Goal: Task Accomplishment & Management: Manage account settings

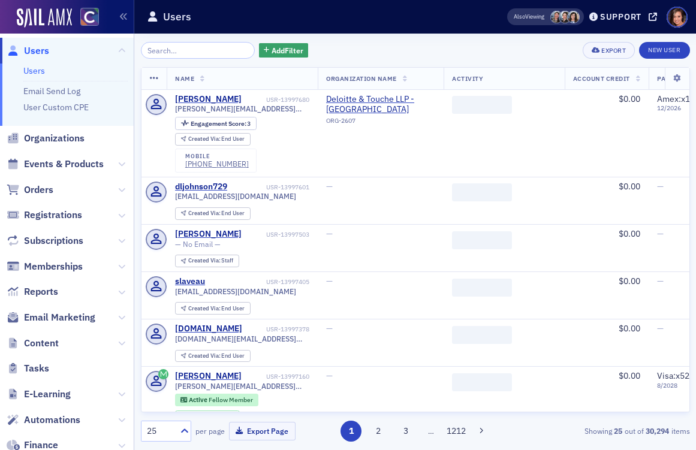
scroll to position [71, 0]
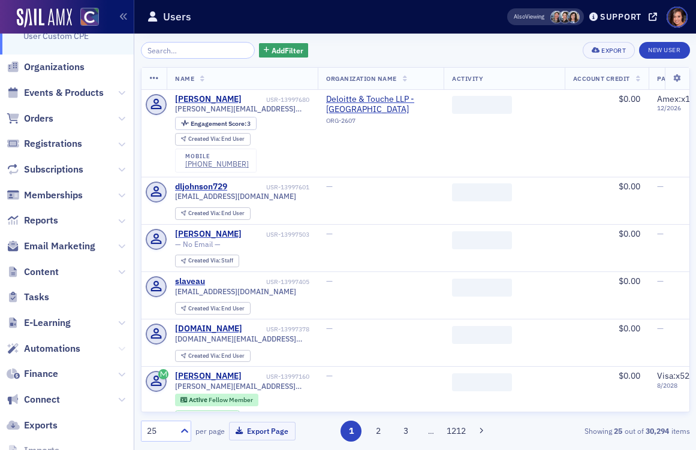
click at [121, 346] on icon at bounding box center [121, 348] width 7 height 7
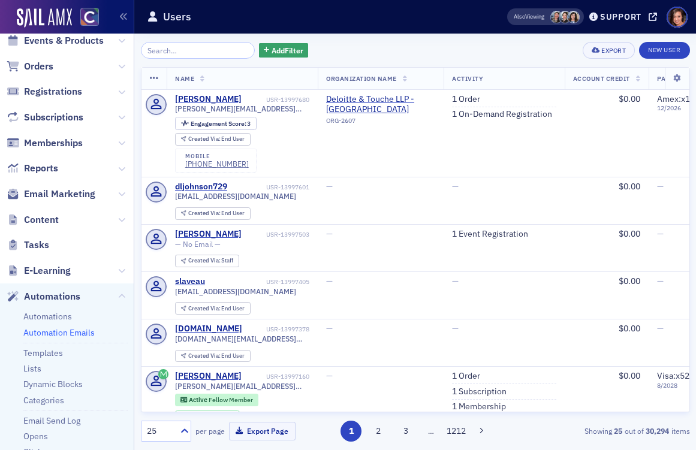
scroll to position [124, 0]
click at [57, 194] on span "Email Marketing" at bounding box center [59, 193] width 71 height 13
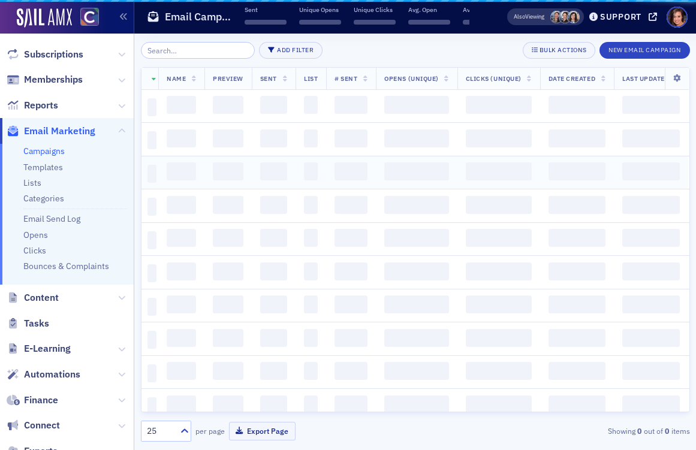
scroll to position [62, 0]
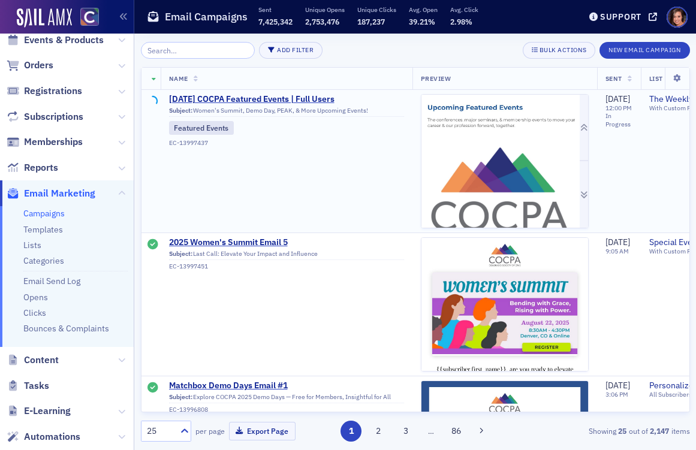
scroll to position [124, 0]
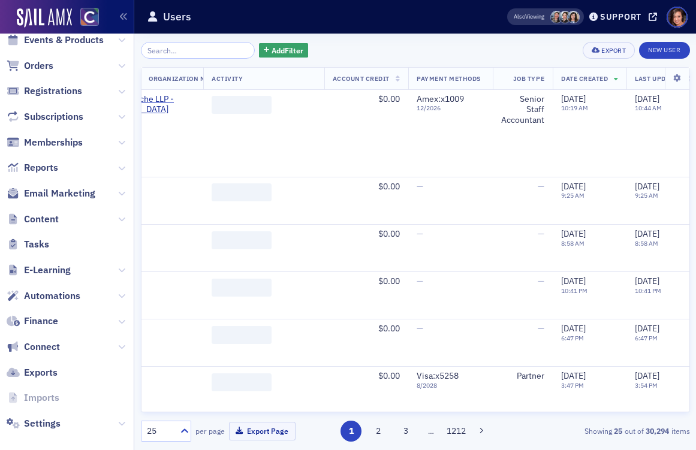
scroll to position [0, 276]
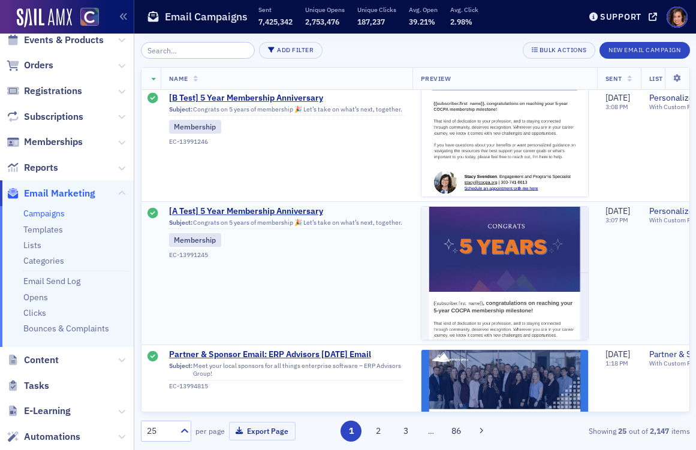
scroll to position [594, 0]
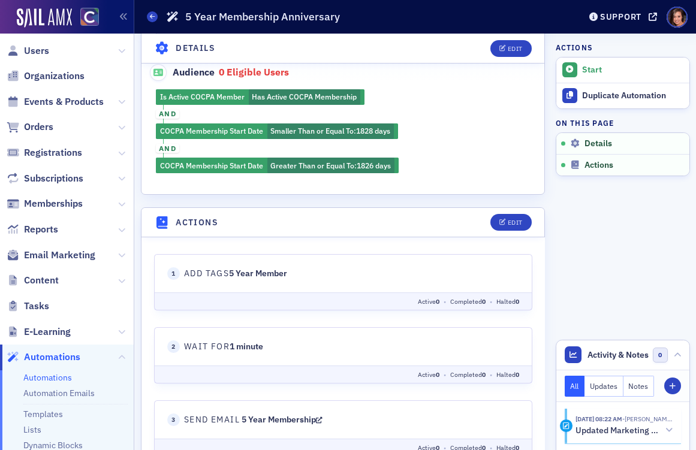
scroll to position [187, 0]
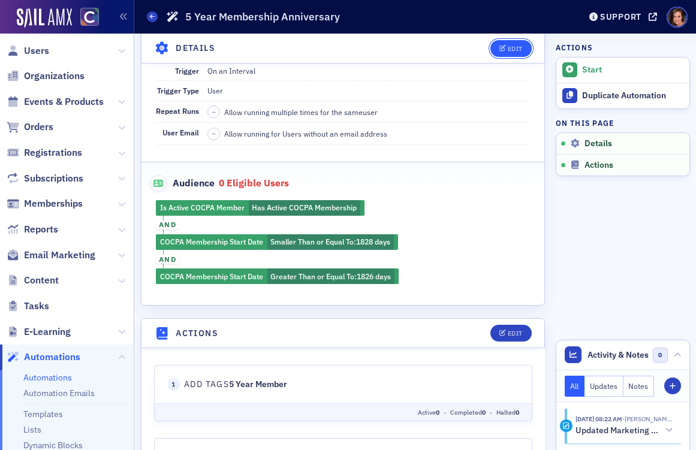
click at [519, 46] on div "Edit" at bounding box center [514, 48] width 15 height 7
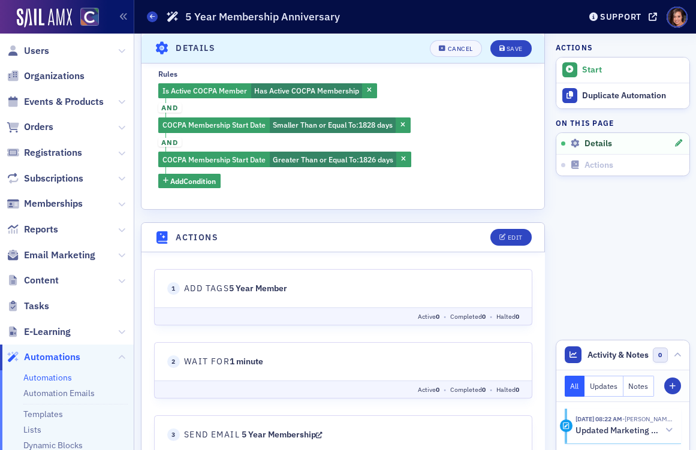
scroll to position [777, 0]
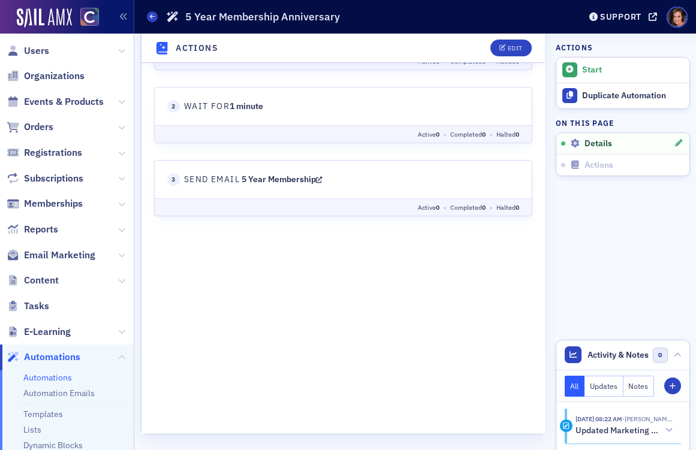
click at [322, 182] on icon at bounding box center [318, 180] width 7 height 8
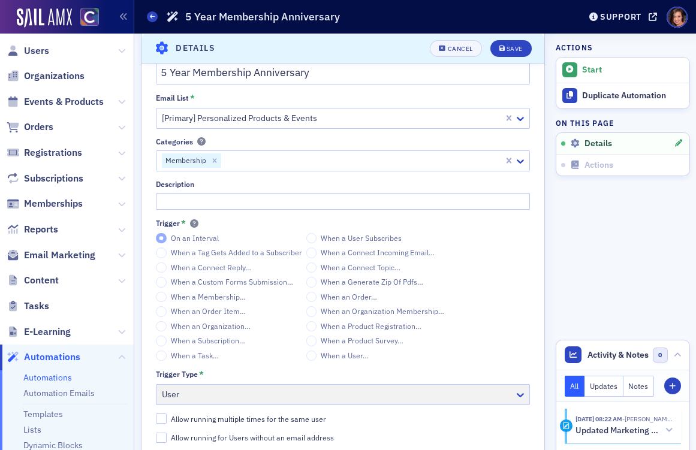
scroll to position [407, 0]
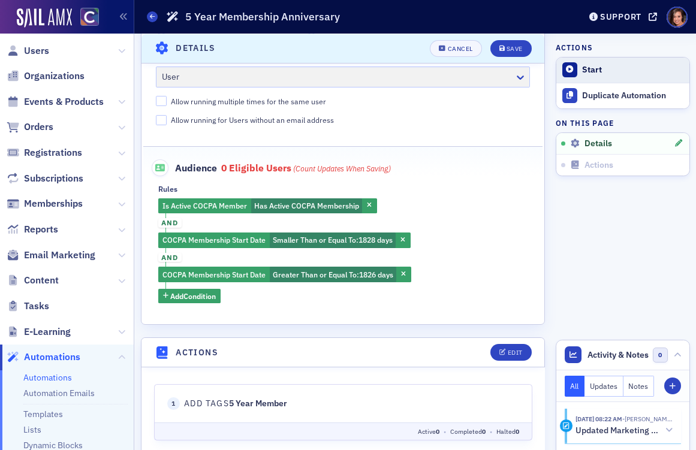
click at [592, 67] on div "Start" at bounding box center [632, 70] width 101 height 11
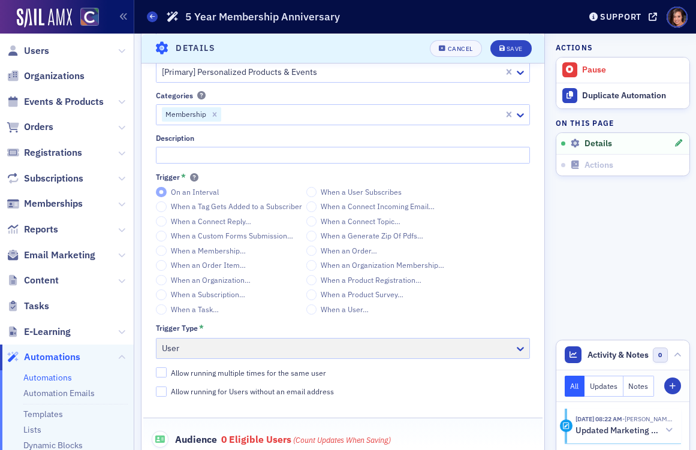
scroll to position [0, 0]
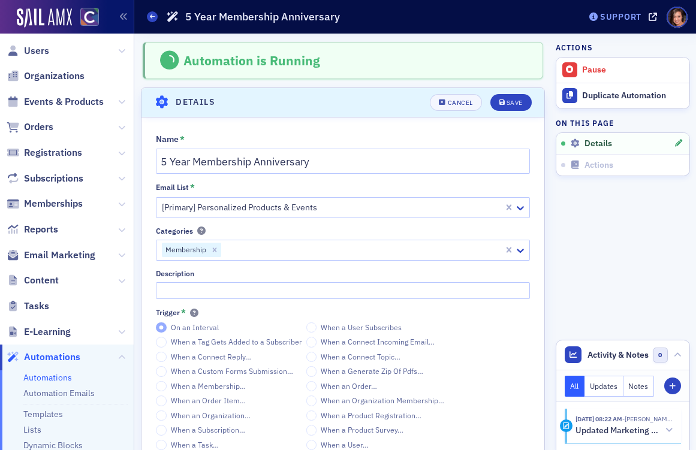
click at [603, 14] on div "Support" at bounding box center [620, 16] width 41 height 11
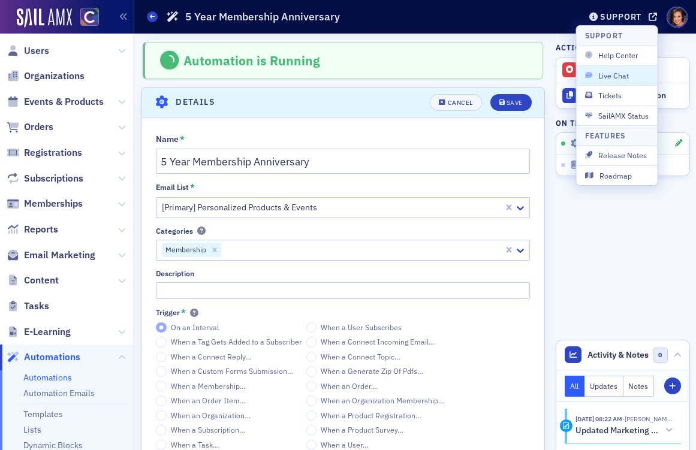
click at [618, 72] on span "Live Chat" at bounding box center [617, 75] width 64 height 11
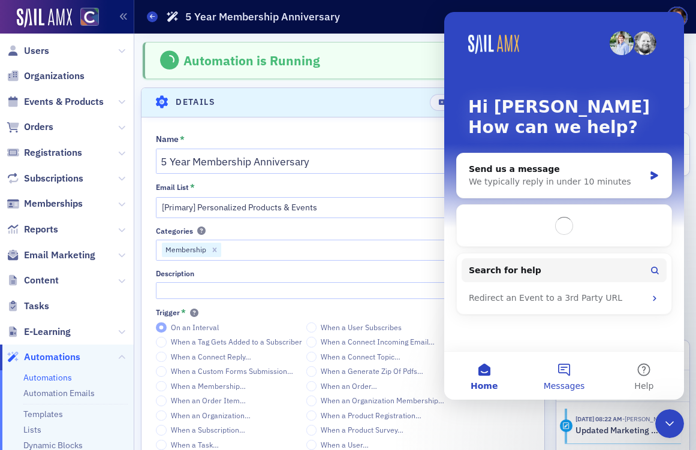
click at [558, 362] on button "Messages" at bounding box center [564, 376] width 80 height 48
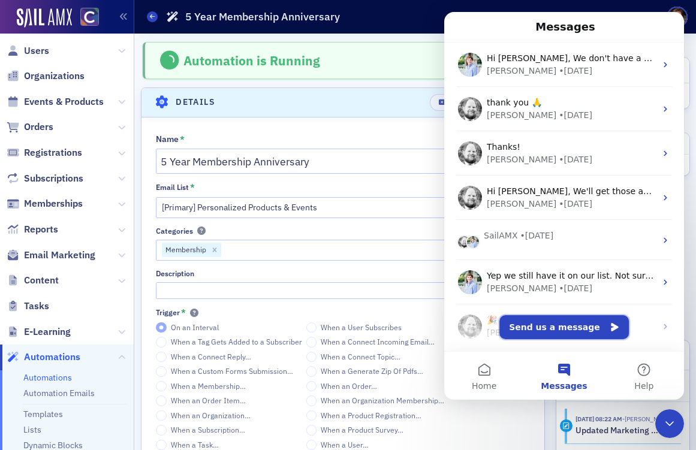
click at [570, 324] on button "Send us a message" at bounding box center [563, 327] width 129 height 24
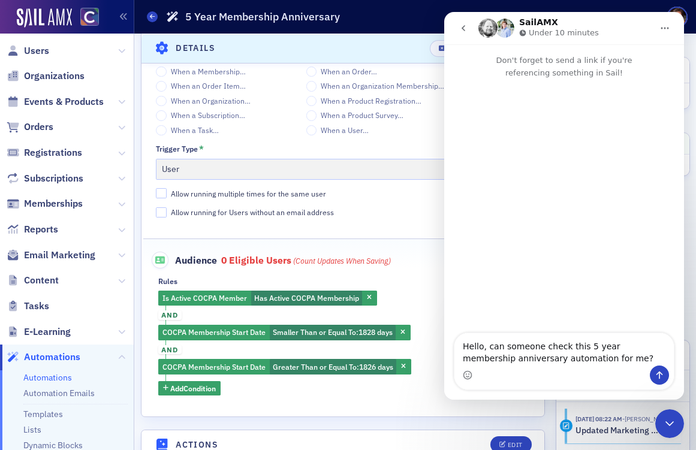
scroll to position [425, 0]
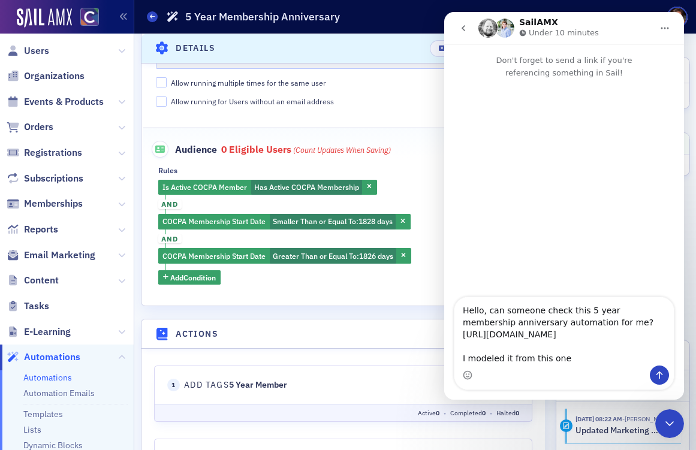
click at [500, 361] on textarea "Hello, can someone check this 5 year membership anniversary automation for me? …" at bounding box center [563, 331] width 219 height 68
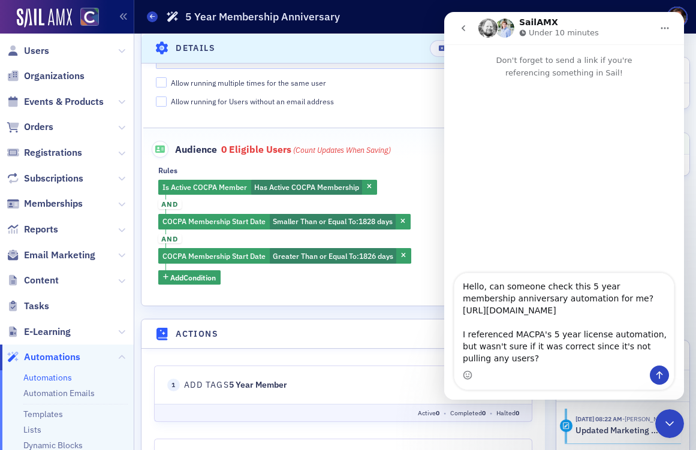
scroll to position [0, 0]
click at [499, 322] on textarea "Hello, can someone check this 5 year membership anniversary automation for me? …" at bounding box center [563, 319] width 219 height 92
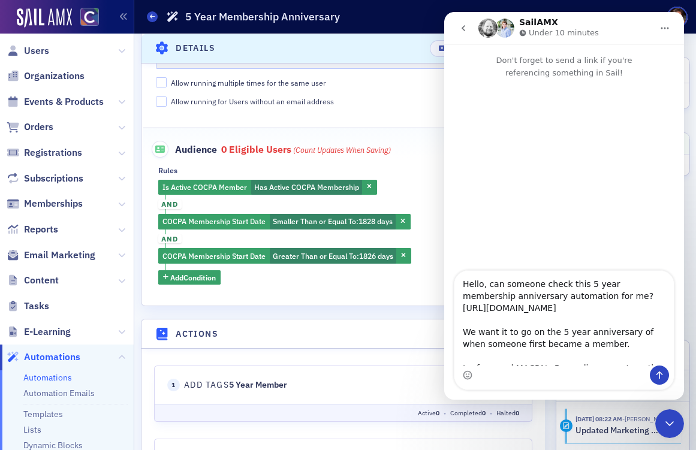
click at [626, 343] on textarea "Hello, can someone check this 5 year membership anniversary automation for me? …" at bounding box center [563, 318] width 219 height 95
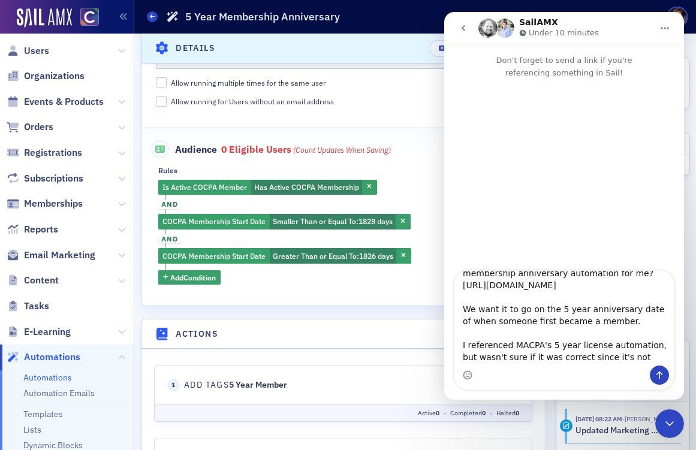
scroll to position [25, 0]
drag, startPoint x: 555, startPoint y: 318, endPoint x: 624, endPoint y: 318, distance: 69.5
click at [624, 318] on textarea "Hello, can someone check this 5 year membership anniversary automation for me? …" at bounding box center [563, 318] width 219 height 95
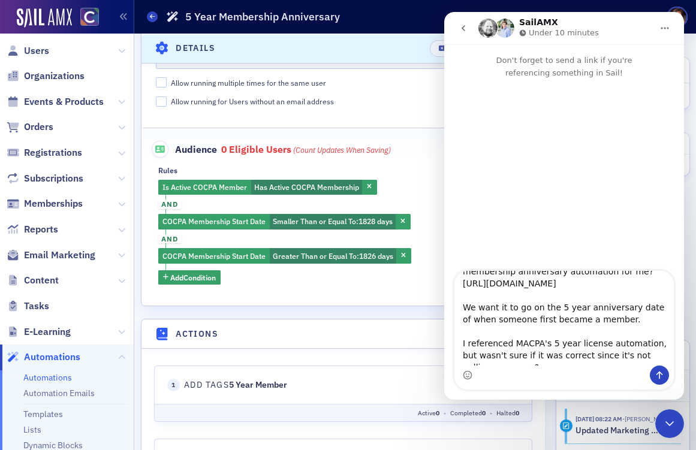
click at [624, 318] on textarea "Hello, can someone check this 5 year membership anniversary automation for me? …" at bounding box center [563, 318] width 219 height 95
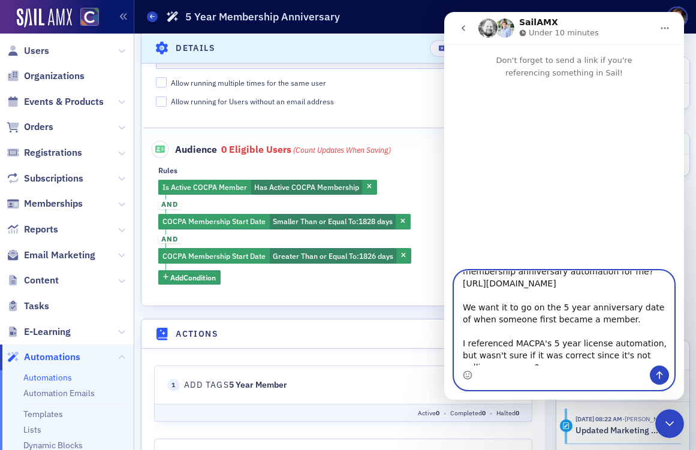
paste textarea "’d like it to align with the five-year anniversary of their membership start da…"
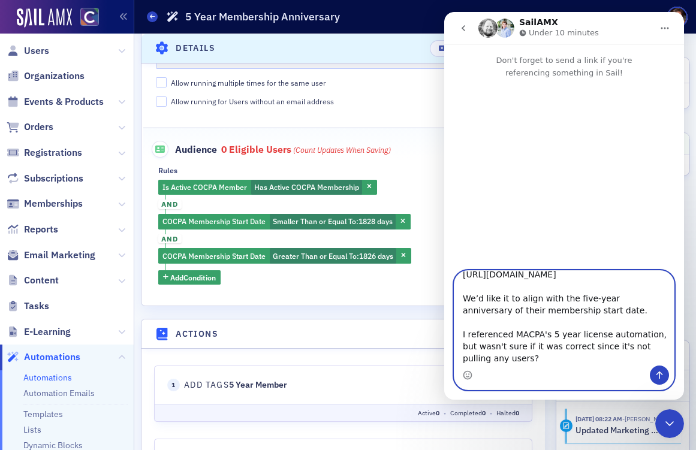
scroll to position [0, 0]
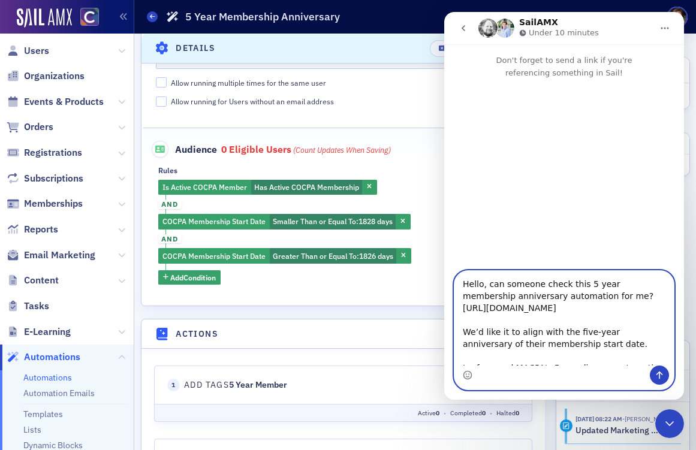
type textarea "Hello, can someone check this 5 year membership anniversary automation for me? …"
click at [663, 373] on icon "Send a message…" at bounding box center [659, 375] width 10 height 10
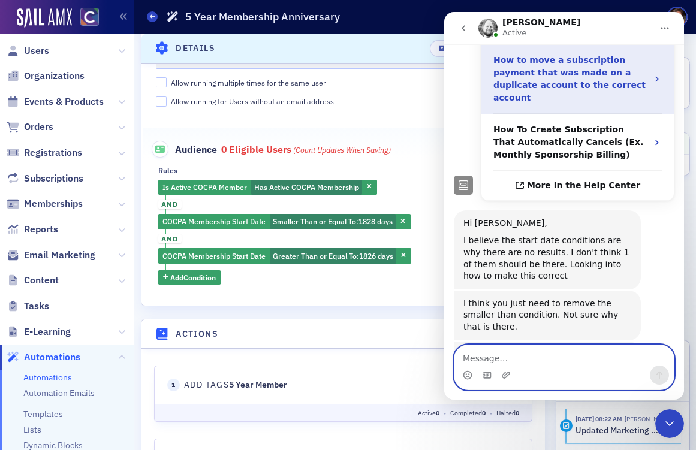
scroll to position [377, 0]
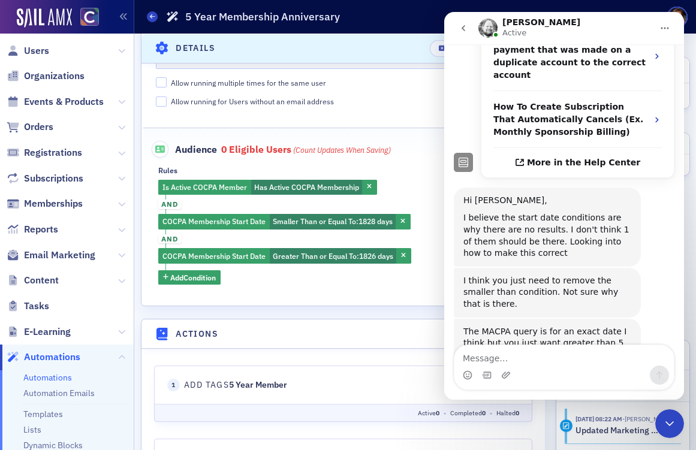
click at [385, 167] on div "Rules" at bounding box center [343, 170] width 370 height 9
click at [398, 173] on div "Rules" at bounding box center [343, 170] width 370 height 9
click at [666, 424] on icon "Close Intercom Messenger" at bounding box center [669, 423] width 14 height 14
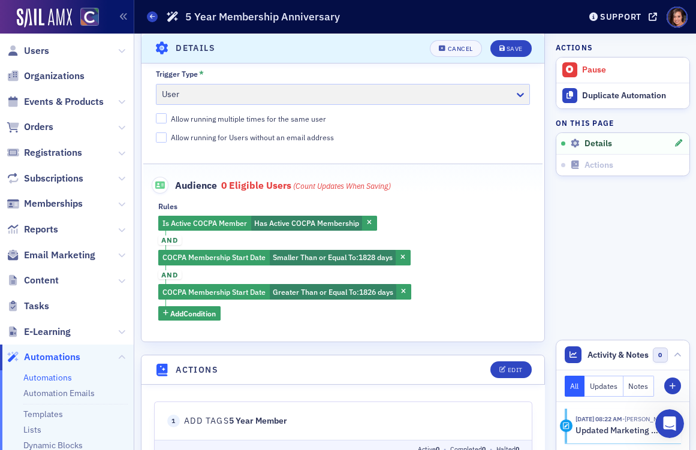
scroll to position [388, 0]
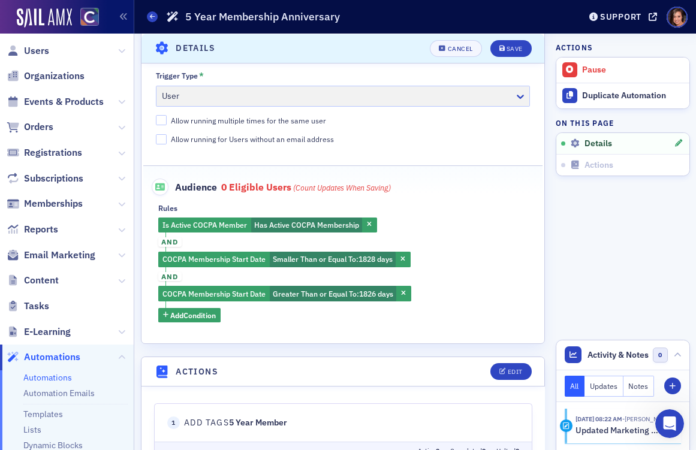
click at [464, 196] on fieldset "Audience 0 eligible users (count updates when saving) Rules Is Active COCPA Mem…" at bounding box center [342, 245] width 399 height 161
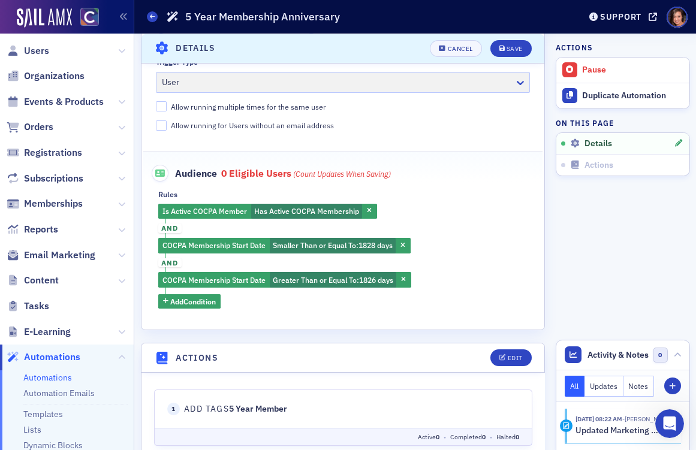
scroll to position [403, 0]
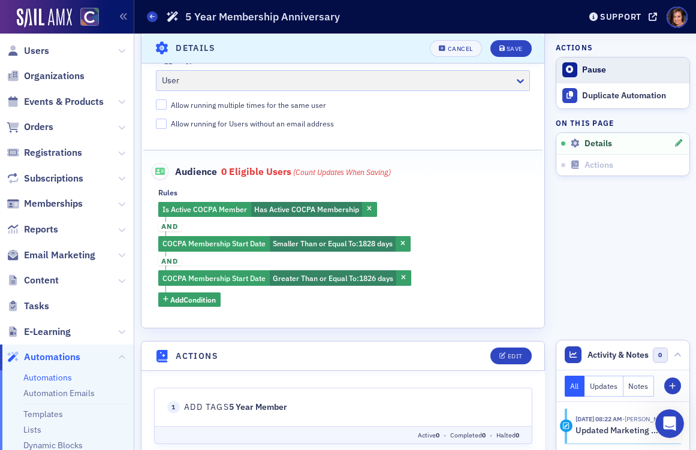
click at [566, 71] on icon at bounding box center [569, 69] width 7 height 7
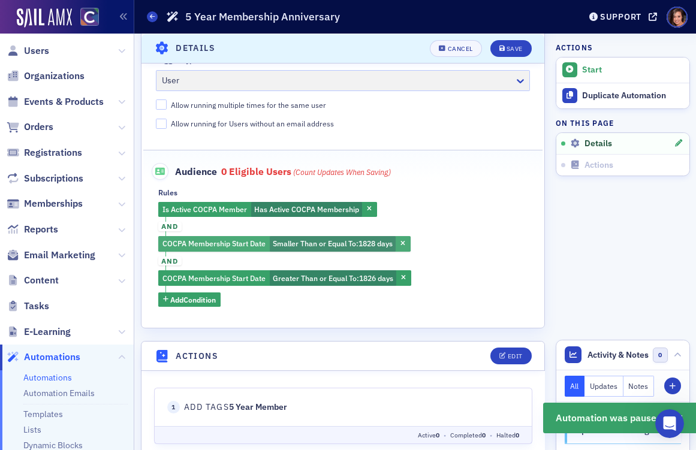
click at [376, 239] on span "1828 days" at bounding box center [375, 243] width 34 height 10
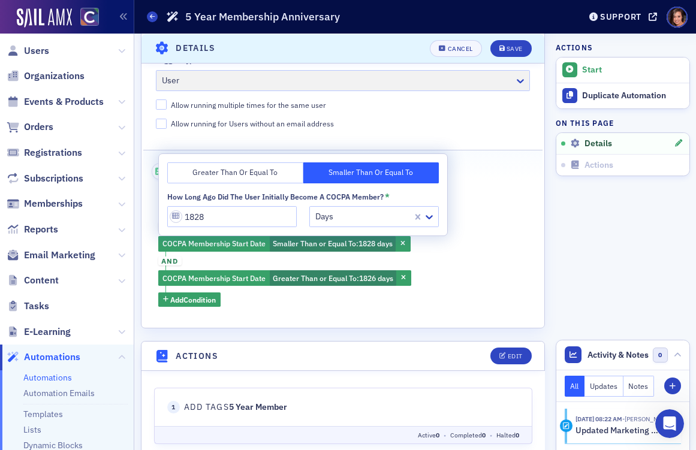
click at [460, 222] on div "Is Active COCPA Member Has Active COCPA Membership and COCPA Membership Start D…" at bounding box center [343, 254] width 370 height 105
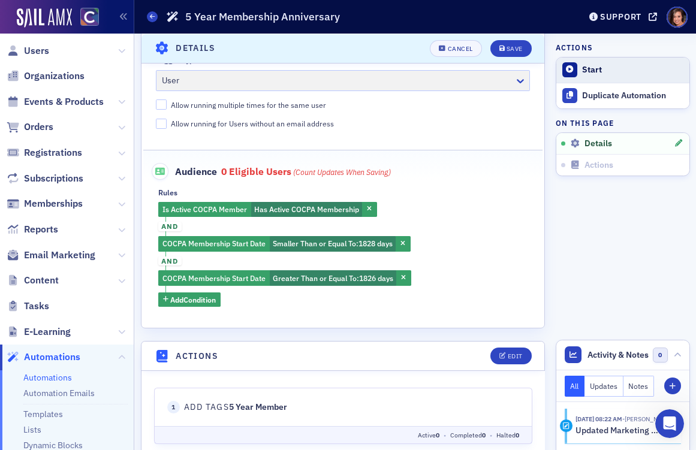
click at [591, 67] on div "Start" at bounding box center [632, 70] width 101 height 11
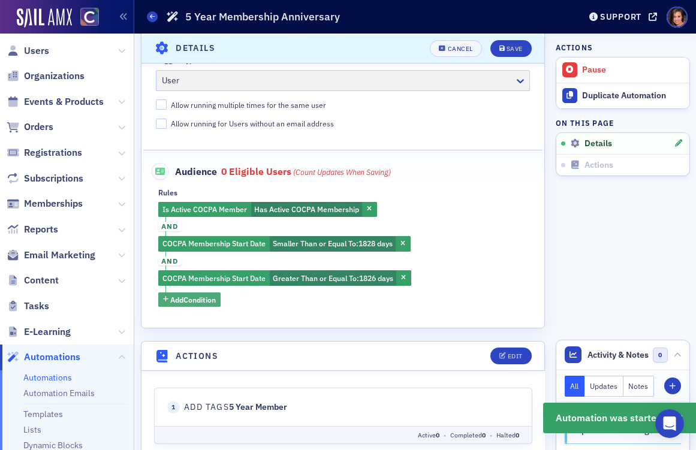
click at [204, 304] on span "Add Condition" at bounding box center [193, 299] width 46 height 11
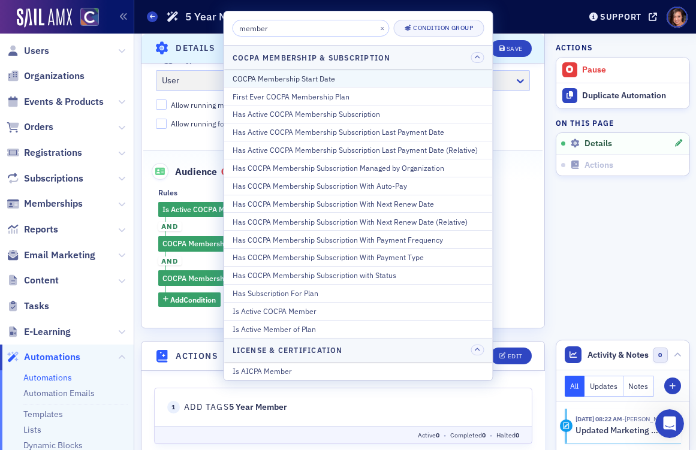
type input "member"
click at [294, 74] on div "COCPA Membership Start Date" at bounding box center [358, 78] width 252 height 11
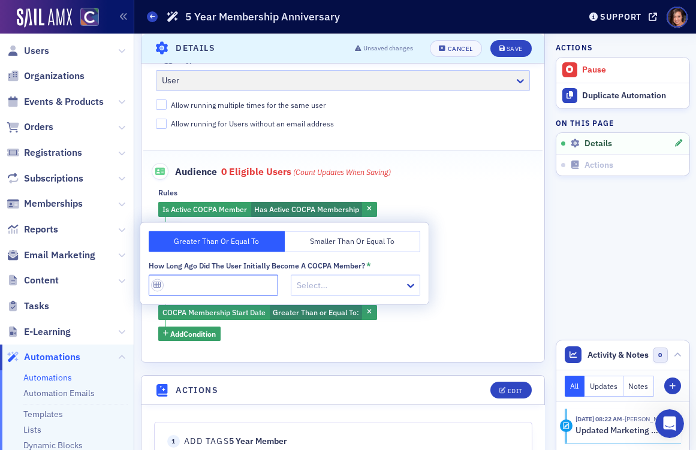
click at [236, 279] on input "How long ago did the user initially become a COCPA member? *" at bounding box center [213, 285] width 129 height 21
click at [371, 316] on button "button" at bounding box center [369, 312] width 11 height 11
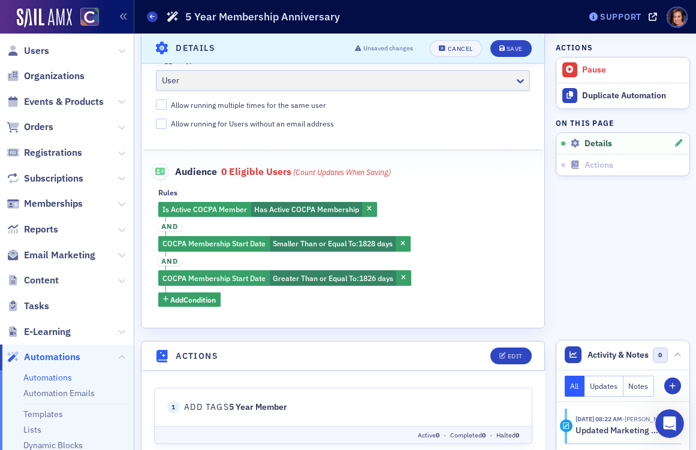
click at [606, 19] on div "Support" at bounding box center [620, 16] width 41 height 11
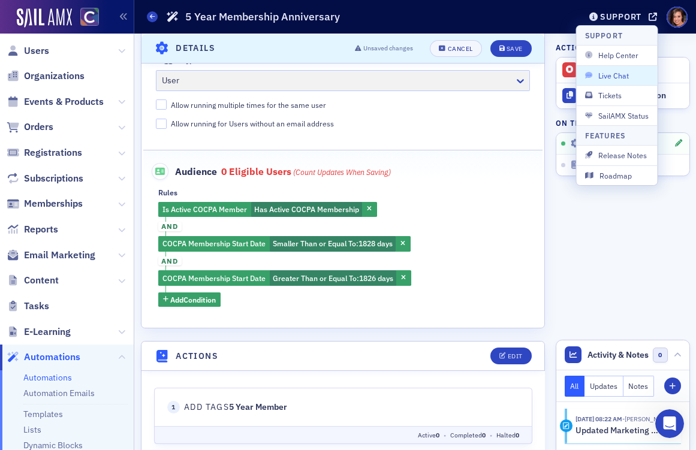
click at [621, 71] on span "Live Chat" at bounding box center [617, 75] width 64 height 11
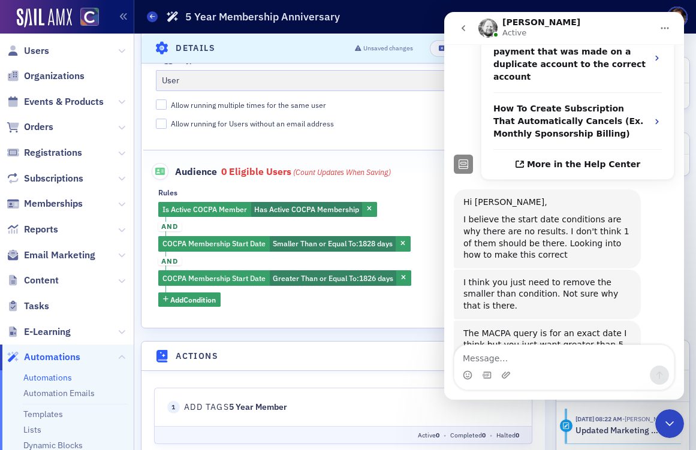
scroll to position [377, 0]
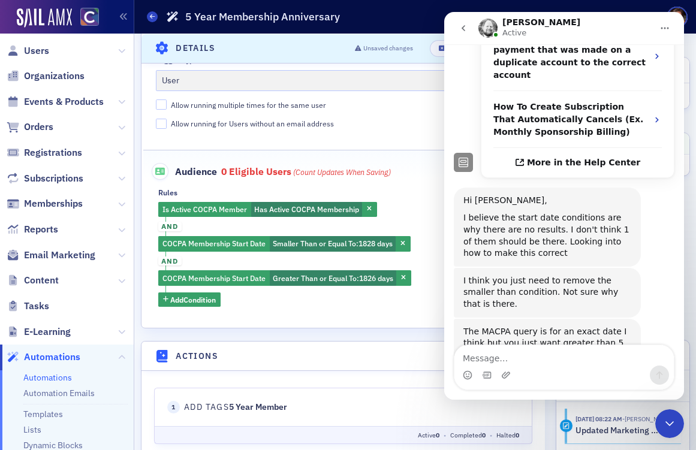
click at [607, 362] on textarea "Message…" at bounding box center [563, 355] width 219 height 20
click at [551, 352] on textarea "I'm scared it'll send for people who" at bounding box center [563, 355] width 219 height 20
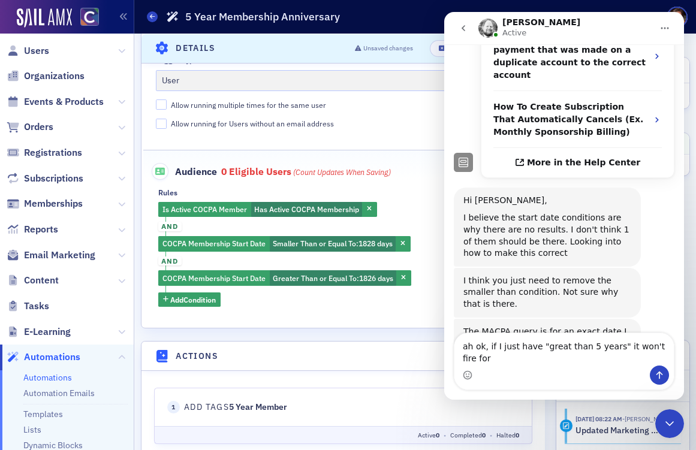
scroll to position [389, 0]
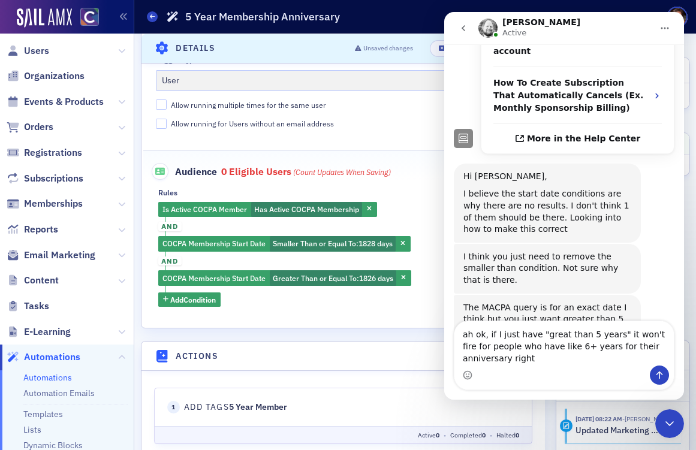
type textarea "ah ok, if I just have "great than 5 years" it won't fire for people who have li…"
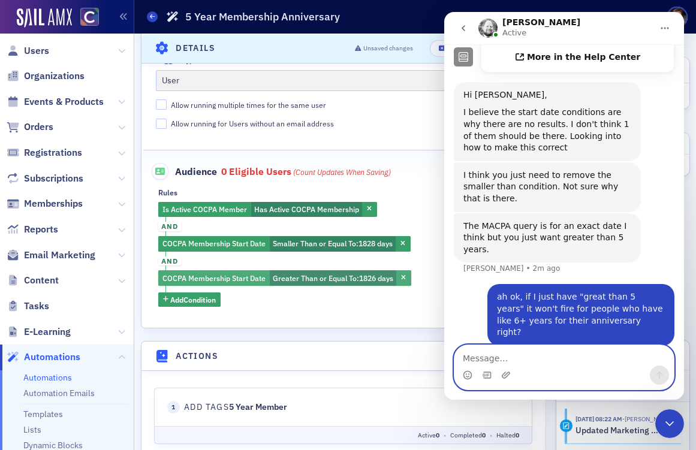
scroll to position [322, 0]
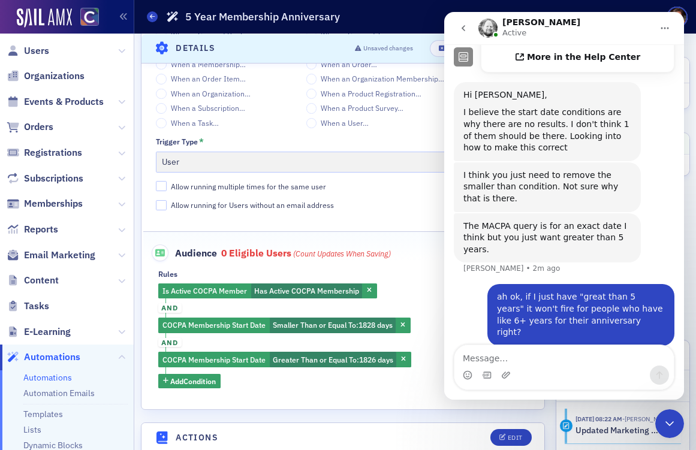
click at [398, 220] on div "Name * 5 Year Membership Anniversary Email List * [Primary] Personalized Produc…" at bounding box center [342, 100] width 403 height 576
click at [672, 421] on icon "Close Intercom Messenger" at bounding box center [669, 423] width 14 height 14
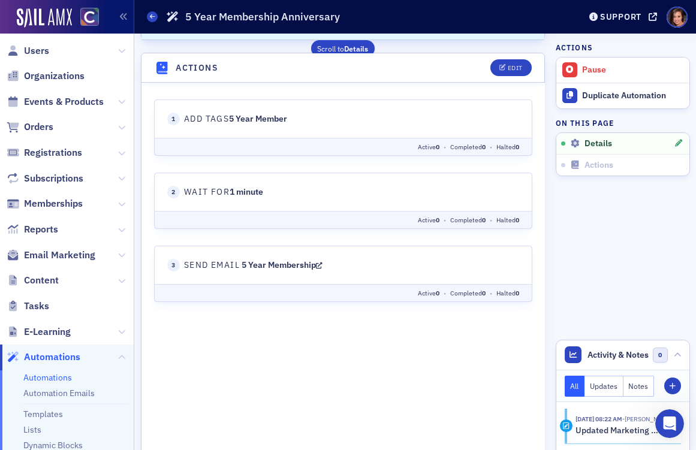
scroll to position [440, 0]
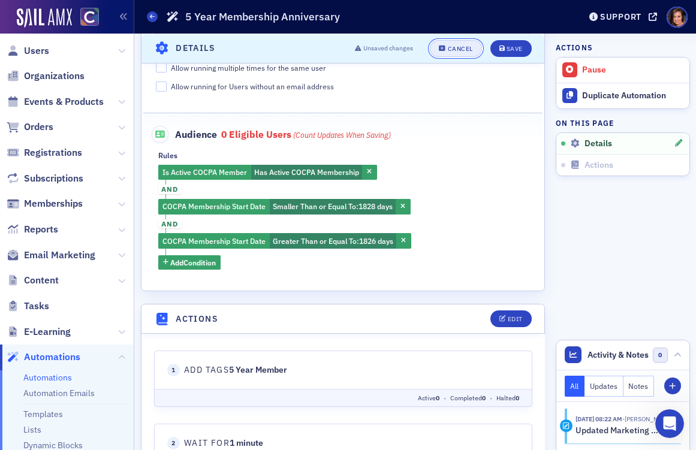
click at [463, 42] on button "Cancel" at bounding box center [456, 48] width 52 height 17
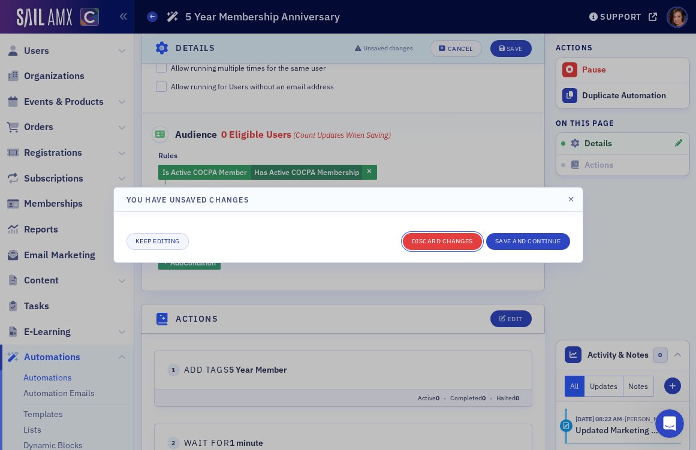
click at [456, 243] on button "Discard changes" at bounding box center [442, 241] width 79 height 17
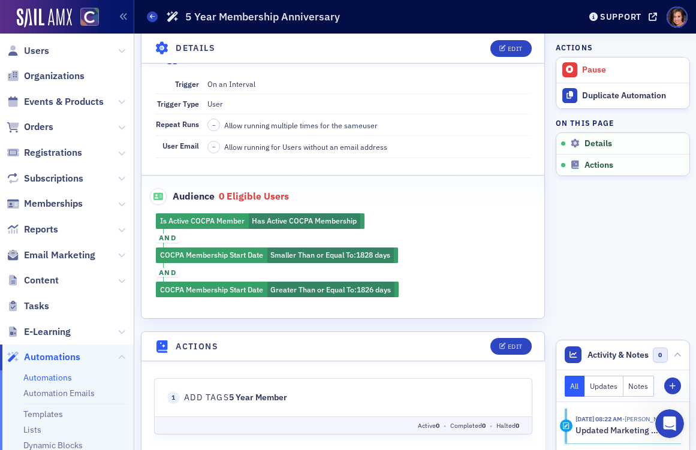
scroll to position [175, 0]
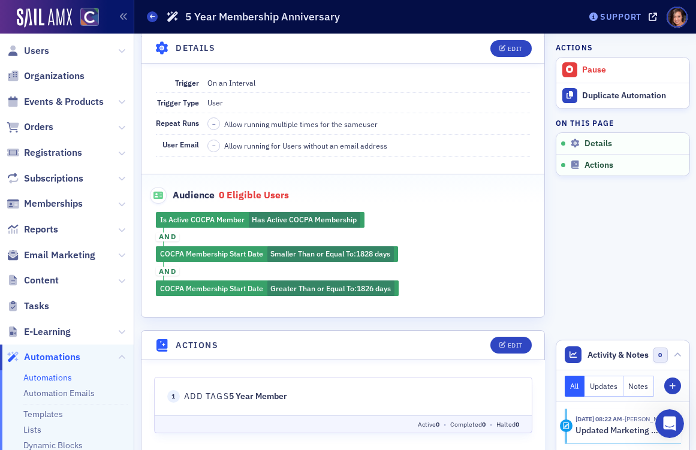
click at [630, 20] on div "Support" at bounding box center [620, 16] width 41 height 11
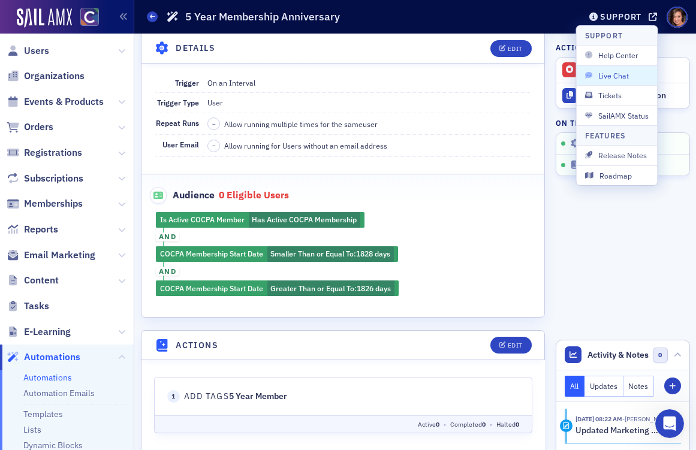
click at [620, 72] on span "Live Chat" at bounding box center [617, 75] width 64 height 11
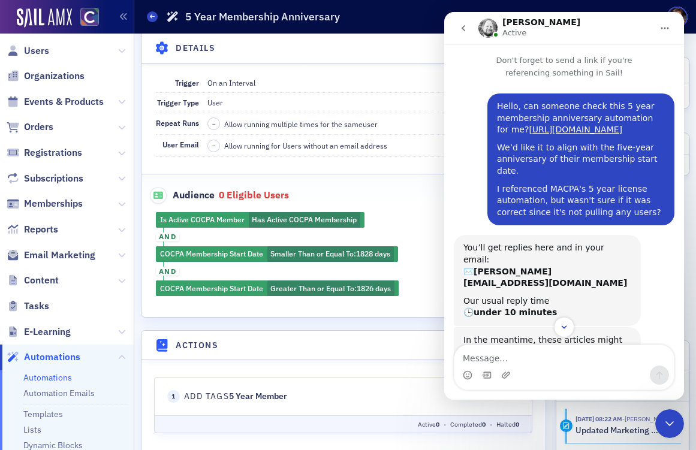
scroll to position [482, 0]
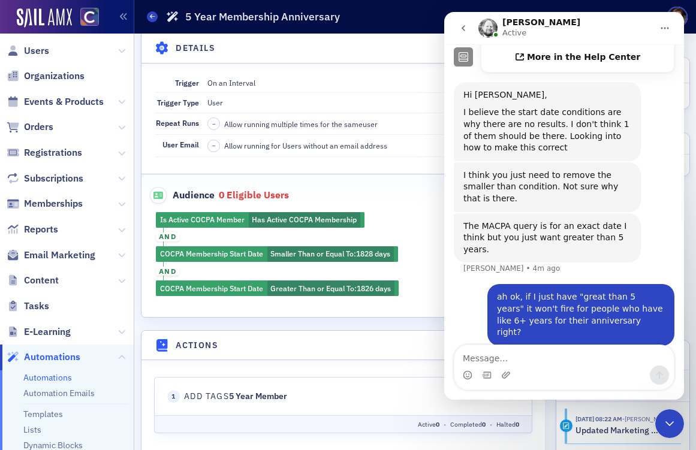
click at [411, 220] on div "Is Active COCPA Member Has Active COCPA Membership and COCPA Membership Start D…" at bounding box center [342, 254] width 403 height 84
click at [668, 427] on icon "Close Intercom Messenger" at bounding box center [669, 423] width 14 height 14
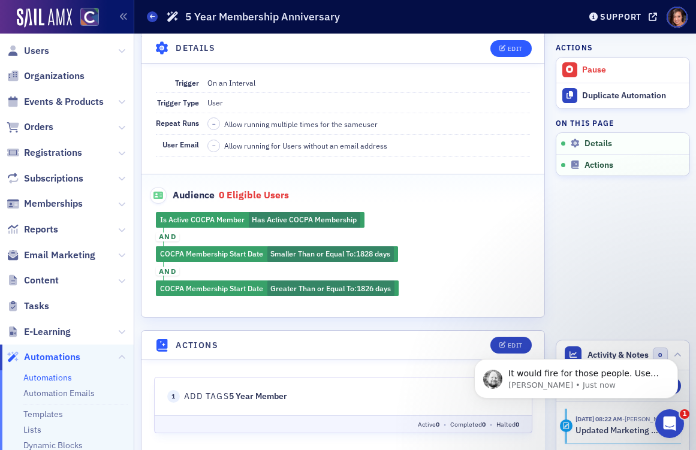
scroll to position [554, 0]
click at [558, 386] on p "[PERSON_NAME] • Just now" at bounding box center [585, 385] width 155 height 11
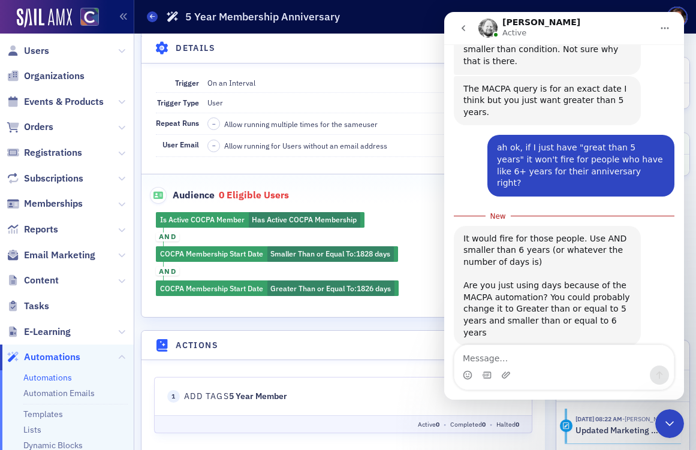
scroll to position [620, 0]
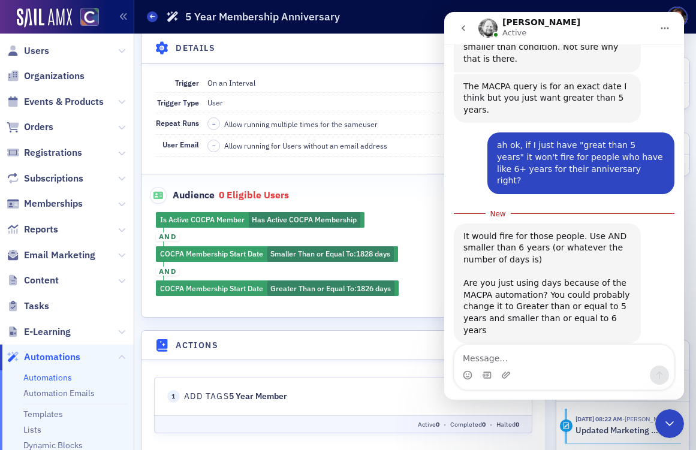
click at [396, 217] on div "Is Active COCPA Member Has Active COCPA Membership and COCPA Membership Start D…" at bounding box center [342, 254] width 403 height 84
click at [675, 419] on icon "Close Intercom Messenger" at bounding box center [669, 423] width 14 height 14
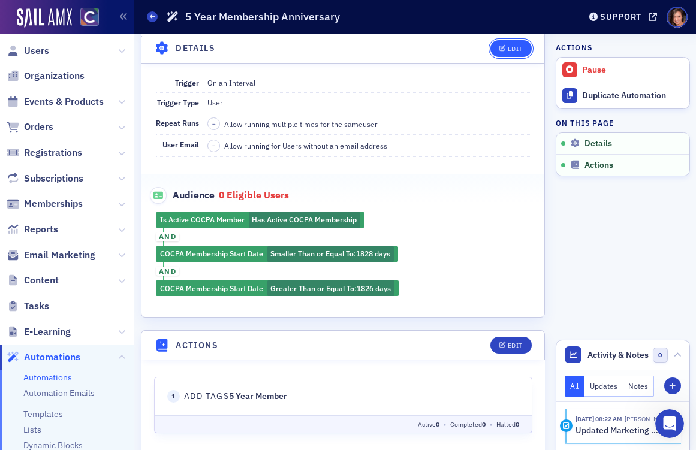
click at [503, 45] on icon "button" at bounding box center [502, 48] width 7 height 7
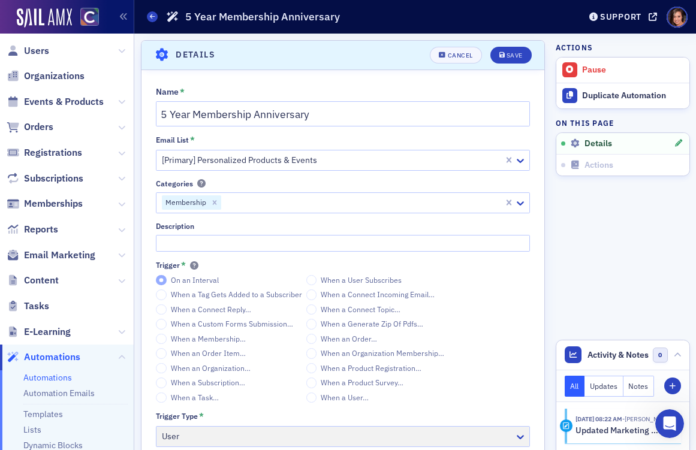
scroll to position [429, 0]
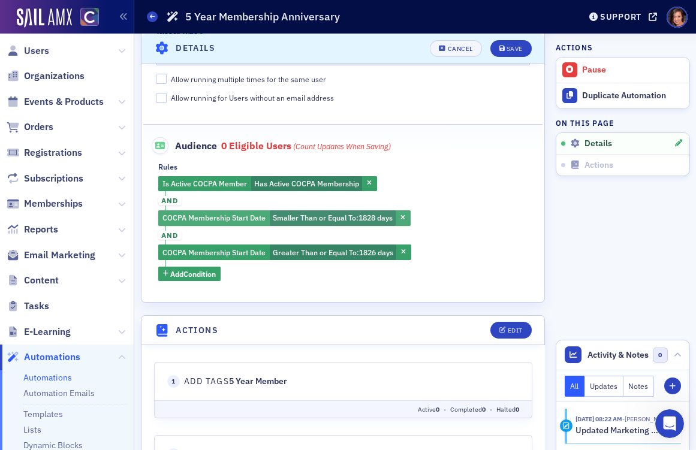
click at [325, 219] on span "Smaller Than or Equal To :" at bounding box center [316, 218] width 86 height 10
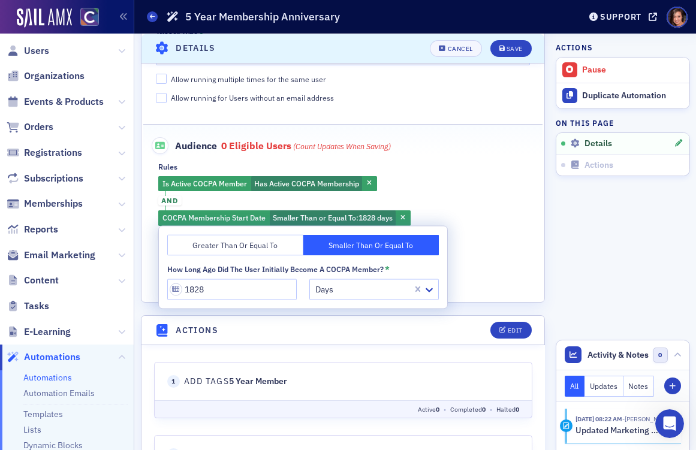
click at [476, 265] on div "Is Active COCPA Member Has Active COCPA Membership and COCPA Membership Start D…" at bounding box center [343, 228] width 370 height 105
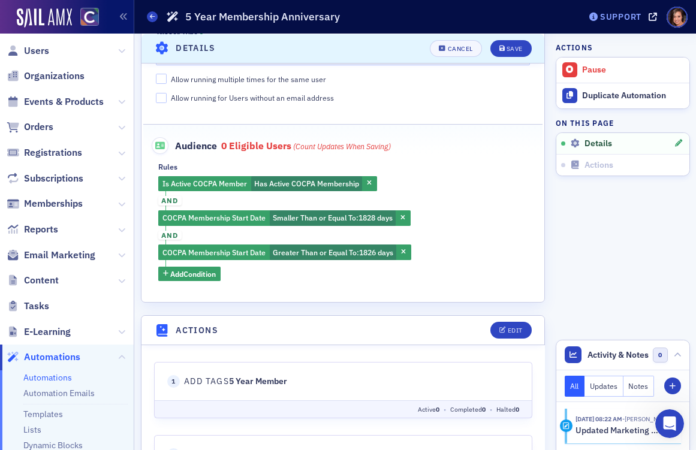
click at [628, 14] on div "Support" at bounding box center [620, 16] width 41 height 11
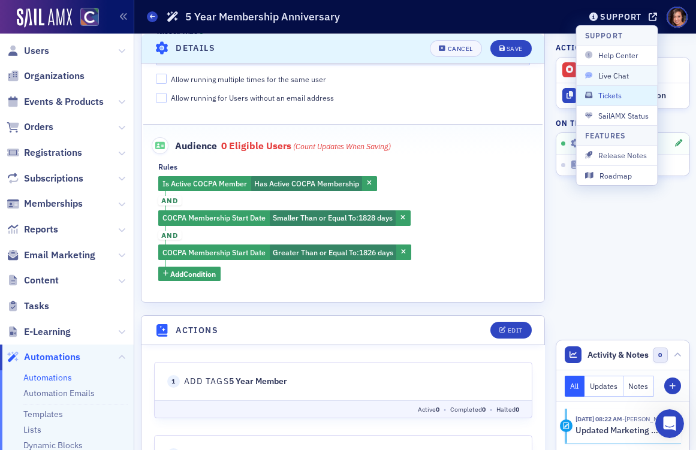
scroll to position [574, 0]
click at [624, 74] on span "Live Chat" at bounding box center [617, 75] width 64 height 11
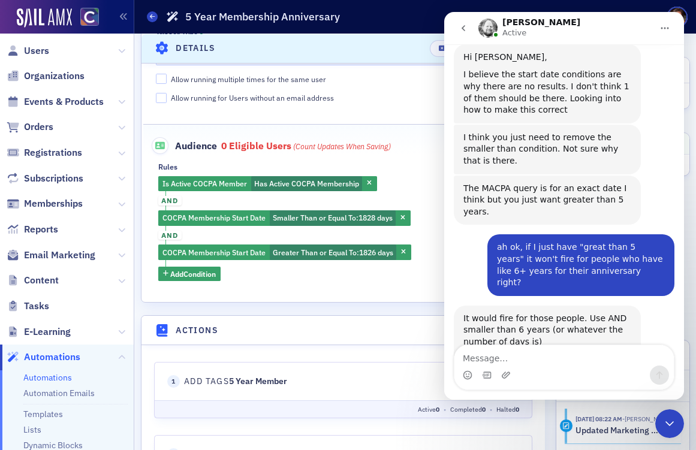
scroll to position [554, 0]
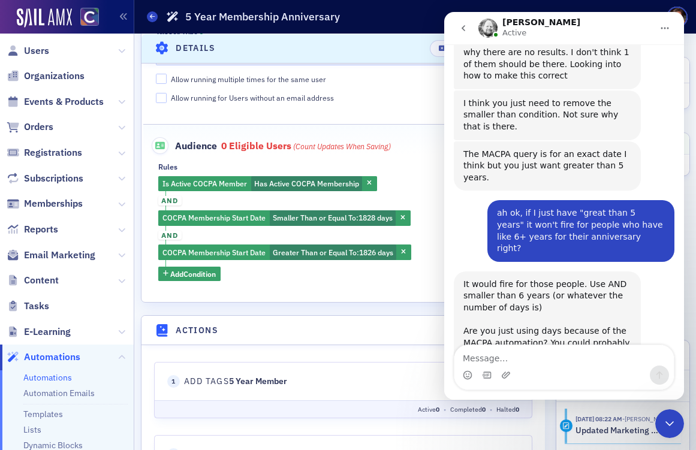
click at [421, 247] on div "Is Active COCPA Member Has Active COCPA Membership and COCPA Membership Start D…" at bounding box center [343, 228] width 370 height 105
click at [354, 207] on div "Is Active COCPA Member Has Active COCPA Membership and COCPA Membership Start D…" at bounding box center [343, 228] width 370 height 105
click at [355, 212] on span "Smaller Than or Equal To : 1828 days" at bounding box center [333, 218] width 126 height 16
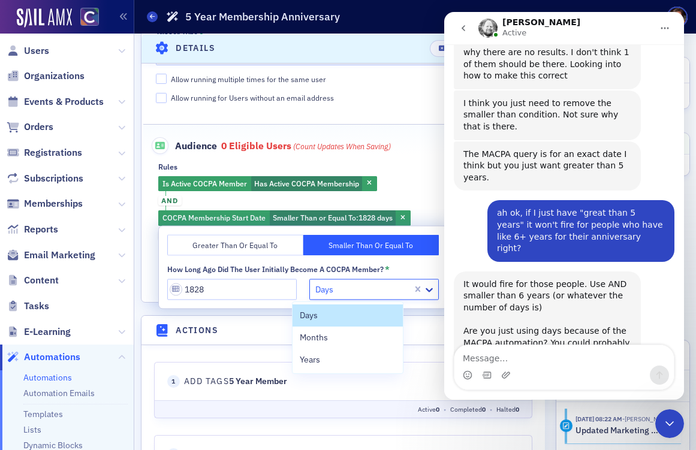
click at [315, 289] on div at bounding box center [362, 289] width 97 height 15
click at [328, 358] on div "Years" at bounding box center [348, 360] width 96 height 13
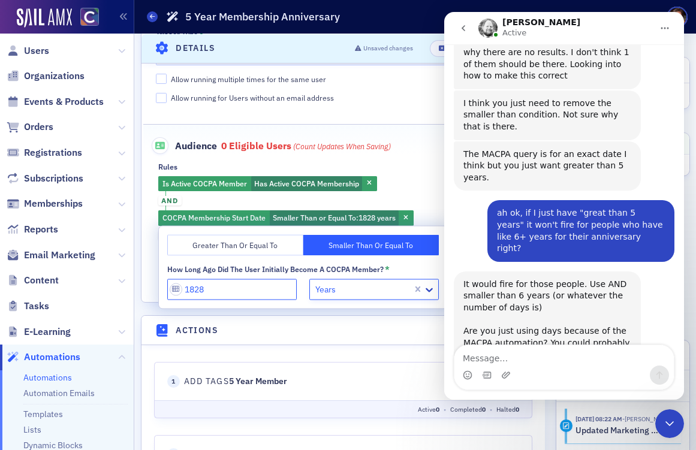
click at [253, 294] on input "1828" at bounding box center [231, 289] width 129 height 21
type input "6"
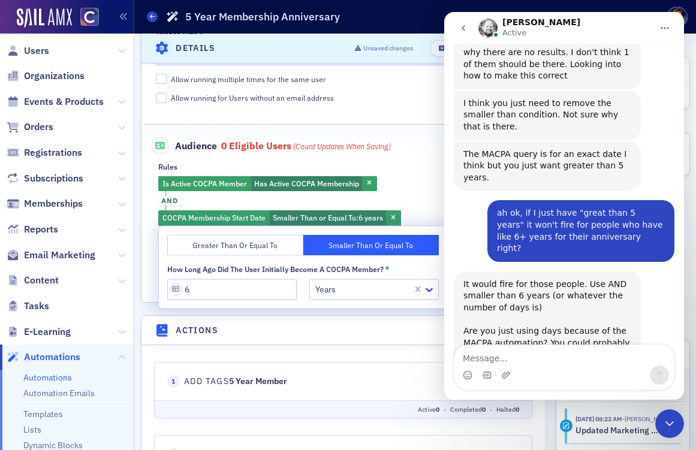
click at [436, 179] on div "Is Active COCPA Member Has Active COCPA Membership and COCPA Membership Start D…" at bounding box center [343, 228] width 370 height 105
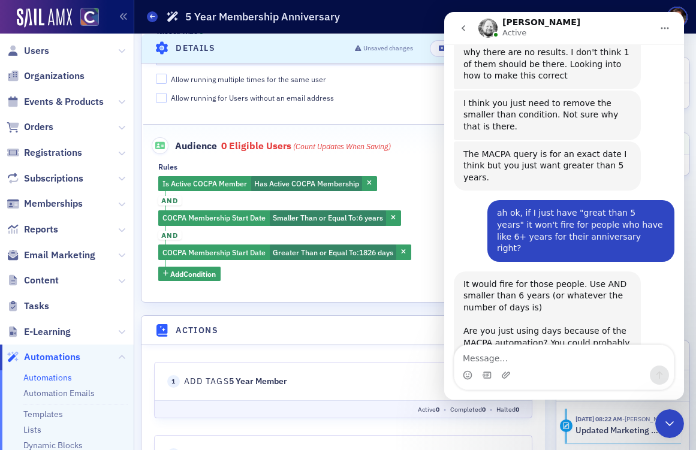
click at [677, 425] on div "Close Intercom Messenger" at bounding box center [669, 423] width 29 height 29
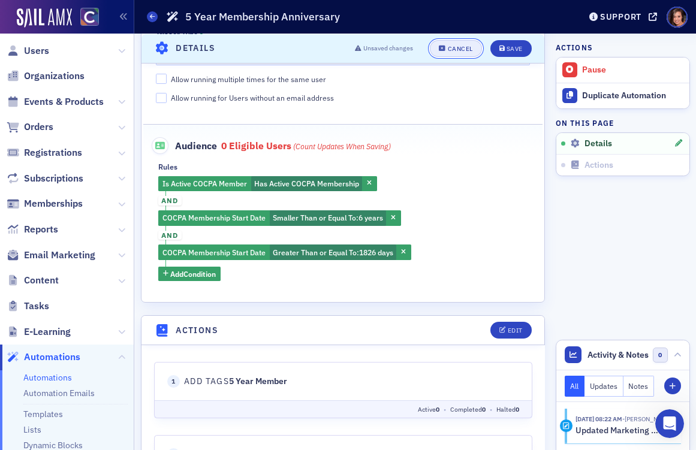
click at [454, 51] on div "Cancel" at bounding box center [460, 48] width 25 height 7
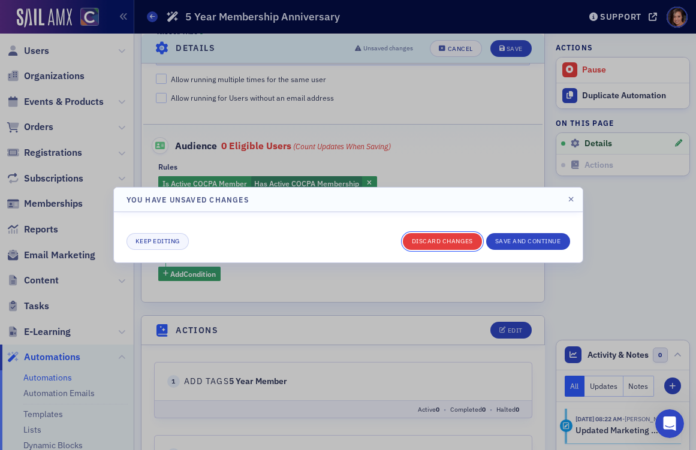
click at [437, 236] on button "Discard changes" at bounding box center [442, 241] width 79 height 17
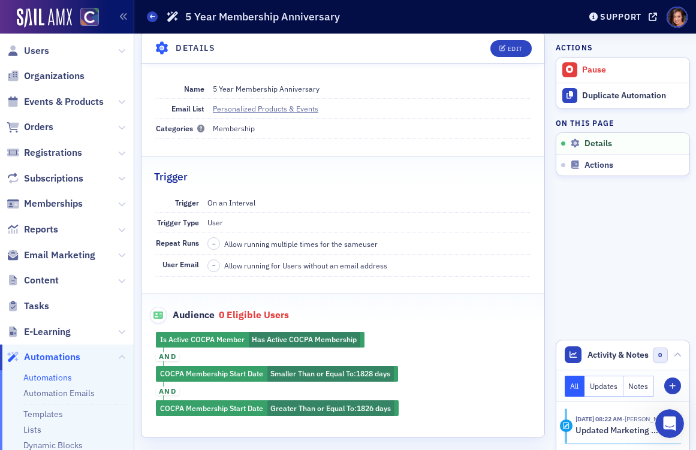
scroll to position [47, 0]
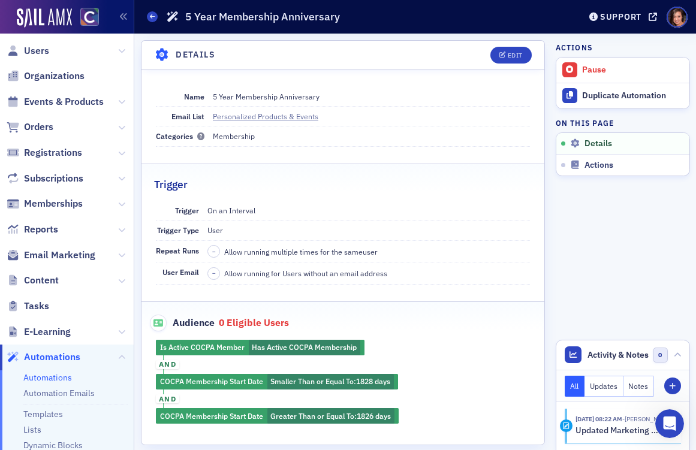
click at [667, 427] on icon "Open Intercom Messenger" at bounding box center [670, 424] width 20 height 20
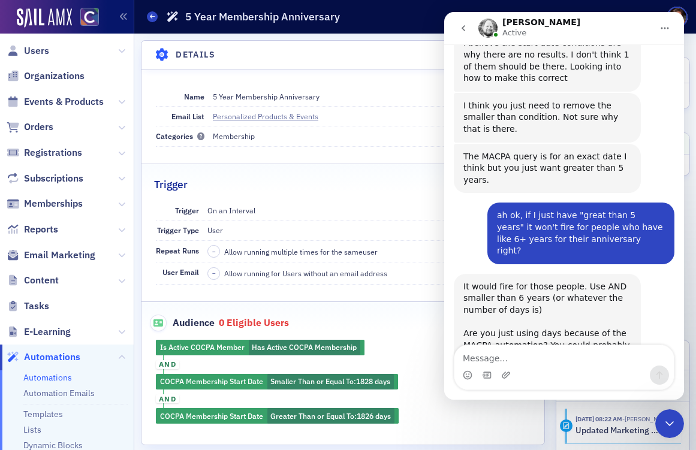
scroll to position [554, 0]
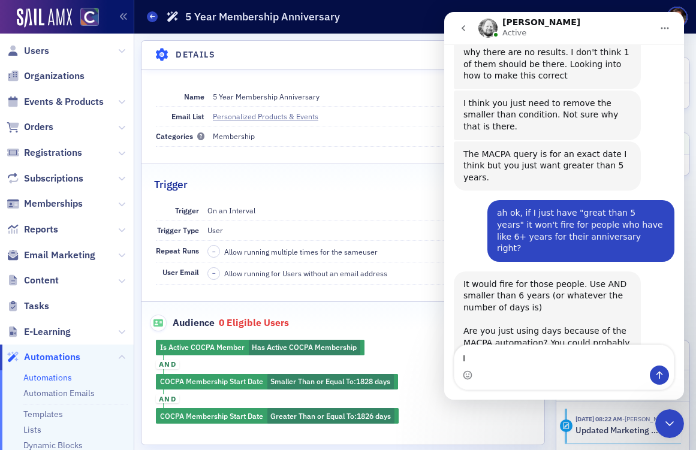
type textarea "I"
type textarea "Y"
type textarea "I"
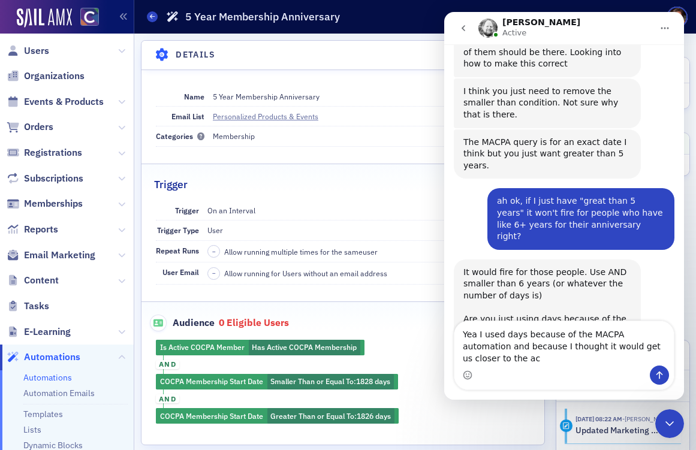
scroll to position [578, 0]
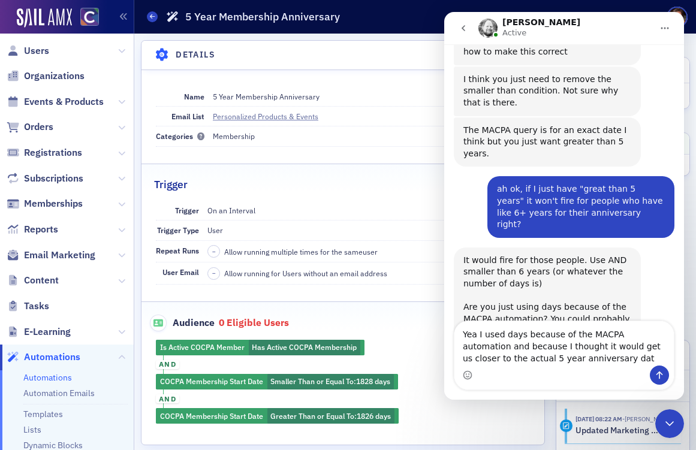
type textarea "Yea I used days because of the MACPA automation and because I thought it would …"
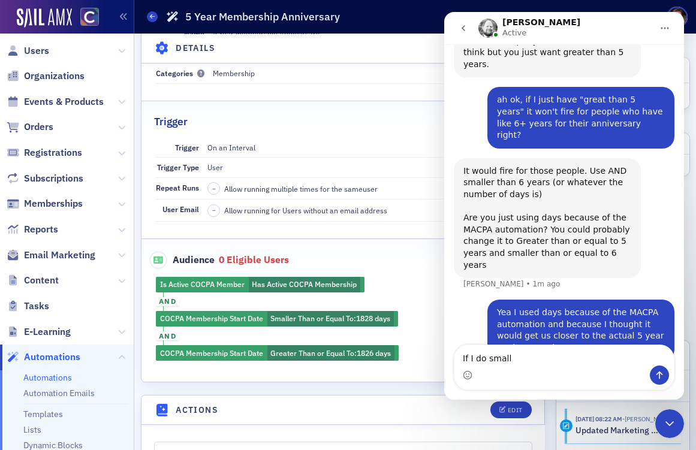
scroll to position [671, 0]
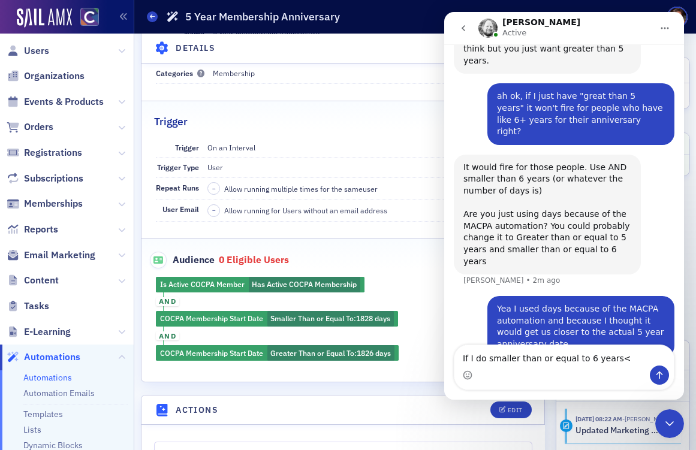
type textarea "If I do smaller than or equal to 6 years<"
click at [595, 352] on textarea "If I do smaller than or equal to 6 years<" at bounding box center [563, 355] width 219 height 20
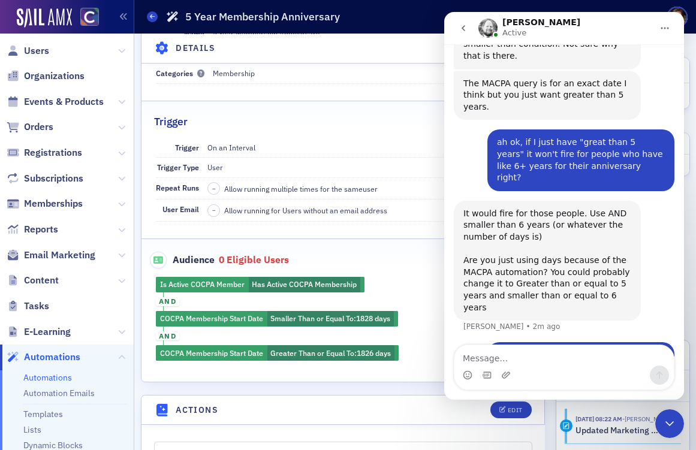
click at [401, 273] on fieldset "Audience 0 eligible users Is Active COCPA Member Has Active COCPA Membership an…" at bounding box center [342, 301] width 403 height 126
click at [669, 419] on icon "Close Intercom Messenger" at bounding box center [669, 423] width 14 height 14
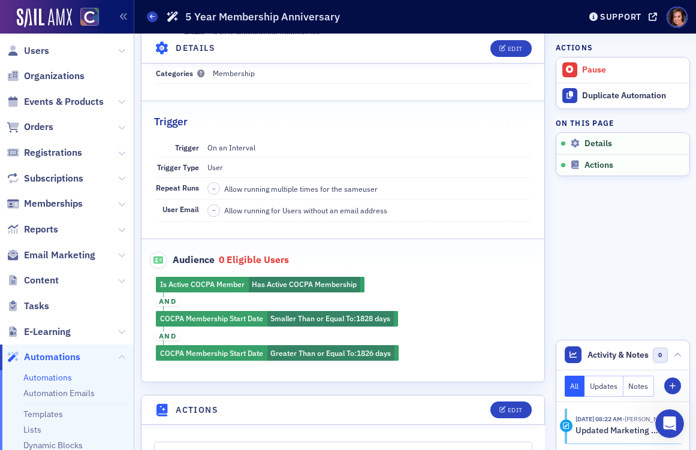
click at [667, 419] on icon "Open Intercom Messenger" at bounding box center [670, 424] width 20 height 20
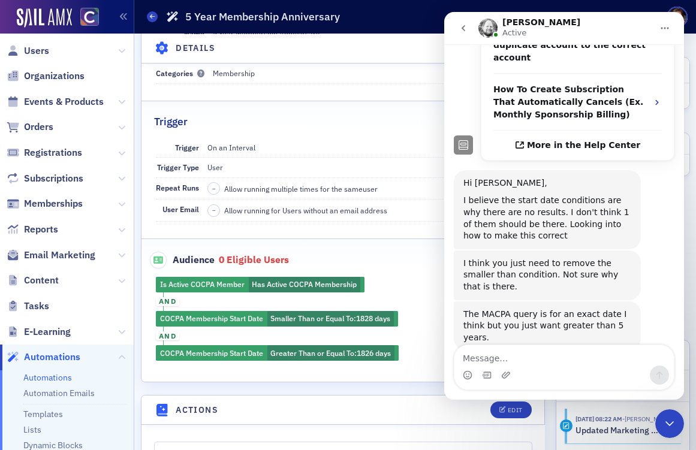
scroll to position [383, 0]
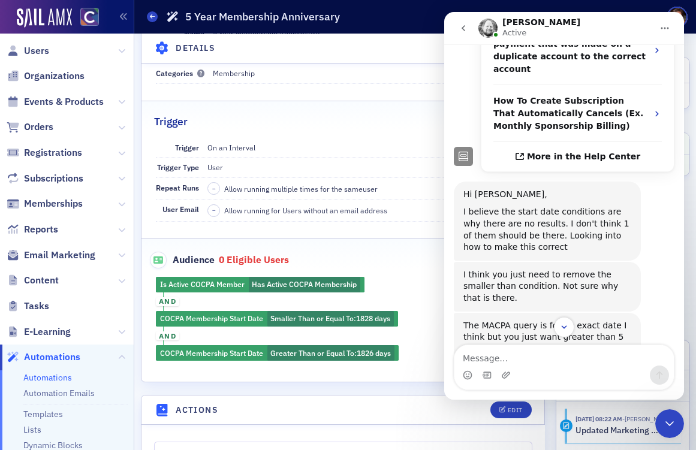
click at [270, 316] on div "Is Active COCPA Member Has Active COCPA Membership and COCPA Membership Start D…" at bounding box center [342, 319] width 403 height 84
click at [364, 319] on div "Is Active COCPA Member Has Active COCPA Membership and COCPA Membership Start D…" at bounding box center [342, 319] width 403 height 84
click at [419, 268] on fieldset "Audience 0 eligible users Is Active COCPA Member Has Active COCPA Membership an…" at bounding box center [342, 301] width 403 height 126
click at [661, 425] on div "Close Intercom Messenger" at bounding box center [669, 423] width 29 height 29
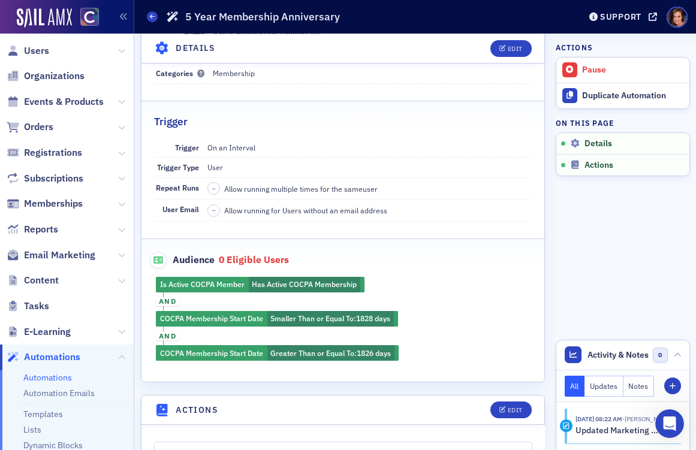
click at [455, 321] on div "Is Active COCPA Member Has Active COCPA Membership and COCPA Membership Start D…" at bounding box center [342, 319] width 403 height 84
click at [519, 45] on div "Edit" at bounding box center [514, 48] width 15 height 7
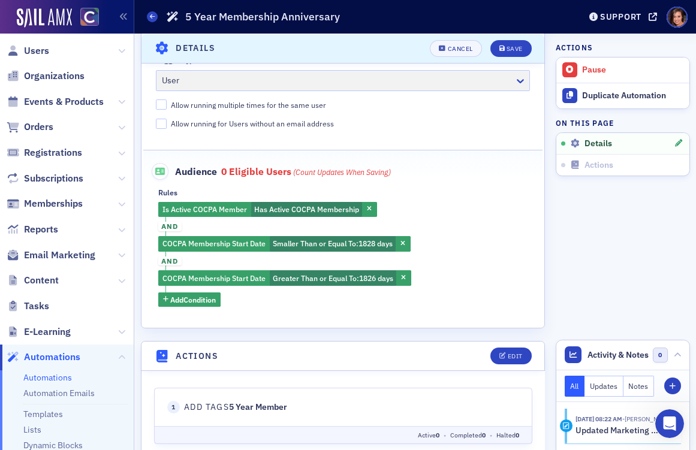
scroll to position [433, 0]
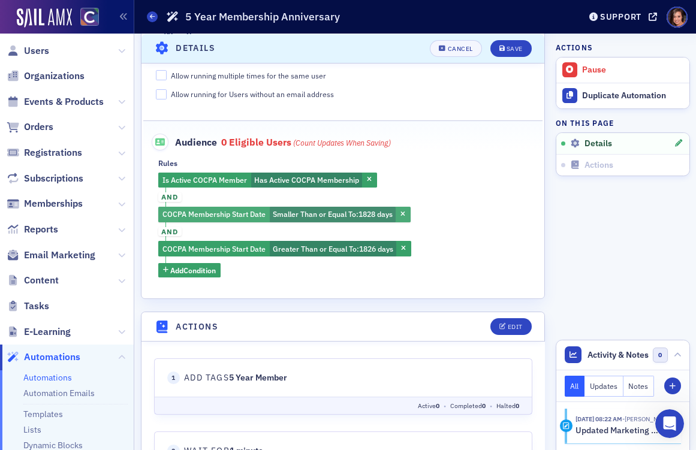
click at [334, 213] on span "Smaller Than or Equal To :" at bounding box center [316, 214] width 86 height 10
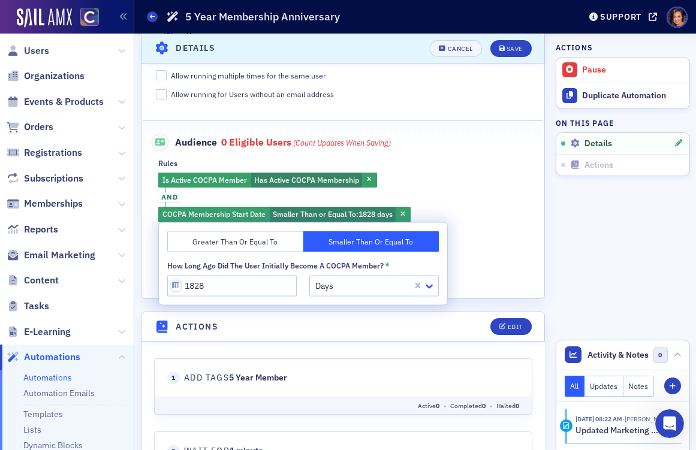
click at [457, 228] on div "Is Active COCPA Member Has Active COCPA Membership and COCPA Membership Start D…" at bounding box center [343, 225] width 370 height 105
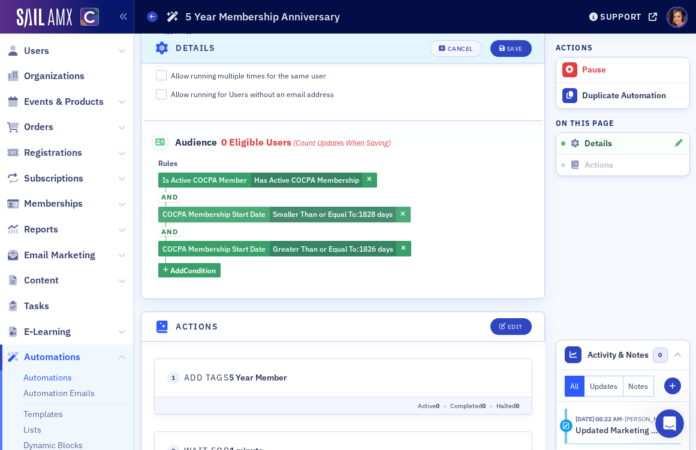
click at [314, 212] on span "Smaller Than or Equal To :" at bounding box center [316, 214] width 86 height 10
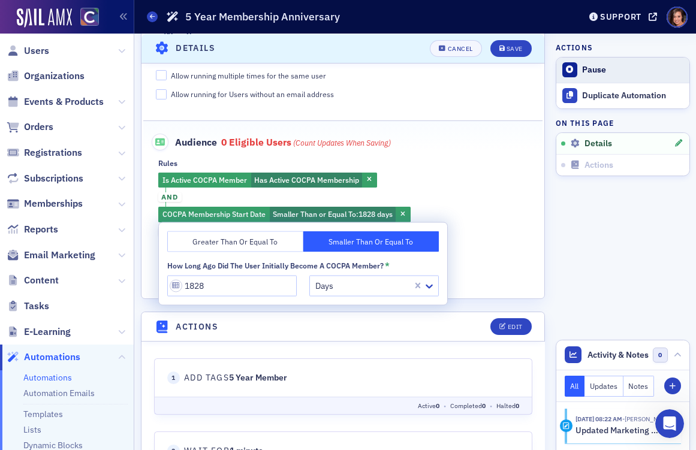
click at [602, 76] on button "Pause" at bounding box center [622, 70] width 133 height 25
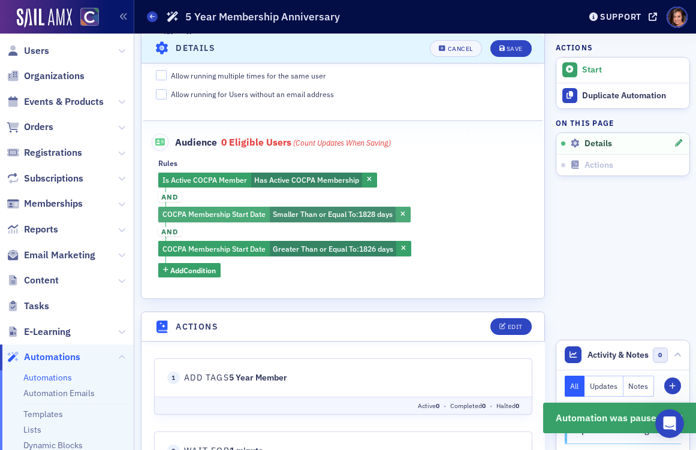
click at [286, 211] on span "Smaller Than or Equal To :" at bounding box center [316, 214] width 86 height 10
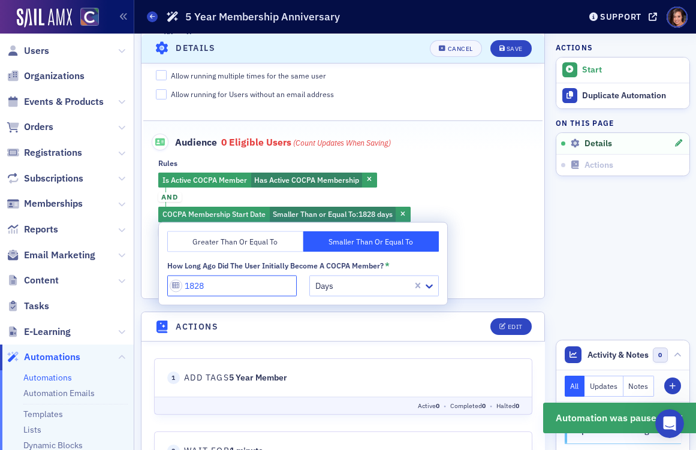
click at [240, 283] on input "1828" at bounding box center [231, 285] width 129 height 21
type input "60"
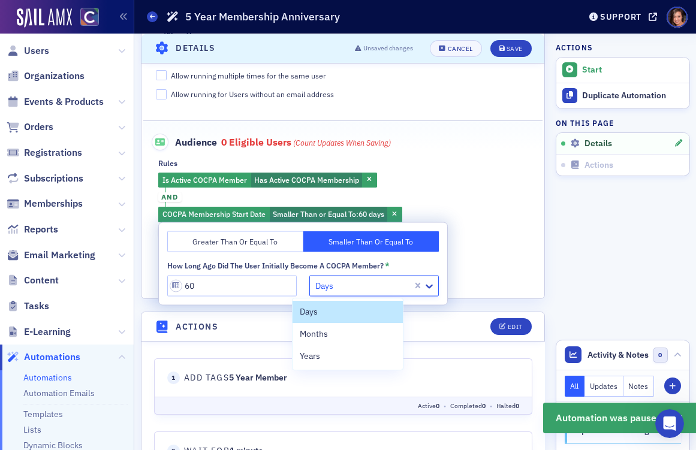
click at [334, 288] on div at bounding box center [362, 285] width 97 height 15
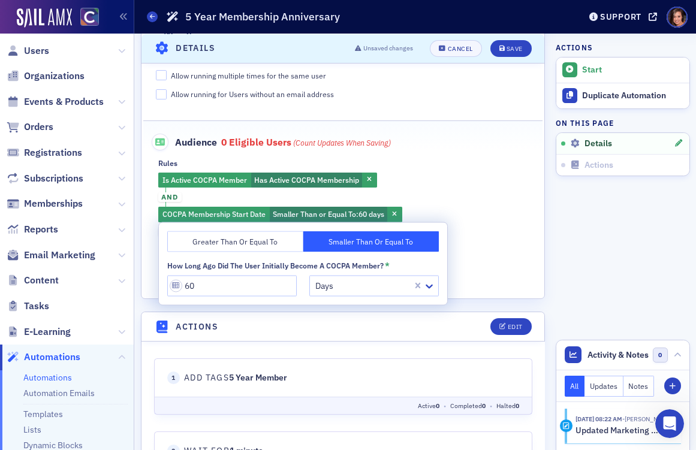
click at [476, 262] on div "Is Active COCPA Member Has Active COCPA Membership and COCPA Membership Start D…" at bounding box center [343, 225] width 370 height 105
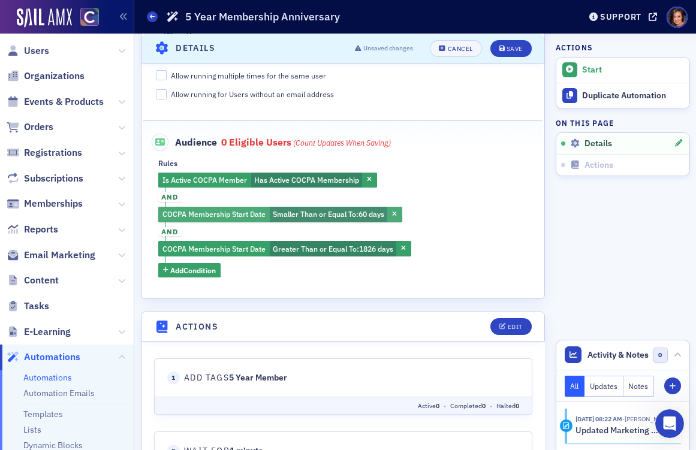
click at [354, 212] on span "Smaller Than or Equal To :" at bounding box center [316, 214] width 86 height 10
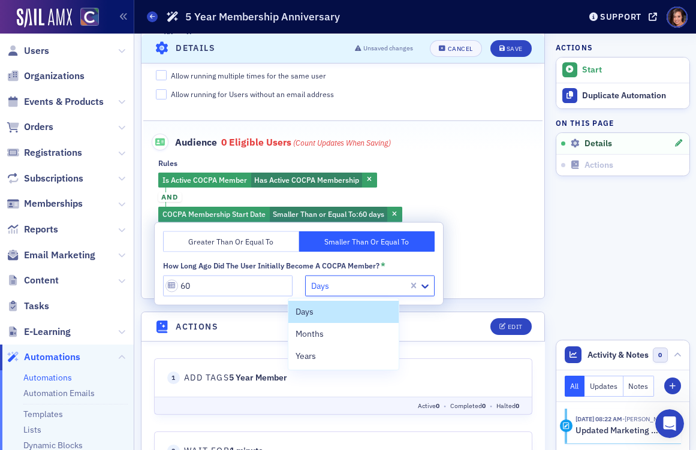
click at [346, 287] on div at bounding box center [358, 285] width 97 height 15
click at [349, 330] on div "Months" at bounding box center [343, 334] width 96 height 13
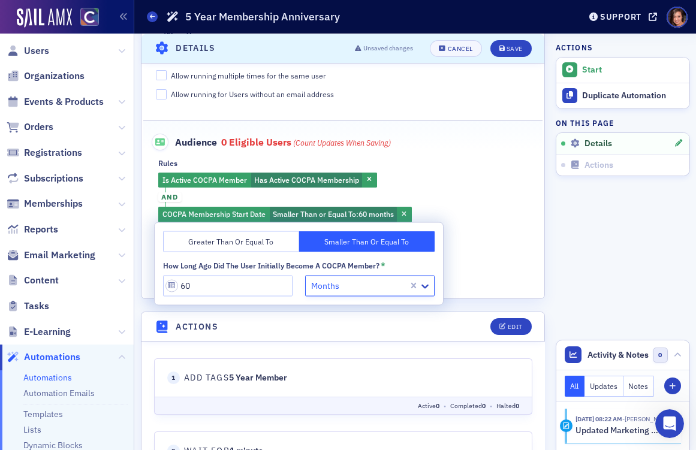
click at [461, 278] on fieldset "Audience 0 eligible users (count updates when saving) Rules Is Active COCPA Mem…" at bounding box center [342, 200] width 399 height 161
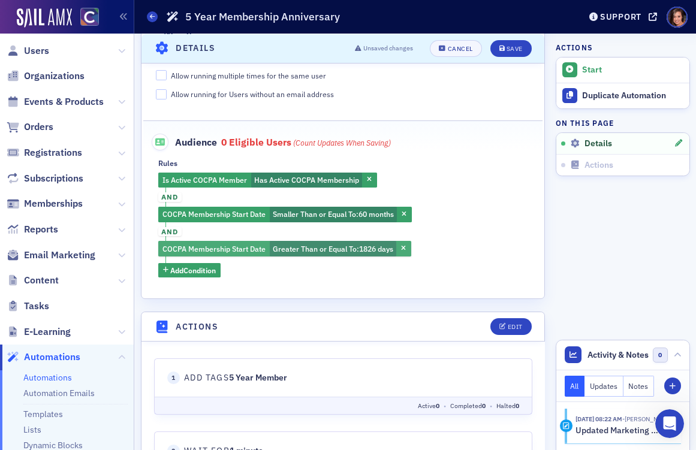
click at [306, 255] on span "Greater Than or Equal To : 1826 days" at bounding box center [333, 249] width 127 height 16
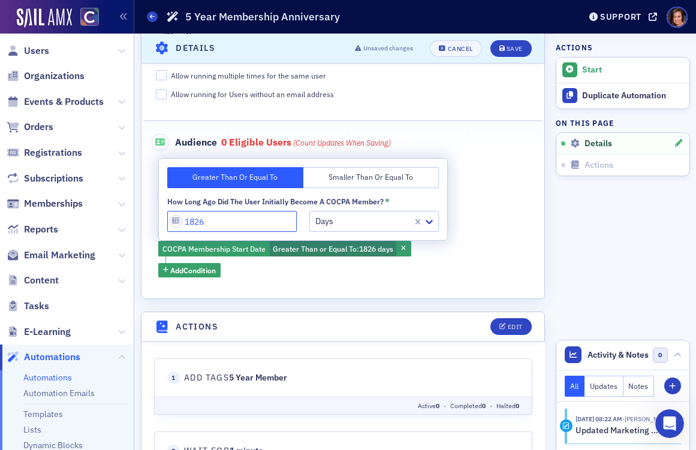
click at [249, 214] on input "1826" at bounding box center [231, 221] width 129 height 21
type input "60"
click at [326, 223] on div at bounding box center [362, 221] width 97 height 15
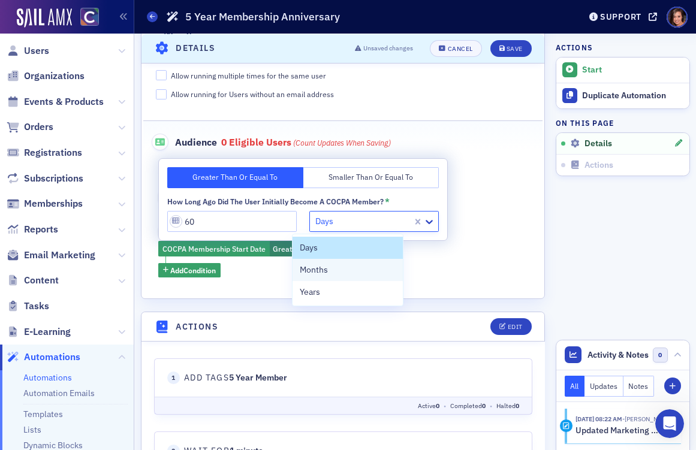
click at [342, 271] on div "Months" at bounding box center [348, 270] width 96 height 13
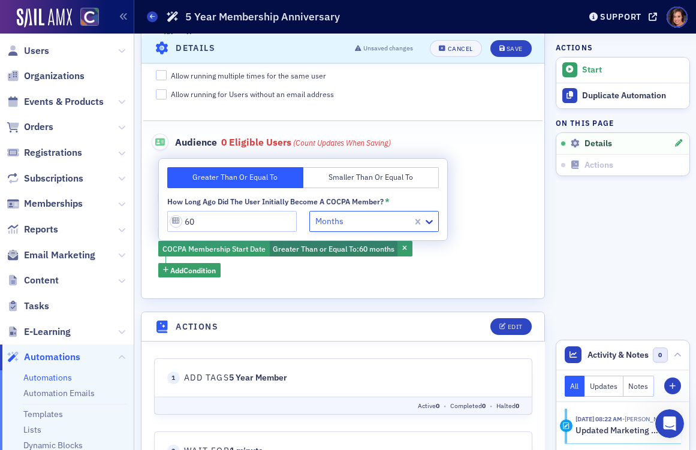
click at [460, 270] on div "Is Active COCPA Member Has Active COCPA Membership and COCPA Membership Start D…" at bounding box center [343, 225] width 370 height 105
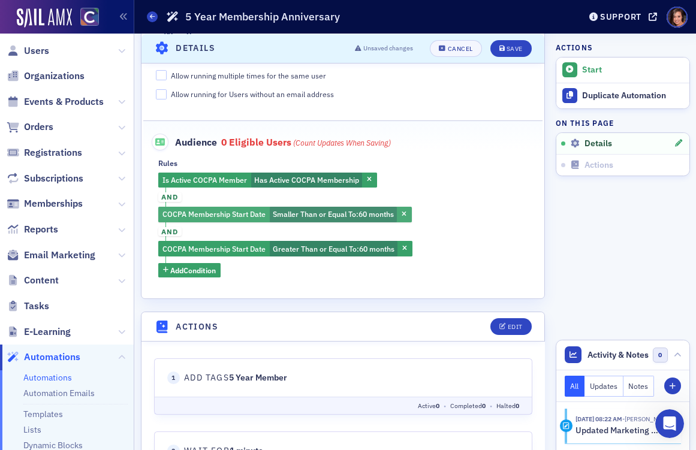
click at [352, 216] on span "Smaller Than or Equal To :" at bounding box center [316, 214] width 86 height 10
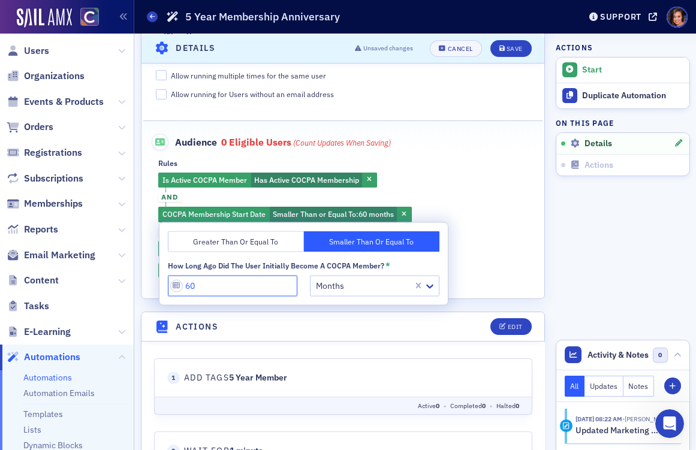
drag, startPoint x: 188, startPoint y: 285, endPoint x: 199, endPoint y: 286, distance: 11.5
click at [199, 286] on input "60" at bounding box center [232, 285] width 129 height 21
type input "61"
click at [430, 267] on div "Is Active COCPA Member Has Active COCPA Membership and COCPA Membership Start D…" at bounding box center [343, 225] width 370 height 105
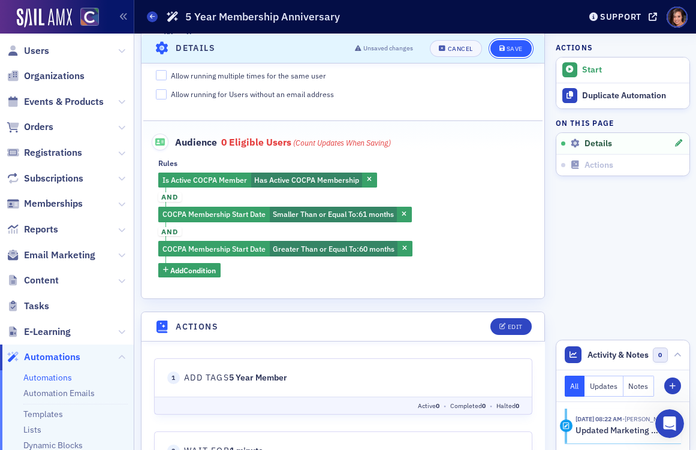
click at [523, 43] on button "Save" at bounding box center [510, 48] width 41 height 17
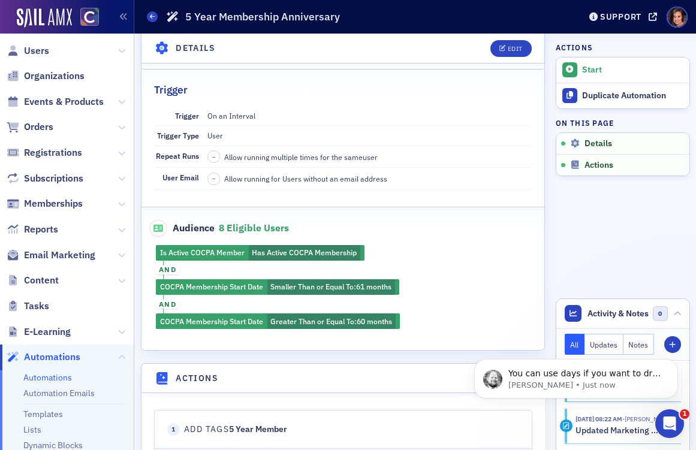
scroll to position [0, 0]
click at [334, 287] on div "Is Active COCPA Member Has Active COCPA Membership and COCPA Membership Start D…" at bounding box center [342, 287] width 403 height 84
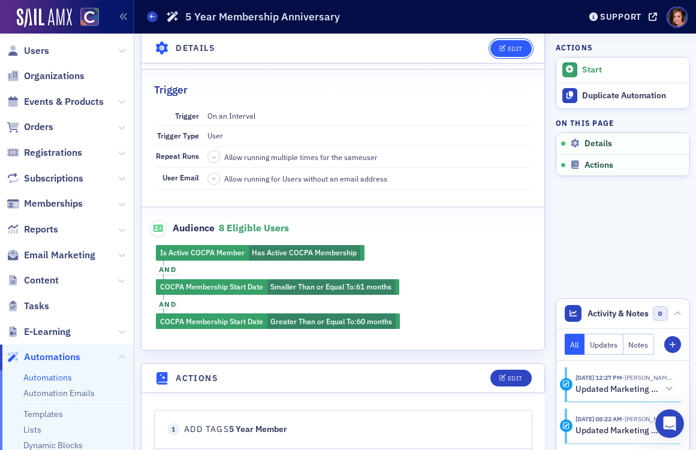
click at [515, 52] on button "Edit" at bounding box center [510, 48] width 41 height 17
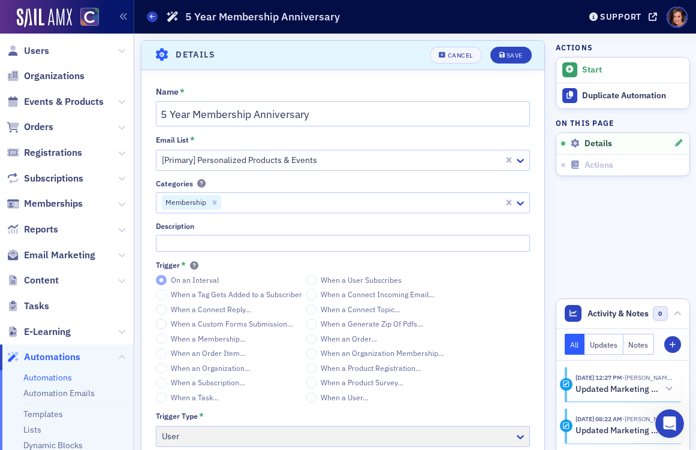
scroll to position [362, 0]
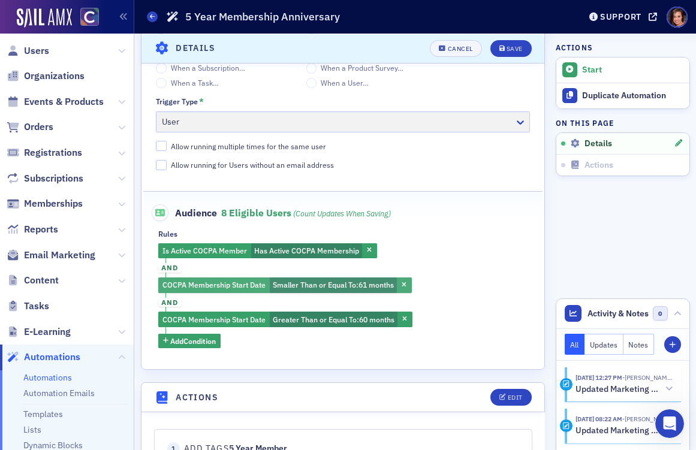
click at [368, 289] on span "61 months" at bounding box center [375, 285] width 35 height 10
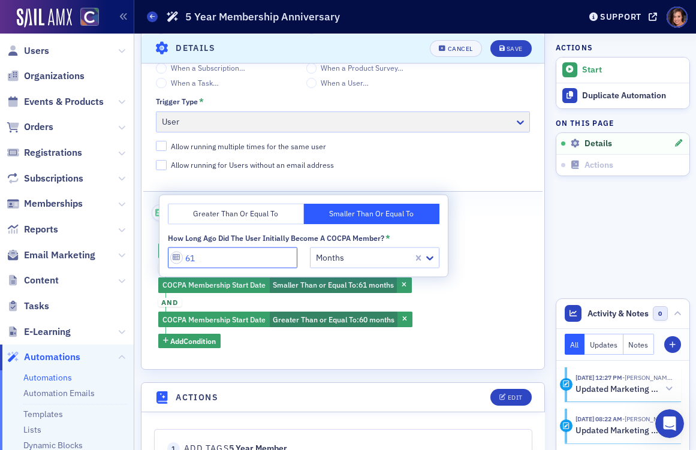
click at [216, 266] on input "61" at bounding box center [232, 257] width 129 height 21
type input "1828"
click at [462, 258] on div "Is Active COCPA Member Has Active COCPA Membership and COCPA Membership Start D…" at bounding box center [343, 295] width 370 height 105
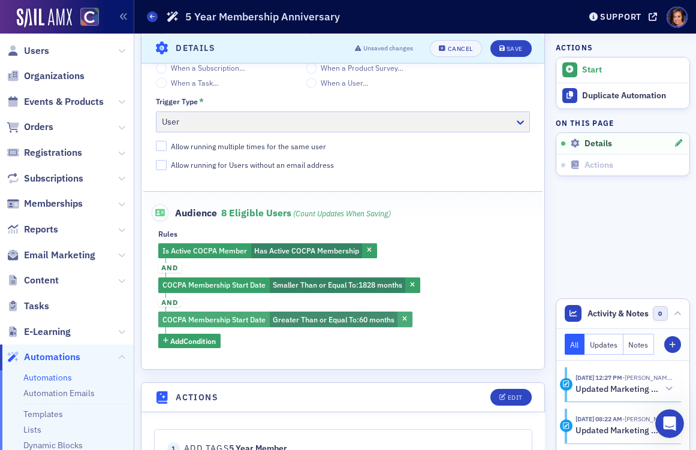
click at [333, 324] on span "Greater Than or Equal To :" at bounding box center [316, 320] width 86 height 10
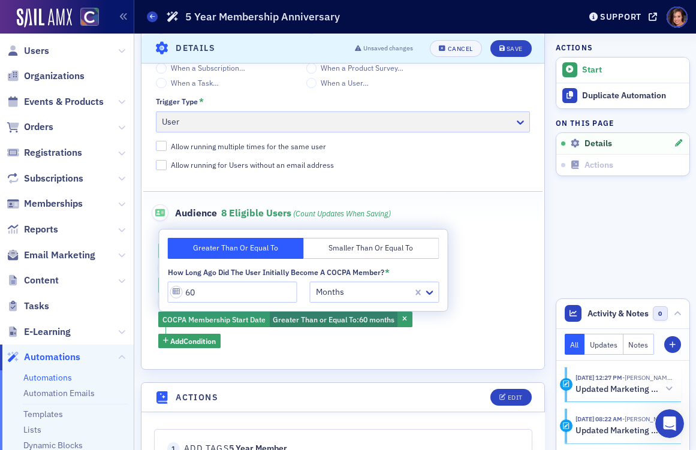
click at [315, 298] on div at bounding box center [363, 292] width 97 height 15
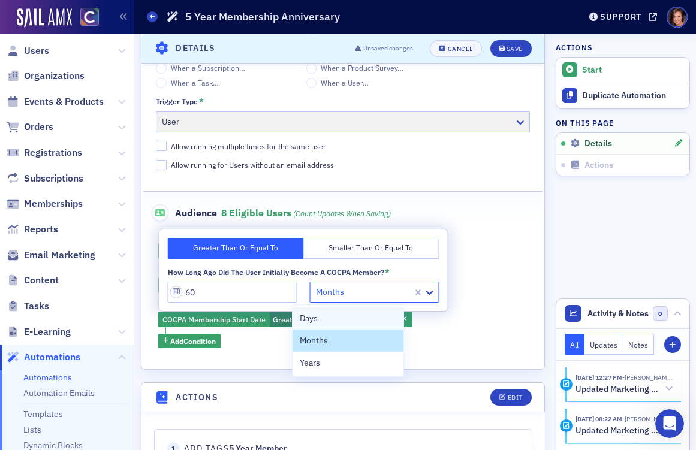
click at [316, 318] on span "Days" at bounding box center [309, 318] width 18 height 13
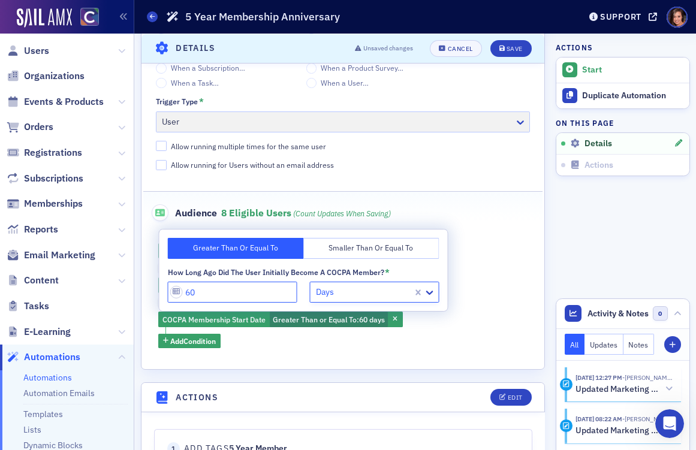
click at [220, 291] on input "60" at bounding box center [232, 292] width 129 height 21
type input "1826"
click at [474, 315] on div "Is Active COCPA Member Has Active COCPA Membership and COCPA Membership Start D…" at bounding box center [343, 295] width 370 height 105
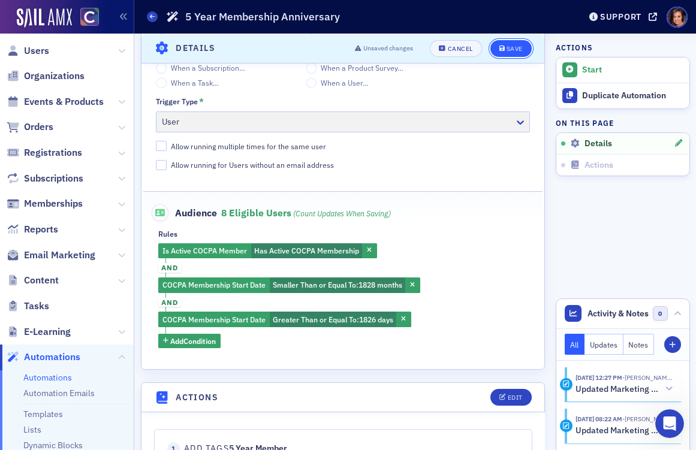
click at [512, 48] on div "Save" at bounding box center [514, 48] width 16 height 7
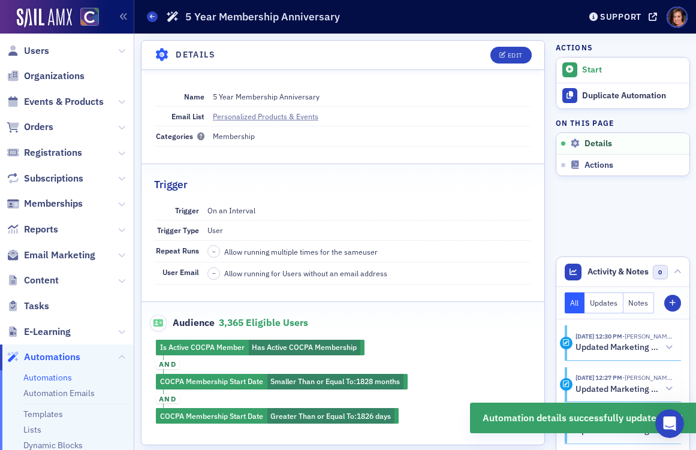
scroll to position [158, 0]
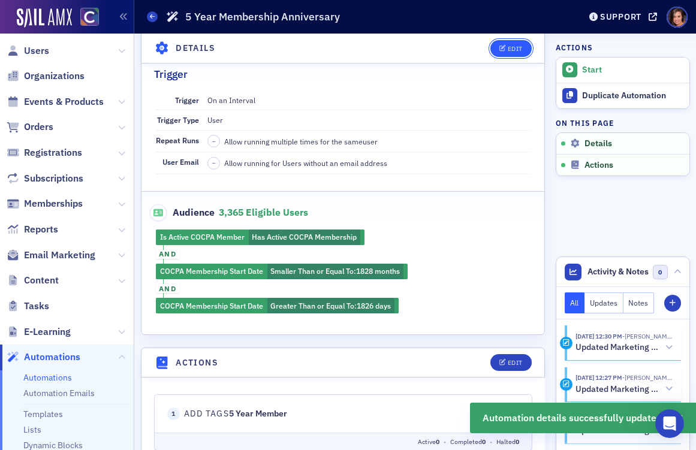
click at [503, 46] on icon "button" at bounding box center [502, 48] width 7 height 7
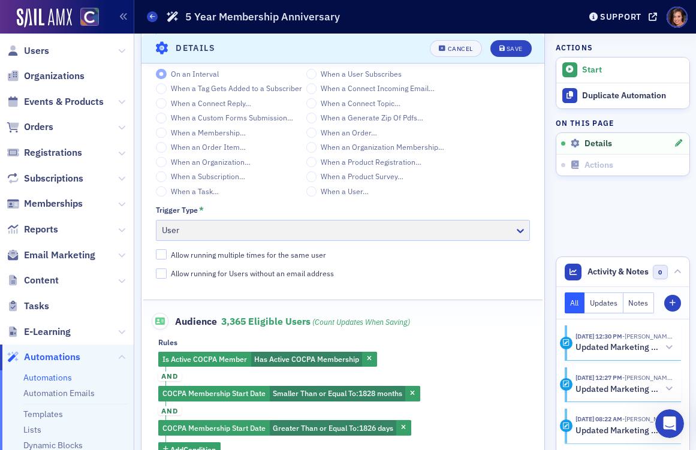
scroll to position [301, 0]
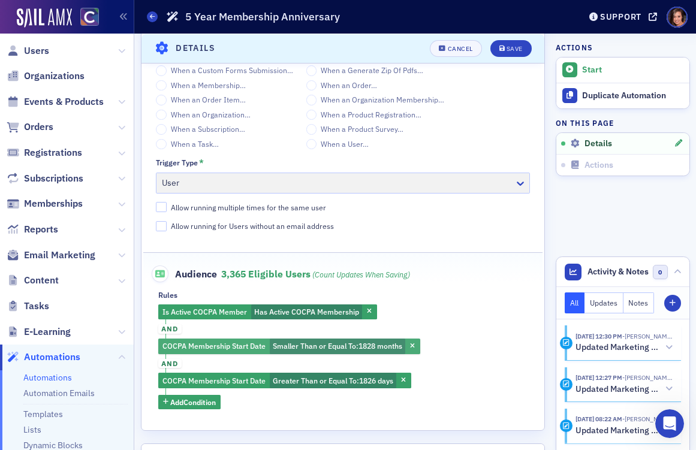
click at [357, 348] on span "Smaller Than or Equal To :" at bounding box center [316, 346] width 86 height 10
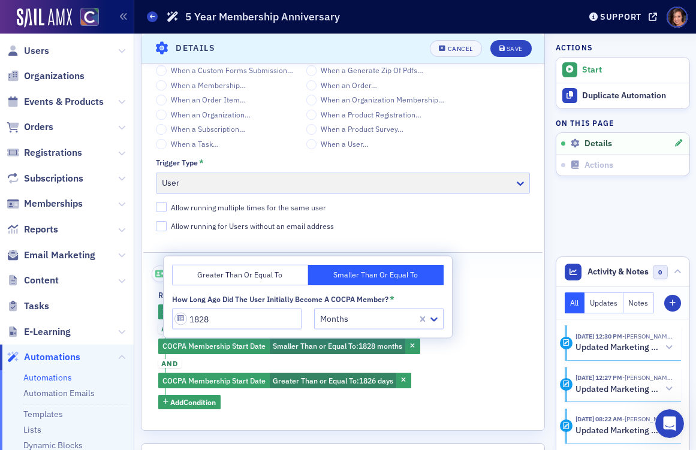
click at [362, 322] on div at bounding box center [367, 319] width 97 height 15
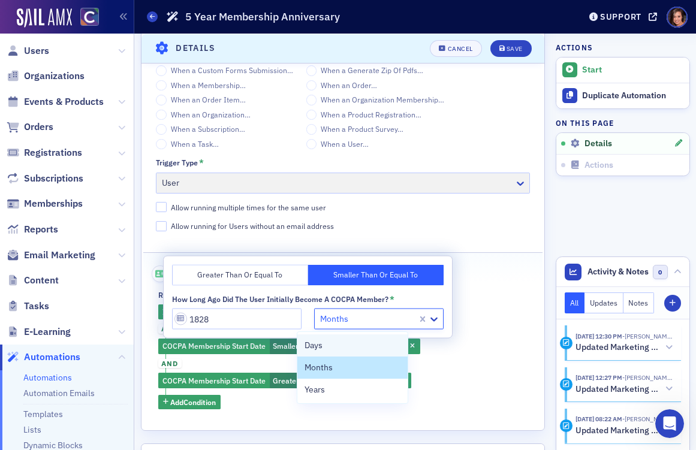
click at [362, 342] on div "Days" at bounding box center [352, 345] width 96 height 13
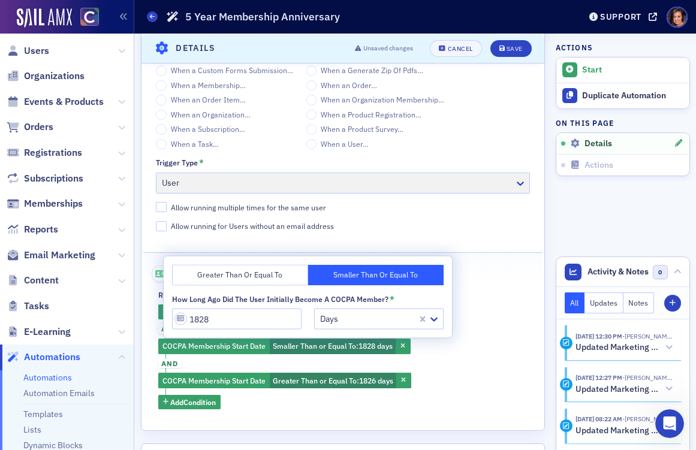
click at [496, 327] on div "Is Active COCPA Member Has Active COCPA Membership and COCPA Membership Start D…" at bounding box center [343, 356] width 370 height 105
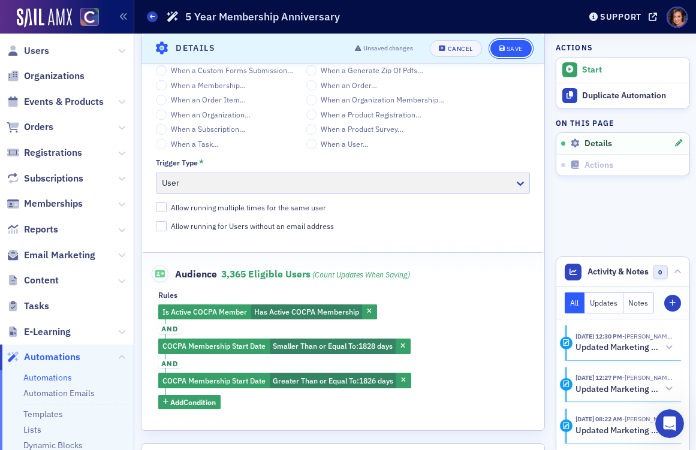
click at [509, 50] on div "Save" at bounding box center [514, 48] width 16 height 7
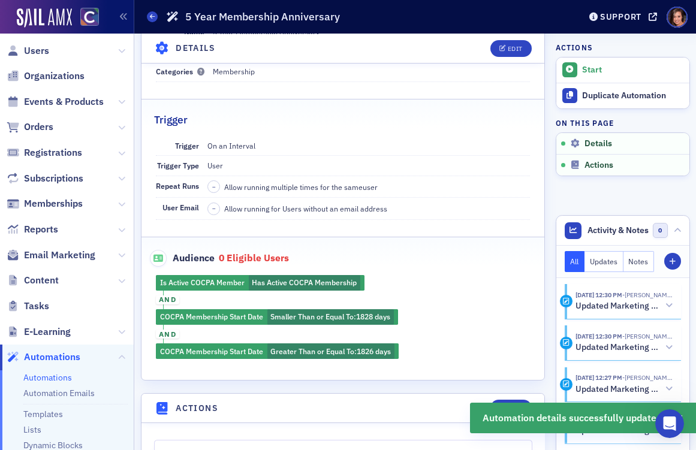
scroll to position [229, 0]
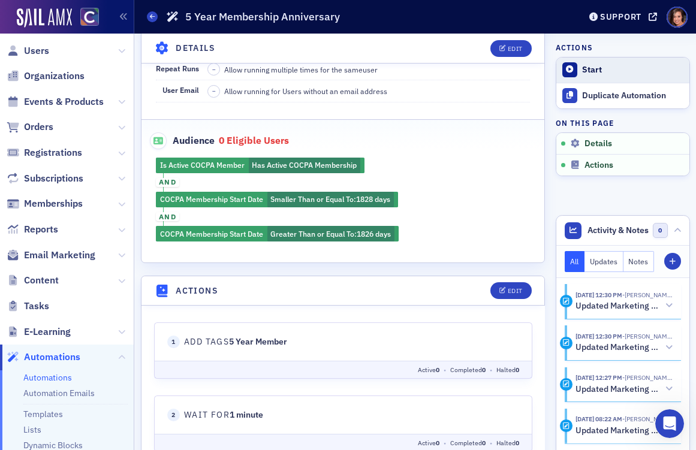
click at [565, 74] on div at bounding box center [569, 69] width 15 height 15
click at [505, 50] on span "Edit" at bounding box center [510, 48] width 23 height 7
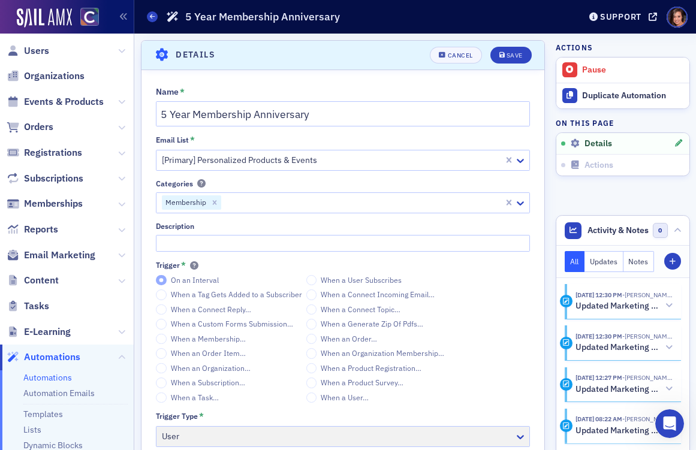
scroll to position [494, 0]
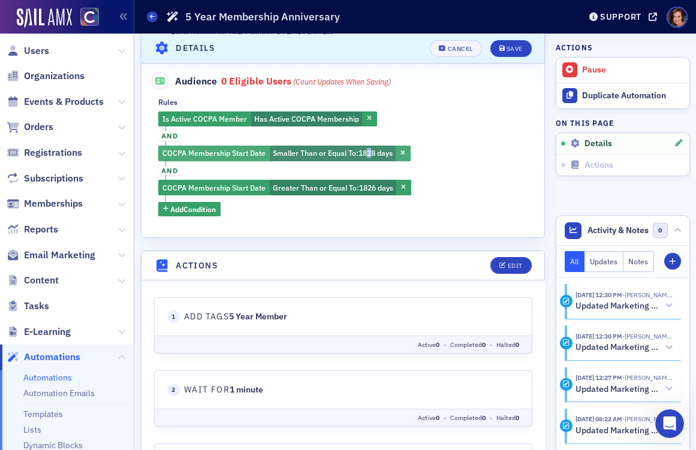
click at [370, 153] on span "1828 days" at bounding box center [375, 153] width 34 height 10
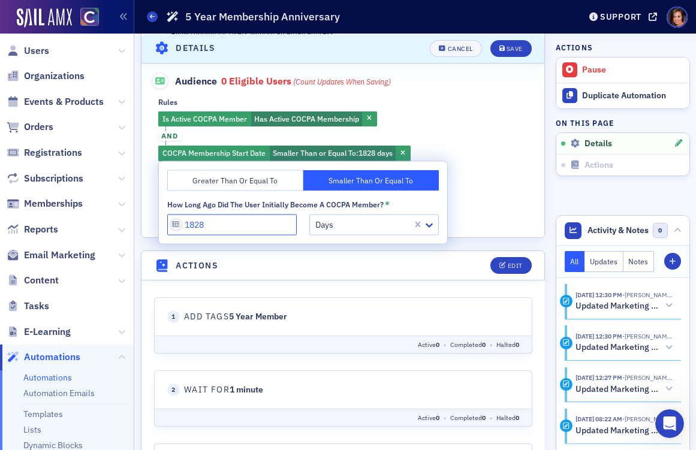
click at [242, 214] on input "1828" at bounding box center [231, 224] width 129 height 21
click at [237, 226] on input "1828" at bounding box center [231, 224] width 129 height 21
type input "1829"
click at [440, 198] on div "Is Active COCPA Member Has Active COCPA Membership and COCPA Membership Start D…" at bounding box center [343, 163] width 370 height 105
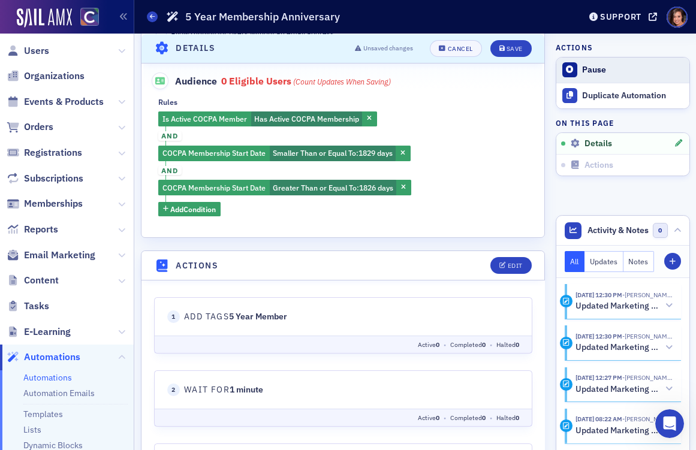
click at [580, 64] on button "Pause" at bounding box center [622, 70] width 133 height 25
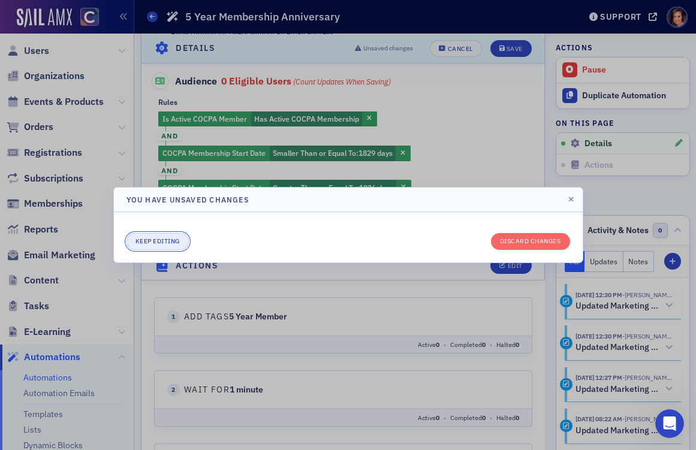
click at [162, 239] on button "Keep editing" at bounding box center [157, 241] width 62 height 17
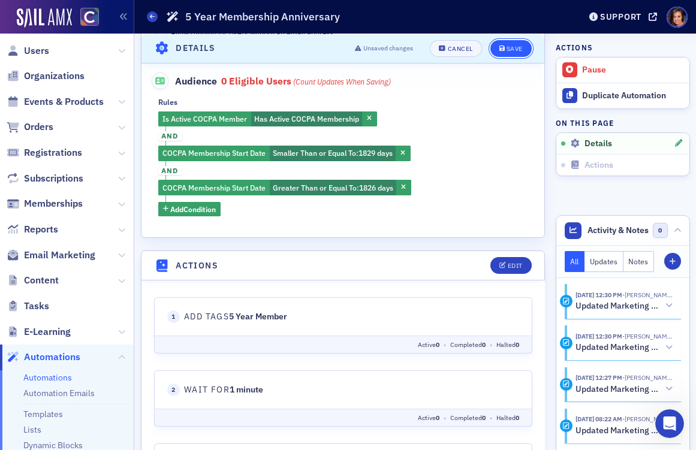
click at [514, 53] on button "Save" at bounding box center [510, 48] width 41 height 17
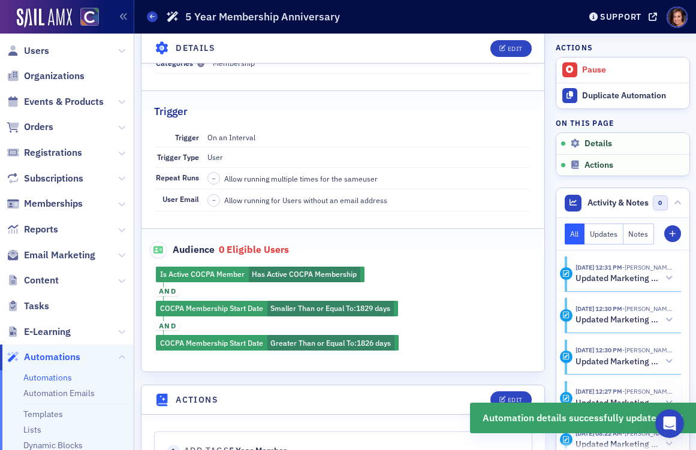
scroll to position [123, 0]
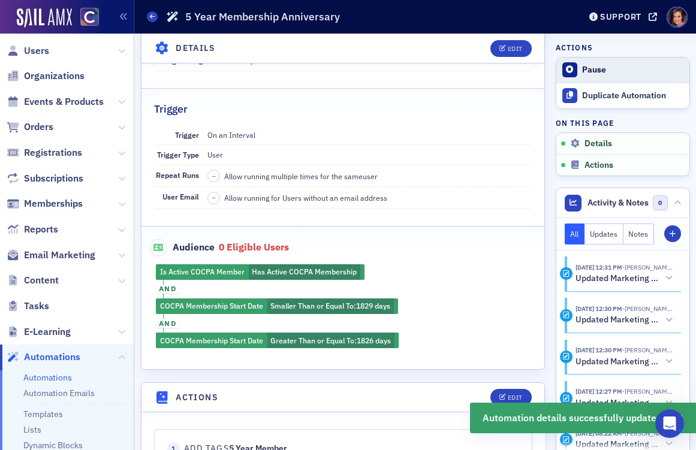
click at [590, 67] on div "Pause" at bounding box center [632, 70] width 101 height 11
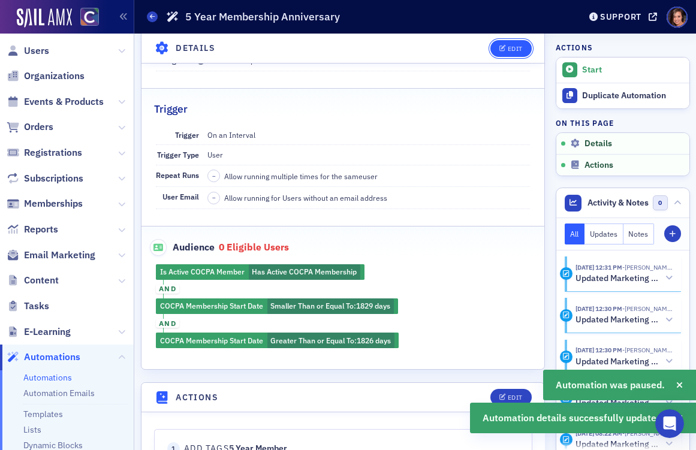
click at [498, 50] on button "Edit" at bounding box center [510, 48] width 41 height 17
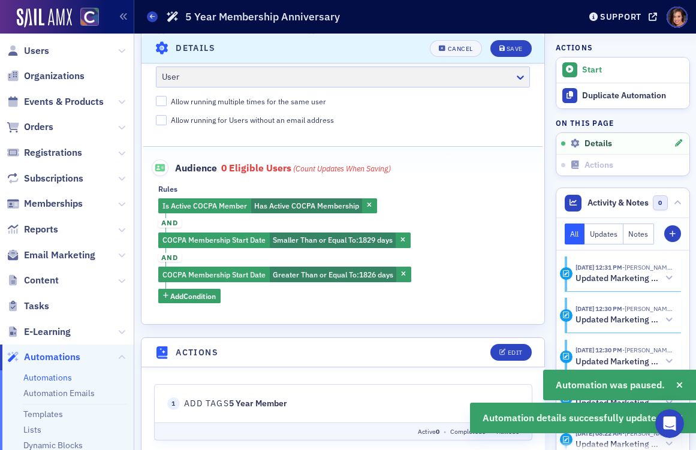
scroll to position [483, 0]
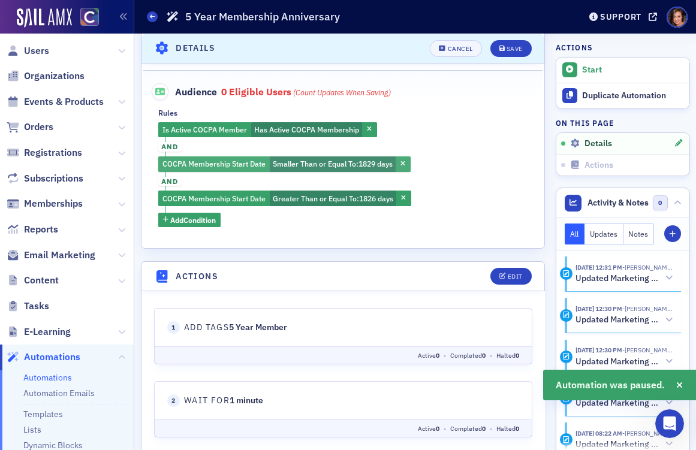
click at [358, 159] on span "Smaller Than or Equal To :" at bounding box center [316, 164] width 86 height 10
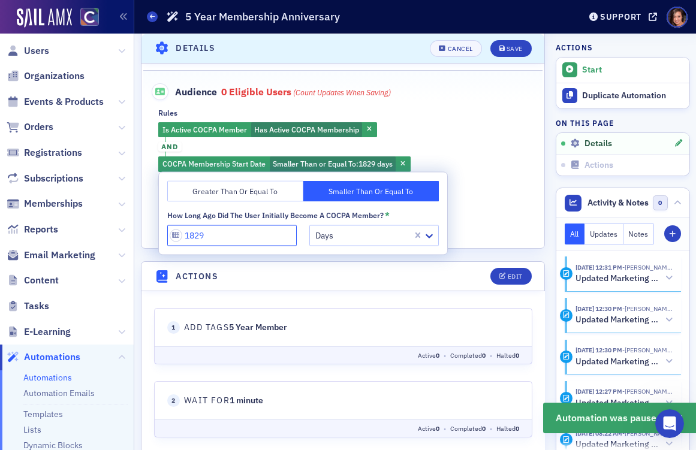
click at [248, 243] on input "1829" at bounding box center [231, 235] width 129 height 21
drag, startPoint x: 195, startPoint y: 238, endPoint x: 223, endPoint y: 238, distance: 28.2
click at [223, 238] on input "1829" at bounding box center [231, 235] width 129 height 21
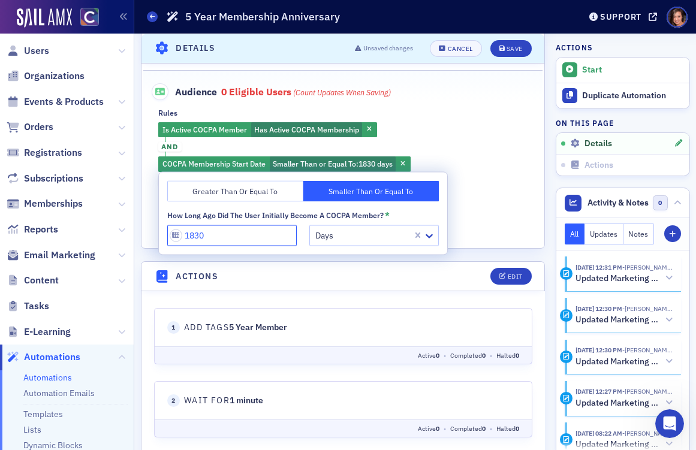
type input "1830"
click at [442, 196] on div "Is Active COCPA Member Has Active COCPA Membership and COCPA Membership Start D…" at bounding box center [343, 174] width 370 height 105
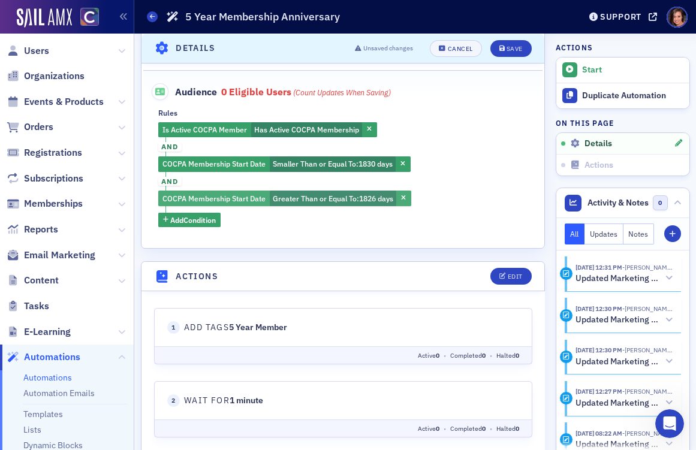
click at [342, 201] on span "Greater Than or Equal To :" at bounding box center [316, 199] width 86 height 10
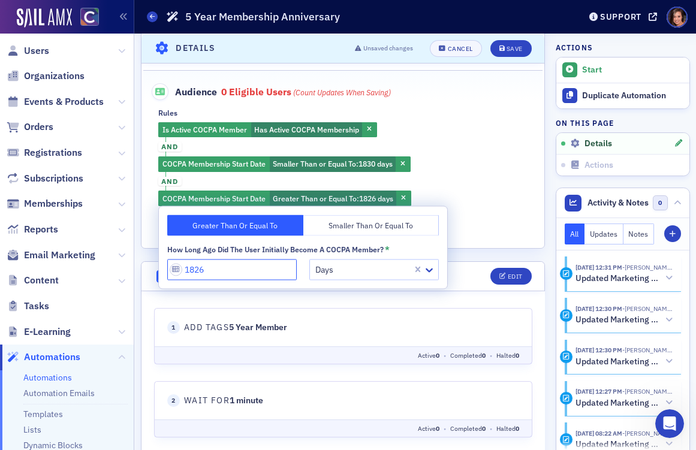
drag, startPoint x: 197, startPoint y: 268, endPoint x: 206, endPoint y: 268, distance: 9.0
click at [206, 268] on input "1826" at bounding box center [231, 269] width 129 height 21
type input "1820"
click at [472, 225] on div "Is Active COCPA Member Has Active COCPA Membership and COCPA Membership Start D…" at bounding box center [343, 174] width 370 height 105
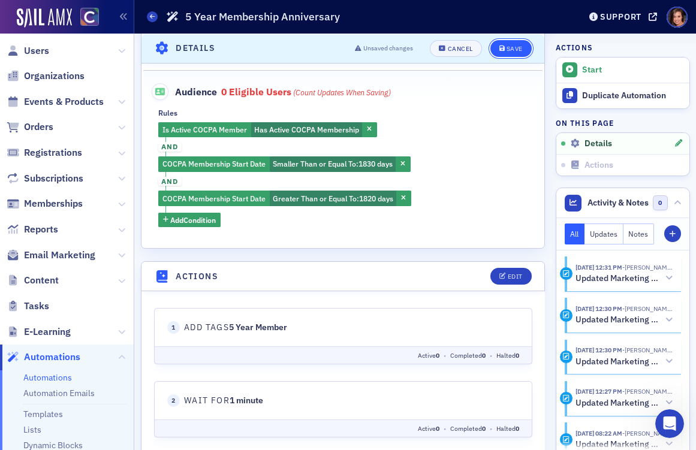
click at [511, 41] on button "Save" at bounding box center [510, 48] width 41 height 17
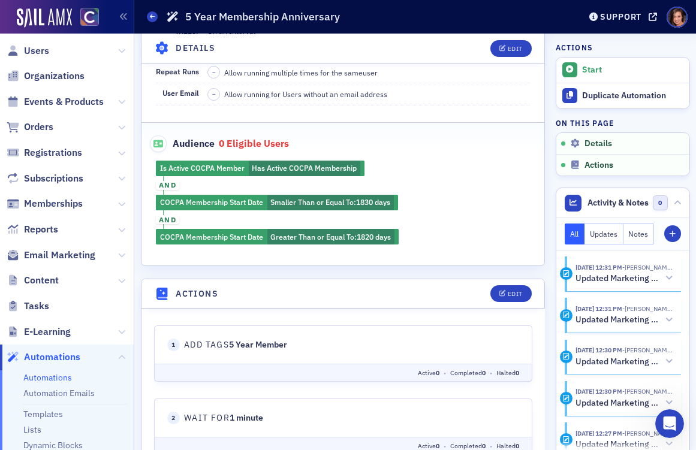
scroll to position [110, 0]
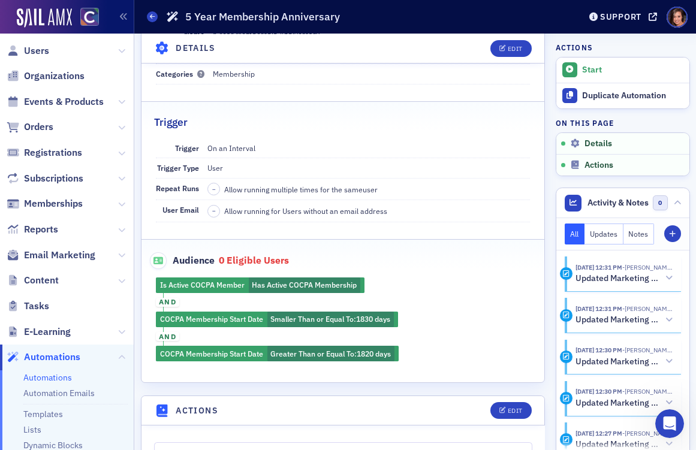
click at [437, 292] on div "Is Active COCPA Member Has Active COCPA Membership and COCPA Membership Start D…" at bounding box center [342, 319] width 403 height 84
click at [510, 46] on div "Edit" at bounding box center [514, 48] width 15 height 7
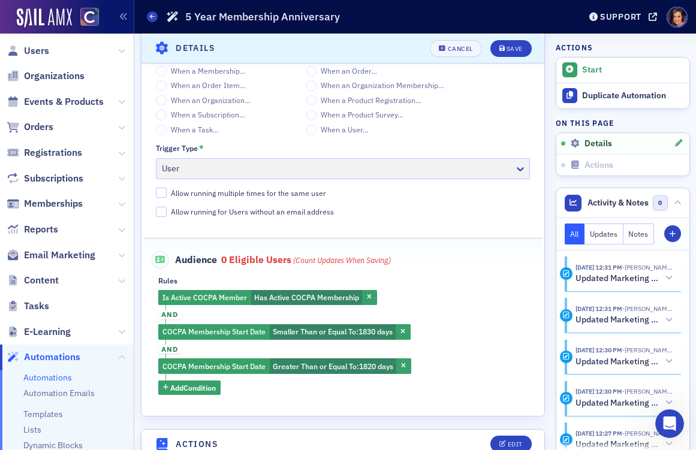
scroll to position [331, 0]
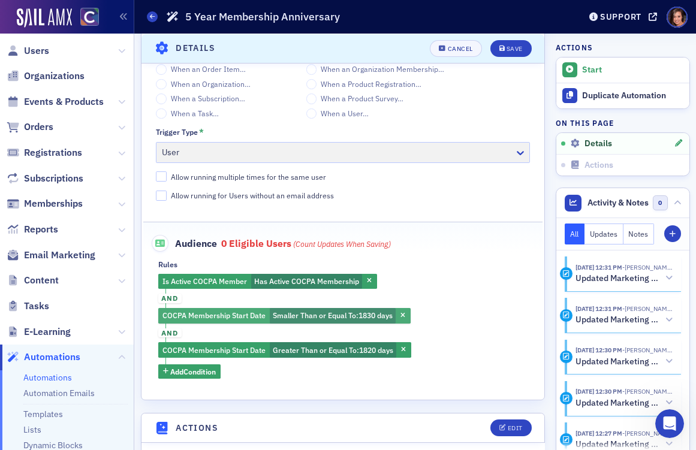
click at [374, 312] on span "1830 days" at bounding box center [375, 315] width 34 height 10
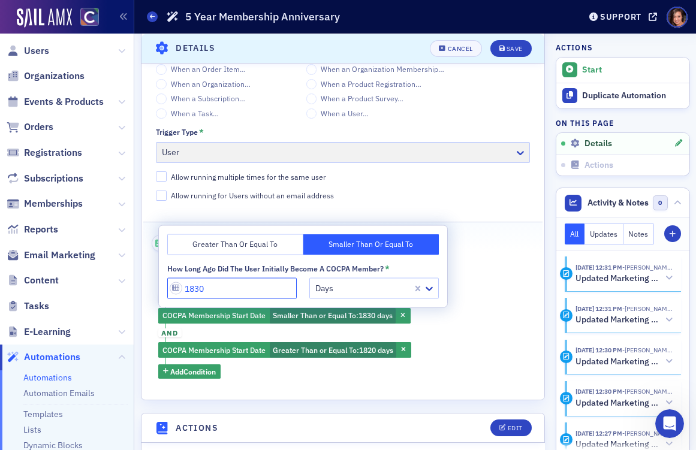
drag, startPoint x: 193, startPoint y: 289, endPoint x: 208, endPoint y: 289, distance: 15.0
click at [208, 289] on input "1830" at bounding box center [231, 288] width 129 height 21
type input "1828"
click at [425, 274] on div "Is Active COCPA Member Has Active COCPA Membership and COCPA Membership Start D…" at bounding box center [343, 326] width 370 height 105
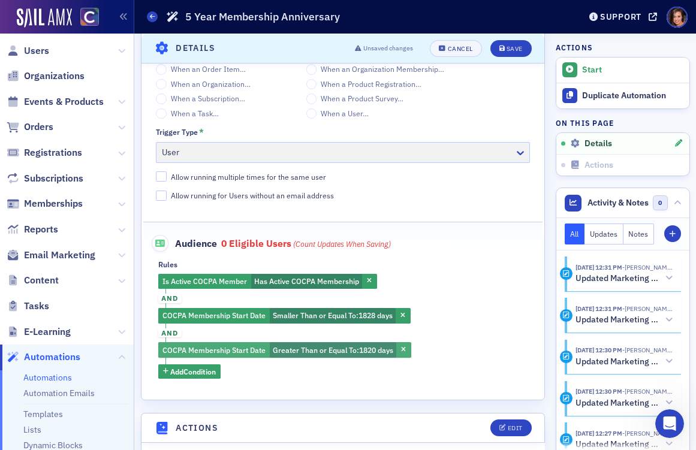
click at [357, 354] on span "Greater Than or Equal To :" at bounding box center [316, 350] width 86 height 10
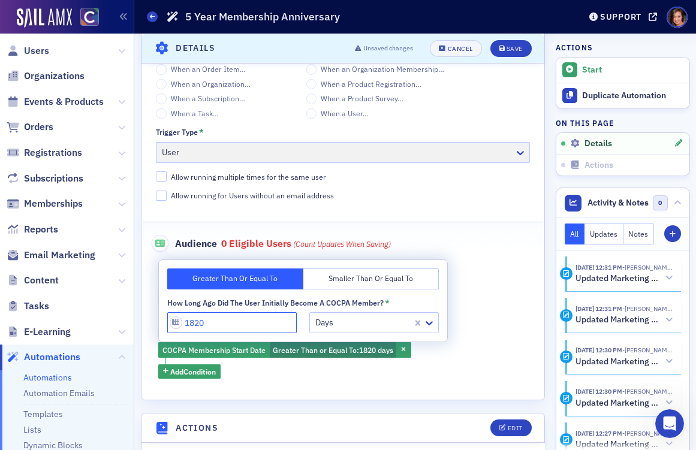
drag, startPoint x: 198, startPoint y: 325, endPoint x: 208, endPoint y: 325, distance: 9.6
click at [208, 325] on input "1820" at bounding box center [231, 322] width 129 height 21
type input "1826"
click at [461, 306] on div "Is Active COCPA Member Has Active COCPA Membership and COCPA Membership Start D…" at bounding box center [343, 326] width 370 height 105
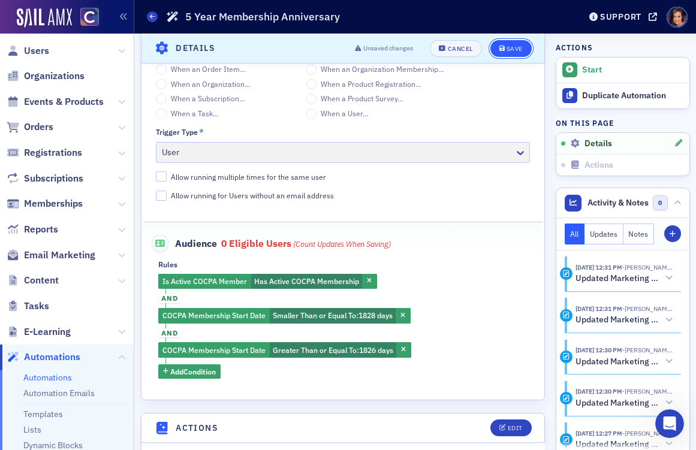
click at [509, 49] on div "Save" at bounding box center [514, 48] width 16 height 7
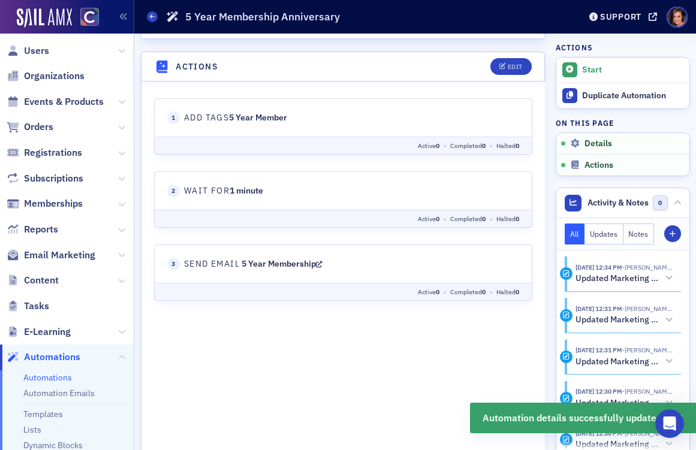
scroll to position [454, 0]
click at [600, 77] on button "Start" at bounding box center [622, 70] width 133 height 25
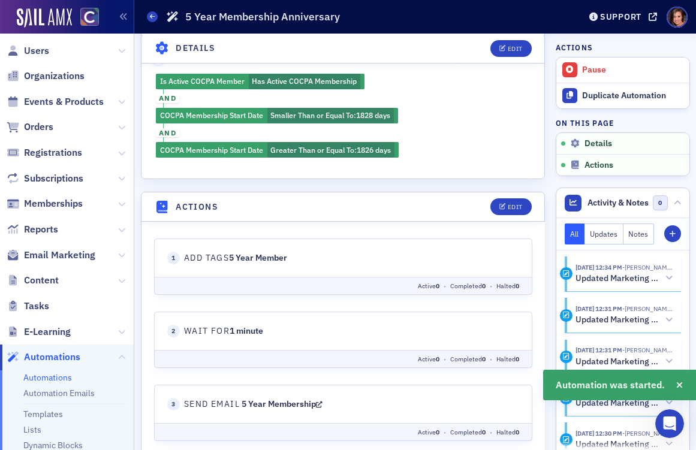
scroll to position [214, 0]
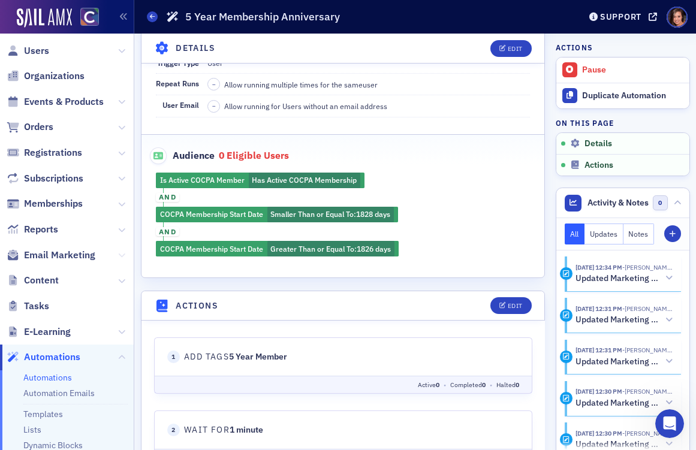
click at [123, 252] on icon at bounding box center [121, 255] width 7 height 7
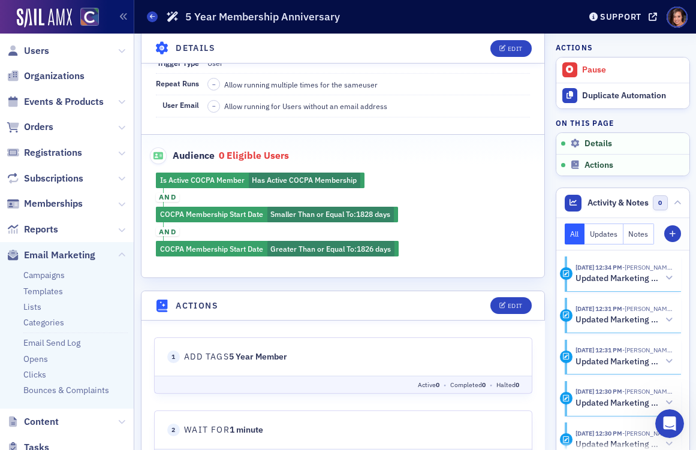
click at [437, 216] on div "Is Active COCPA Member Has Active COCPA Membership and COCPA Membership Start D…" at bounding box center [342, 215] width 403 height 84
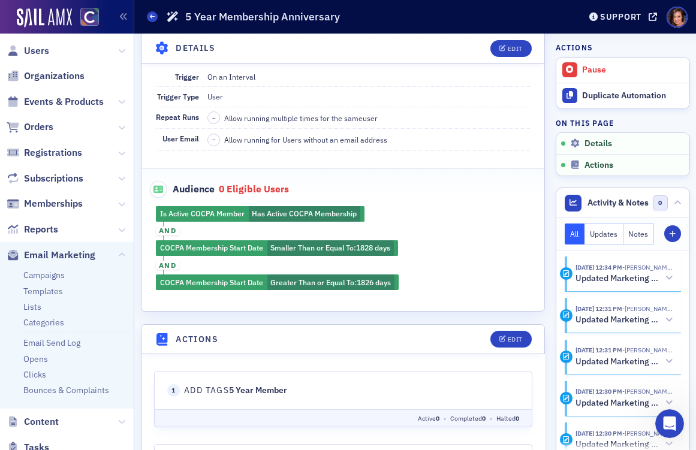
scroll to position [196, 0]
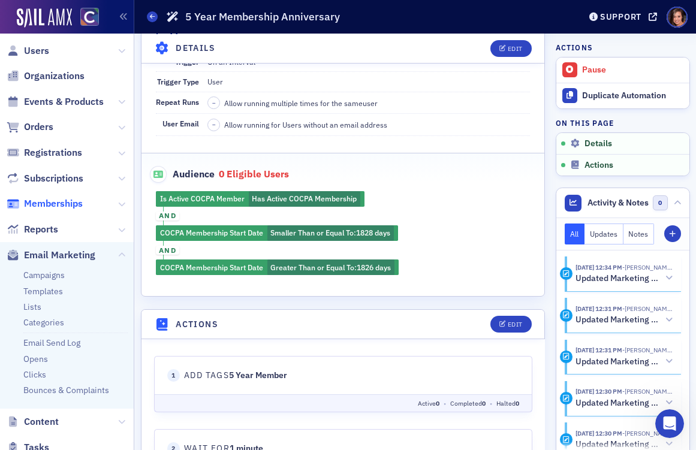
click at [60, 203] on span "Memberships" at bounding box center [53, 203] width 59 height 13
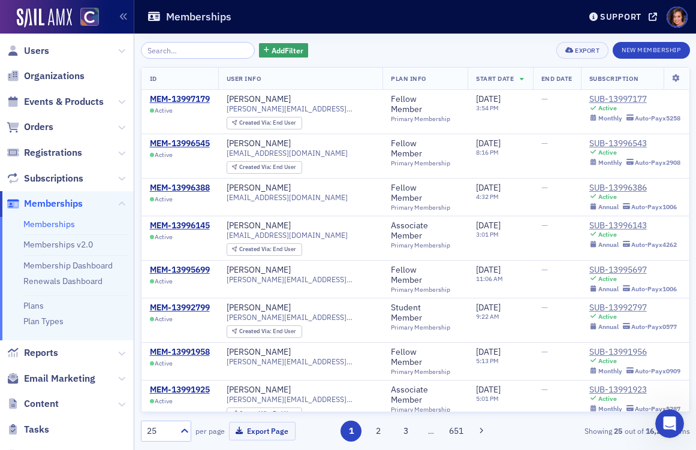
click at [519, 80] on icon at bounding box center [521, 79] width 5 height 7
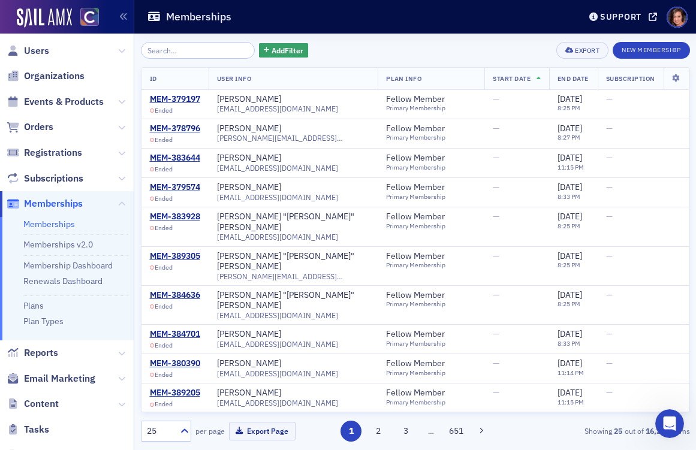
click at [518, 80] on th "Start Date" at bounding box center [516, 79] width 65 height 22
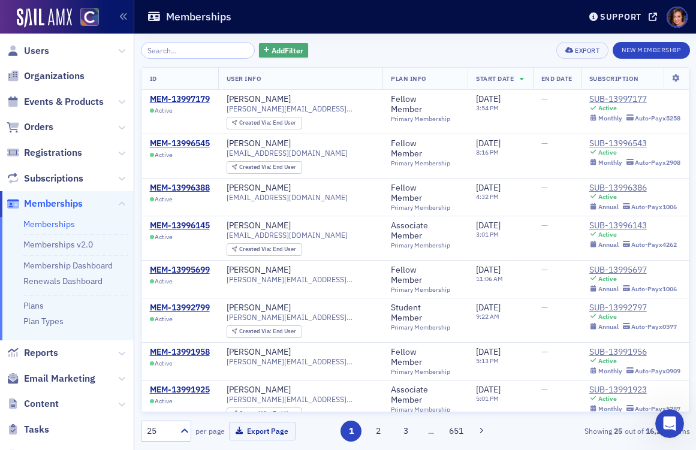
click at [289, 47] on button "Add Filter" at bounding box center [283, 50] width 49 height 15
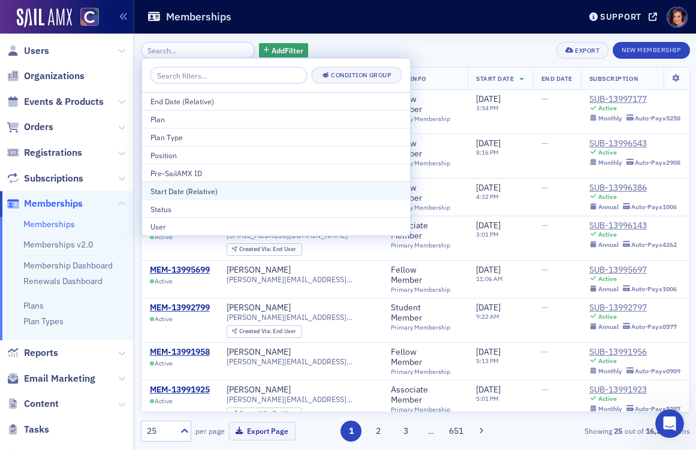
click at [226, 188] on div "Start Date (Relative)" at bounding box center [276, 190] width 252 height 11
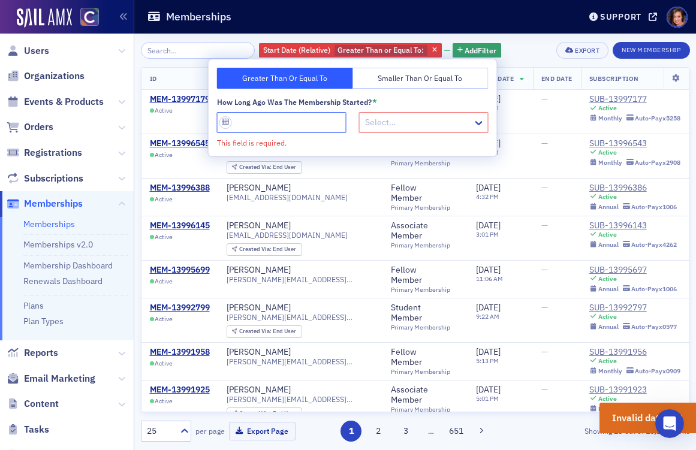
click at [288, 117] on input "How long ago was the Membership started? *" at bounding box center [281, 122] width 129 height 21
click at [364, 120] on div at bounding box center [418, 122] width 108 height 15
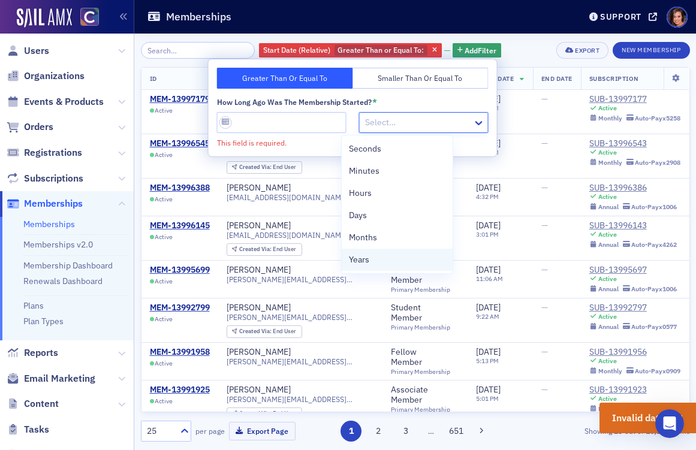
click at [358, 267] on div "Years" at bounding box center [397, 260] width 111 height 22
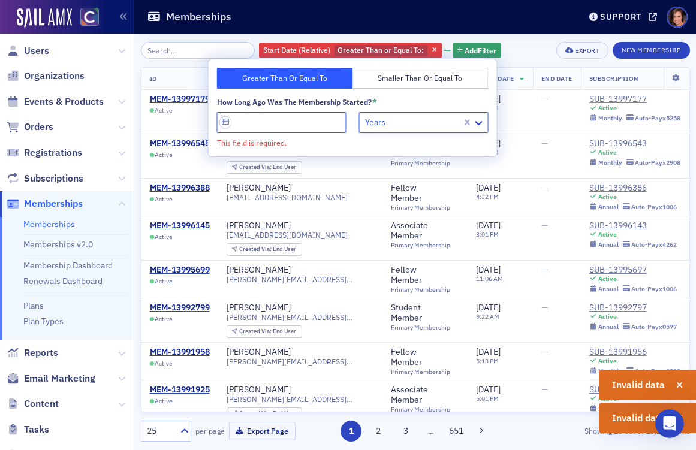
click at [266, 127] on input "How long ago was the Membership started? *" at bounding box center [281, 122] width 129 height 21
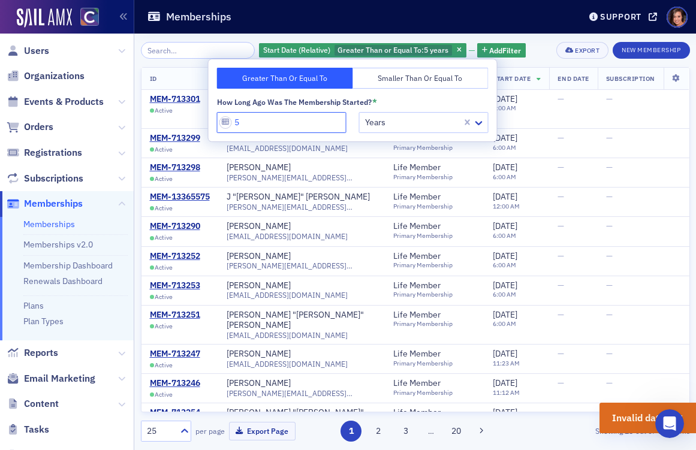
type input "5"
click at [532, 55] on div "Start Date (Relative) Greater Than or Equal To : 5 years Add Filter Export New …" at bounding box center [415, 50] width 549 height 17
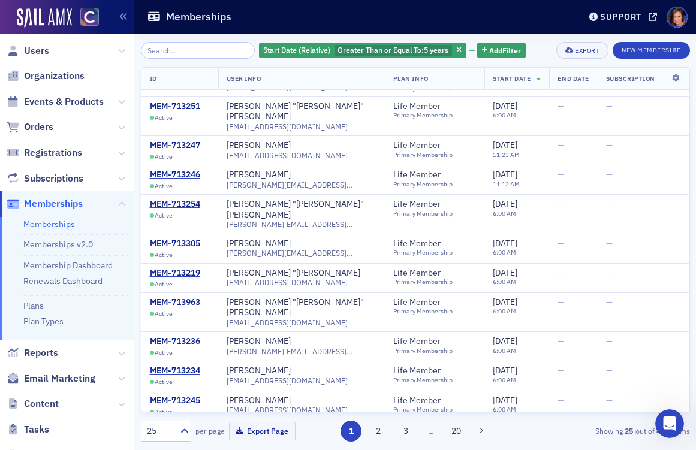
scroll to position [440, 0]
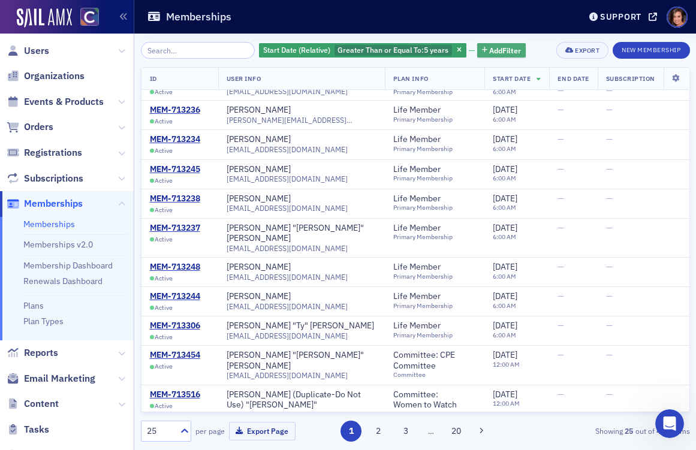
click at [489, 47] on span "Add Filter" at bounding box center [505, 50] width 32 height 11
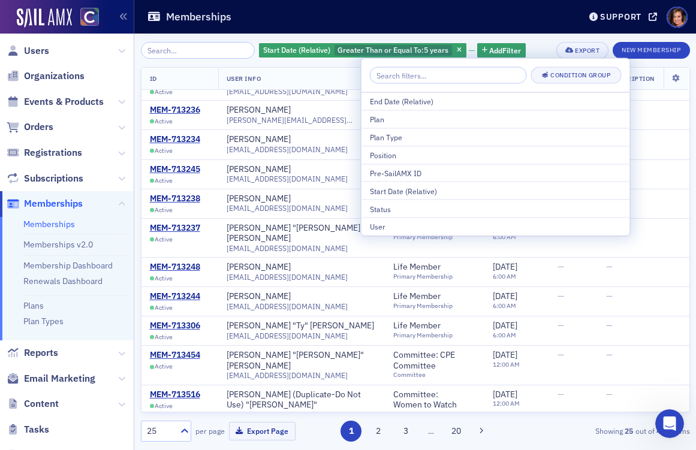
click at [412, 81] on input "search" at bounding box center [448, 75] width 157 height 17
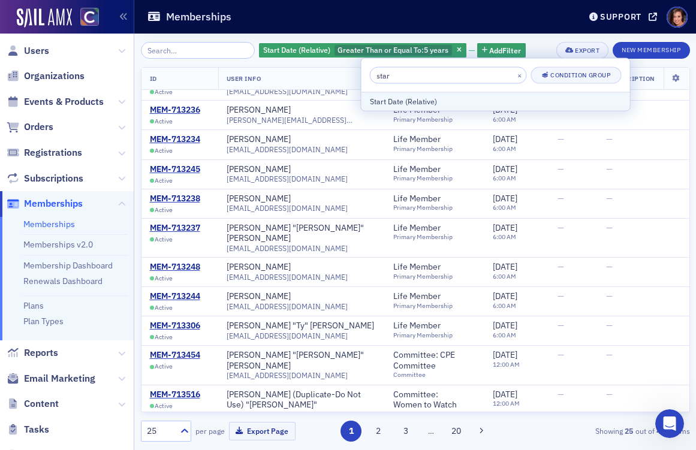
type input "star"
click at [423, 102] on div "Start Date (Relative)" at bounding box center [496, 101] width 252 height 11
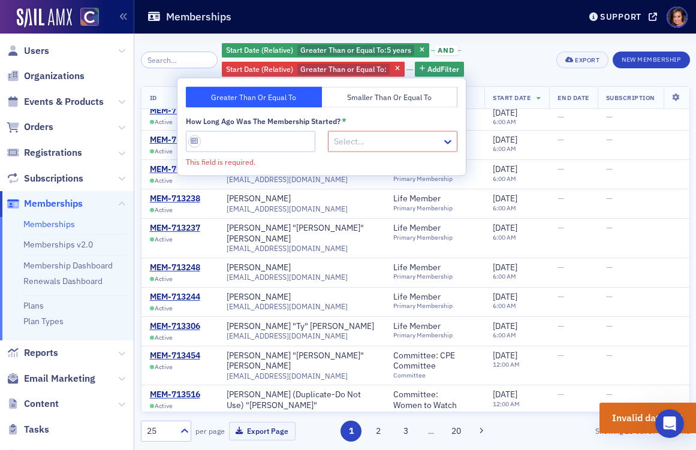
click at [363, 92] on button "Smaller Than or Equal To" at bounding box center [390, 97] width 136 height 21
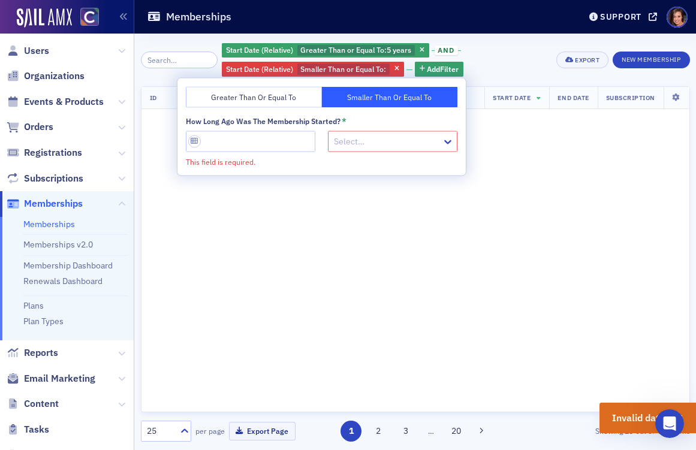
scroll to position [458, 0]
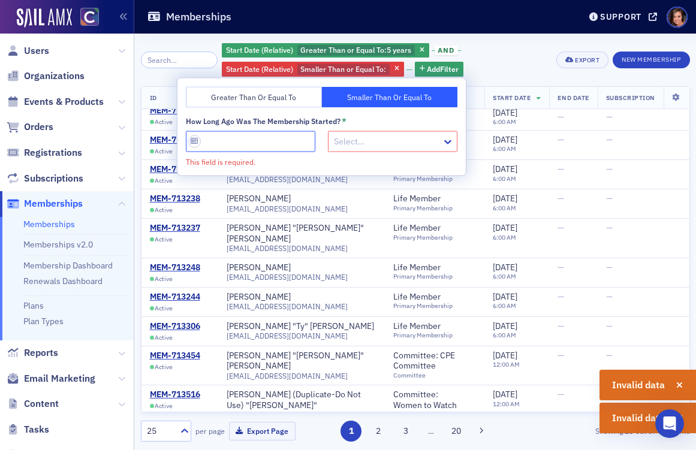
click at [242, 149] on input "How long ago was the Membership started? *" at bounding box center [250, 141] width 129 height 21
type input "6"
click at [346, 141] on div at bounding box center [387, 141] width 108 height 15
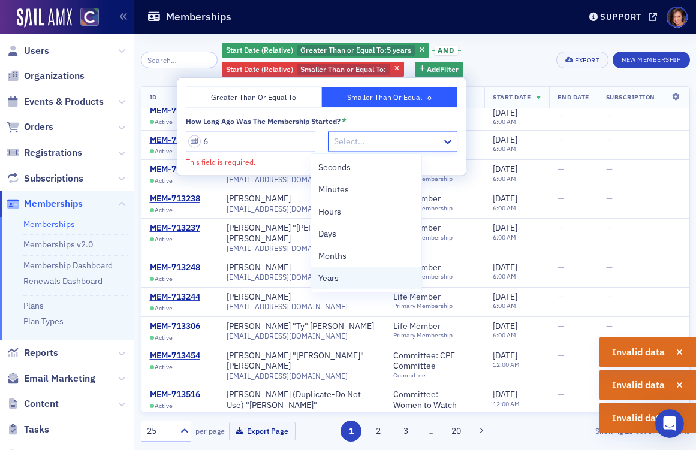
click at [347, 277] on div "Years" at bounding box center [366, 278] width 96 height 13
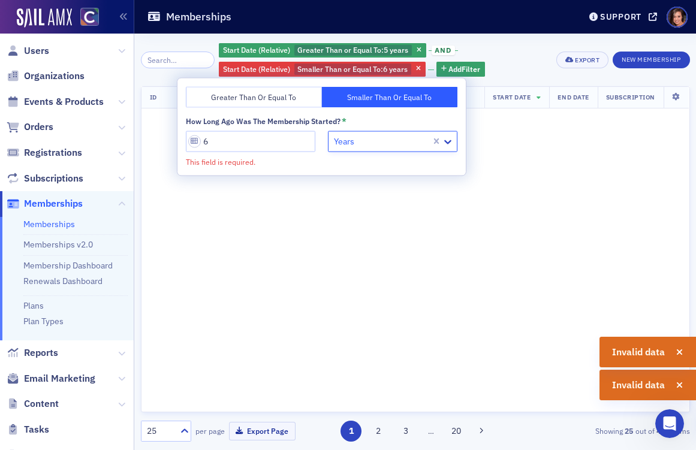
scroll to position [458, 0]
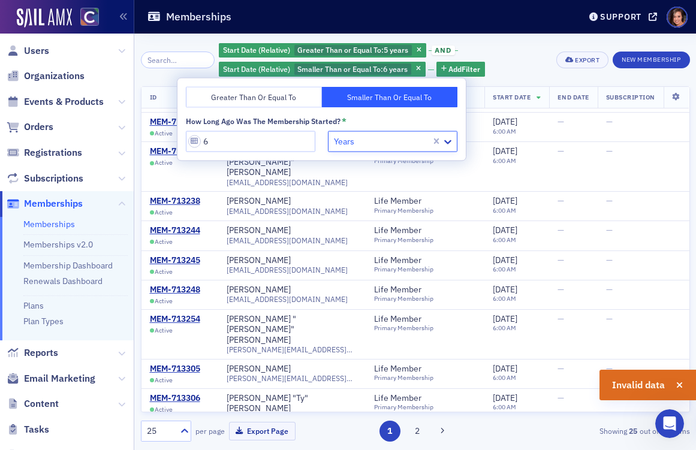
click at [521, 69] on div "Start Date (Relative) Greater Than or Equal To : 5 years and Start Date (Relati…" at bounding box center [383, 60] width 329 height 36
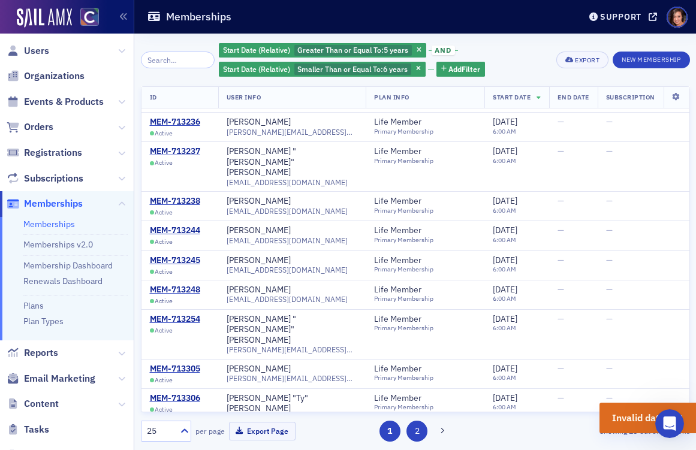
click at [413, 423] on button "2" at bounding box center [416, 431] width 21 height 21
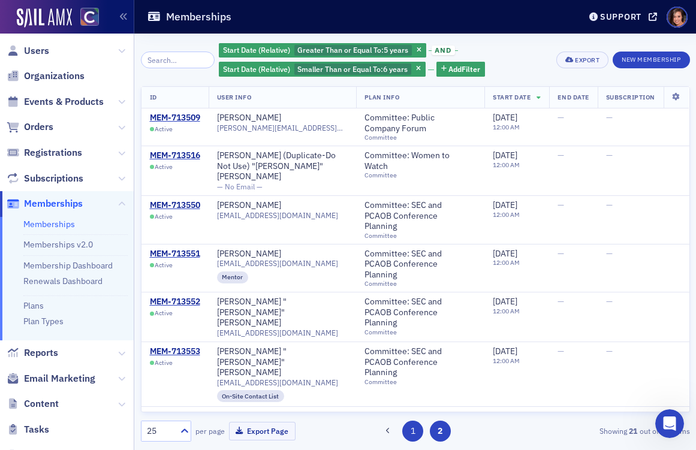
click at [412, 436] on button "1" at bounding box center [412, 431] width 21 height 21
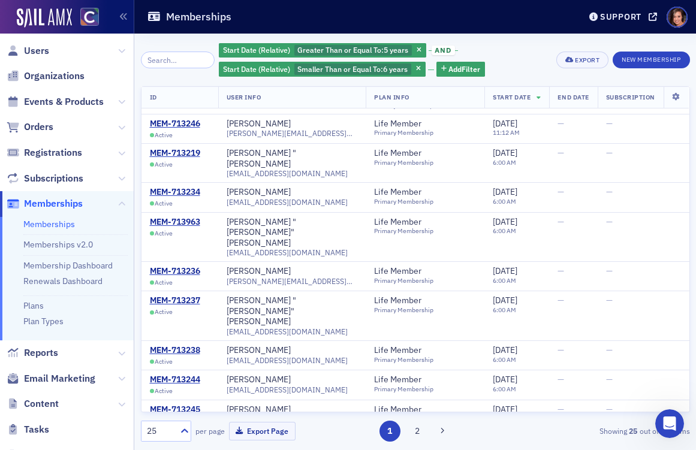
scroll to position [458, 0]
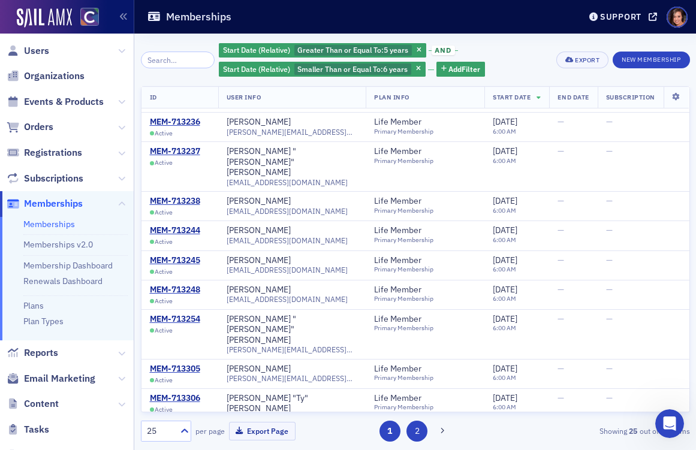
click at [420, 434] on button "2" at bounding box center [416, 431] width 21 height 21
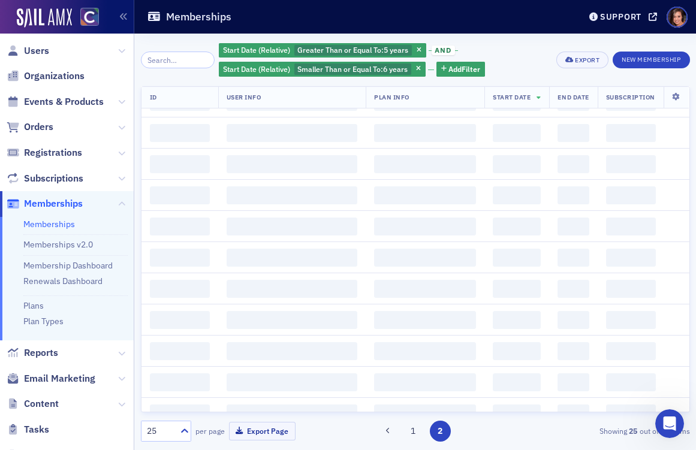
scroll to position [0, 0]
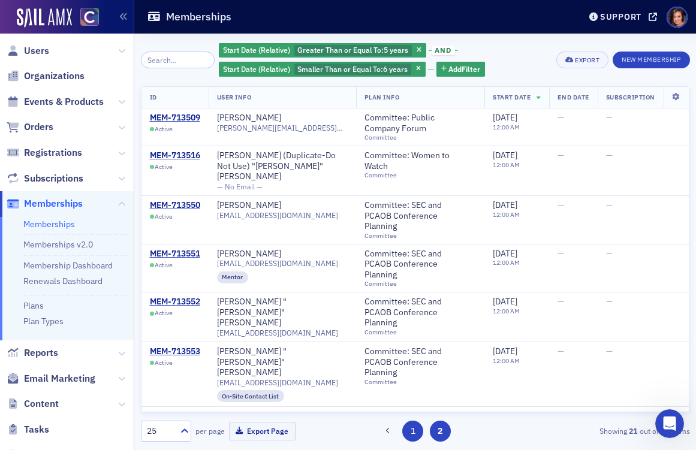
click at [410, 430] on button "1" at bounding box center [412, 431] width 21 height 21
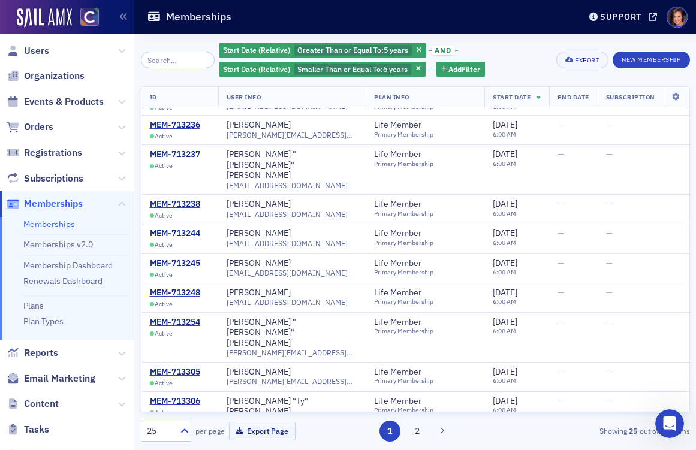
scroll to position [458, 0]
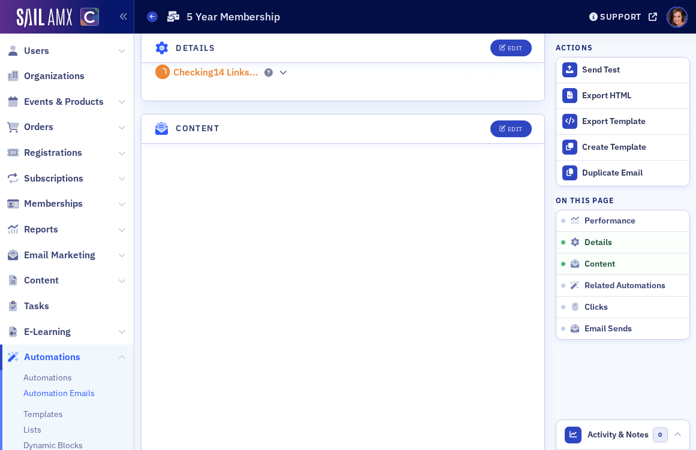
scroll to position [543, 0]
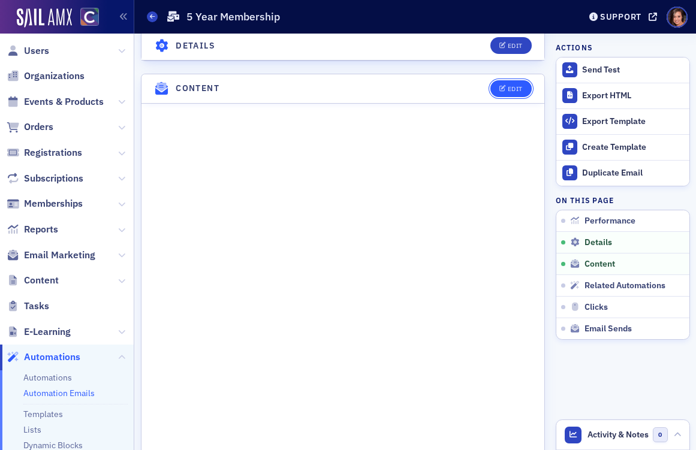
click at [515, 86] on div "Edit" at bounding box center [514, 89] width 15 height 7
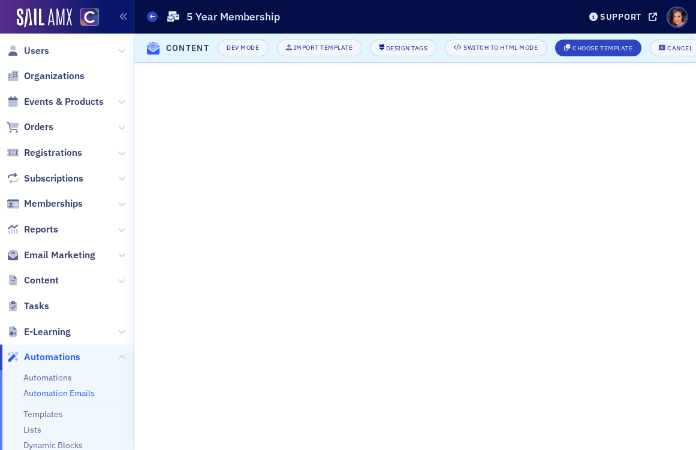
scroll to position [548, 0]
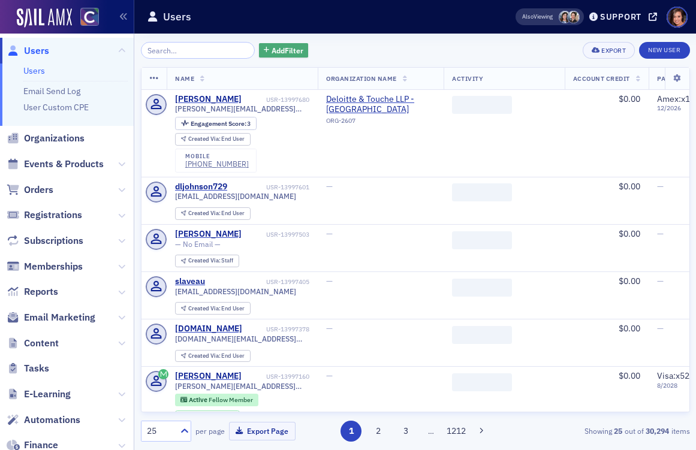
click at [276, 49] on span "Add Filter" at bounding box center [287, 50] width 32 height 11
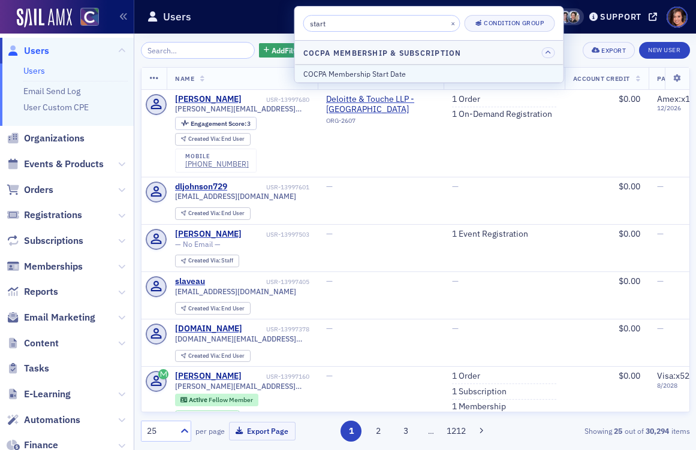
type input "start"
click at [358, 74] on div "COCPA Membership Start Date" at bounding box center [429, 73] width 252 height 11
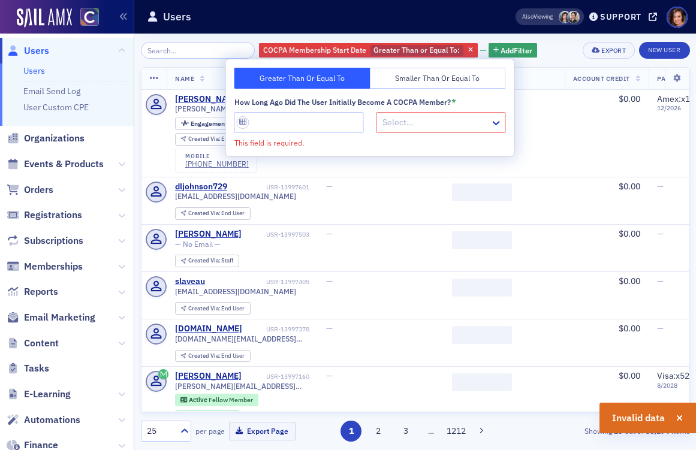
click at [387, 117] on div at bounding box center [435, 122] width 108 height 15
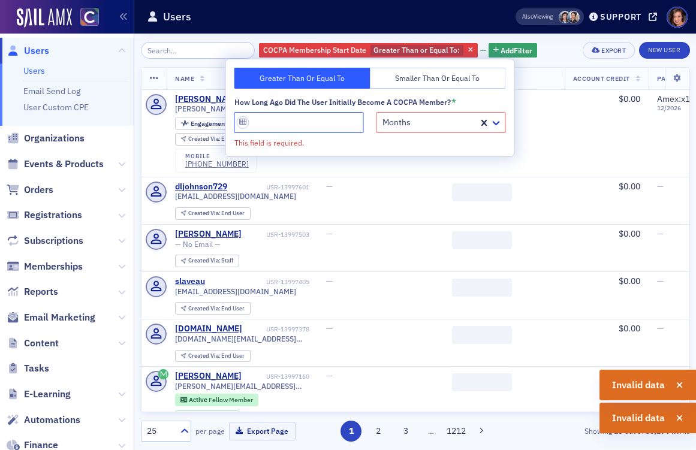
click at [300, 120] on input "How long ago did the user initially become a COCPA member? *" at bounding box center [298, 122] width 129 height 21
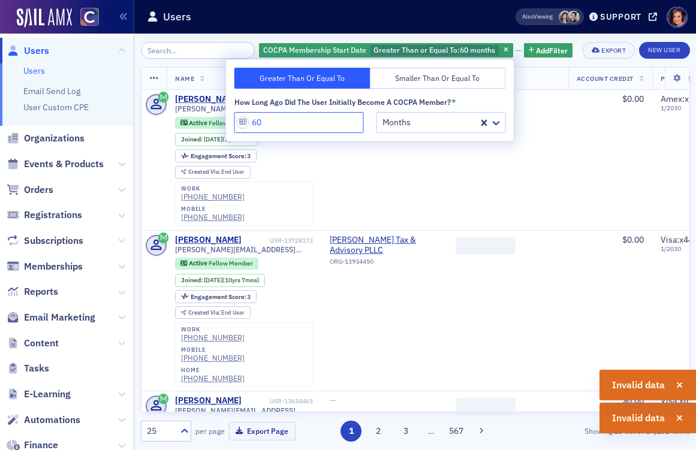
type input "60"
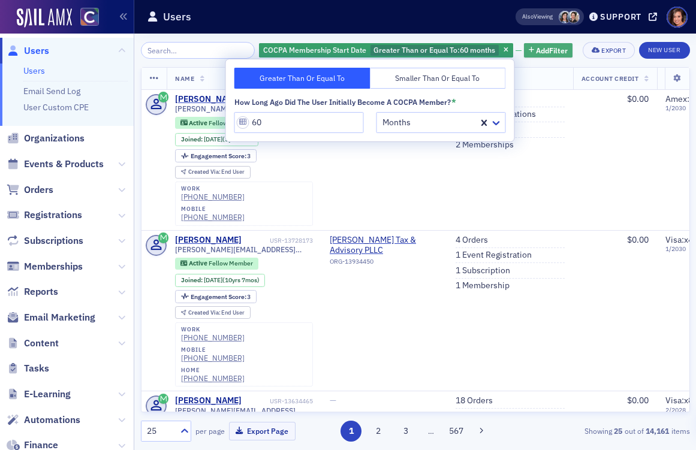
click at [545, 51] on span "Add Filter" at bounding box center [552, 50] width 32 height 11
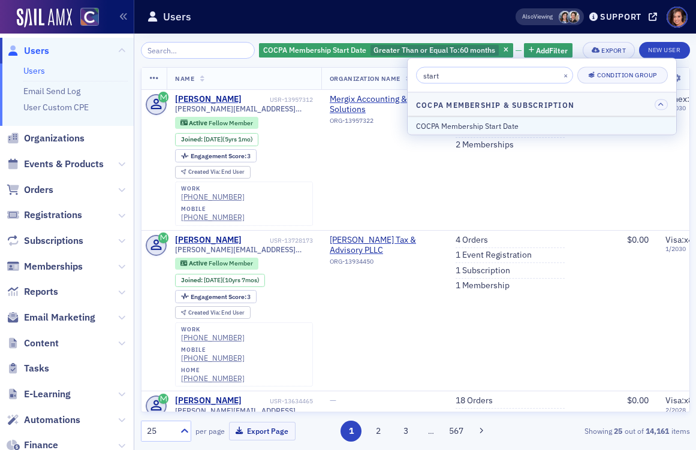
click at [488, 125] on div "COCPA Membership Start Date" at bounding box center [542, 125] width 252 height 11
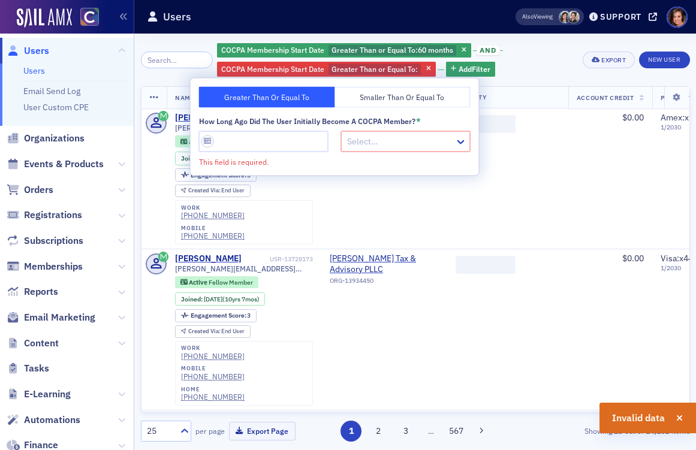
click at [354, 101] on button "Smaller Than or Equal To" at bounding box center [402, 97] width 136 height 21
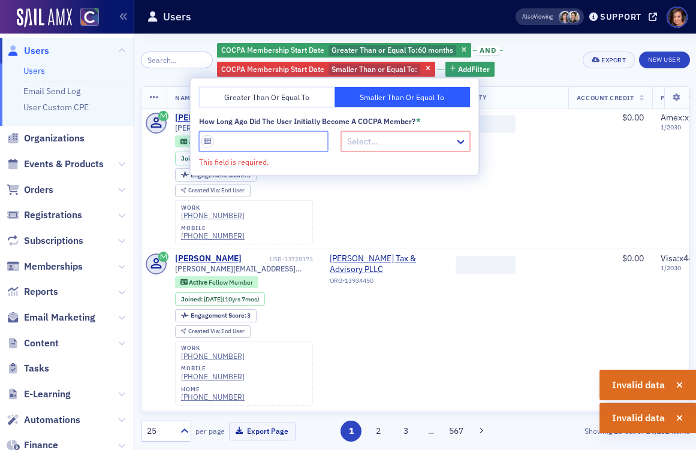
click at [273, 137] on input "How long ago did the user initially become a COCPA member? *" at bounding box center [263, 141] width 129 height 21
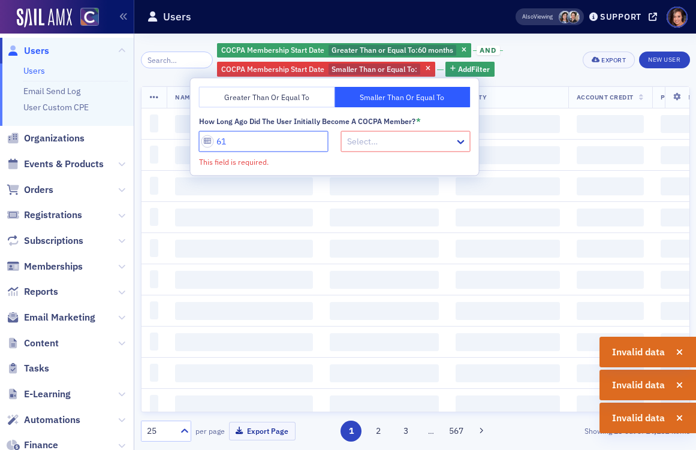
type input "61"
click at [373, 142] on div at bounding box center [400, 141] width 108 height 15
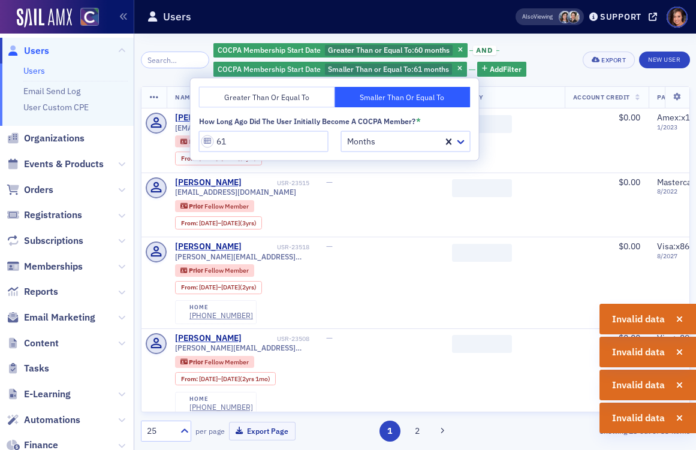
click at [554, 56] on div "COCPA Membership Start Date Greater Than or Equal To : 60 months and COCPA Memb…" at bounding box center [393, 60] width 361 height 36
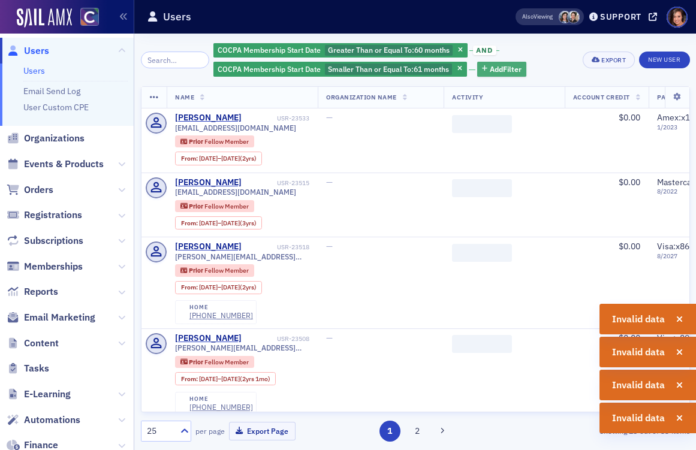
click at [499, 70] on span "Add Filter" at bounding box center [506, 69] width 32 height 11
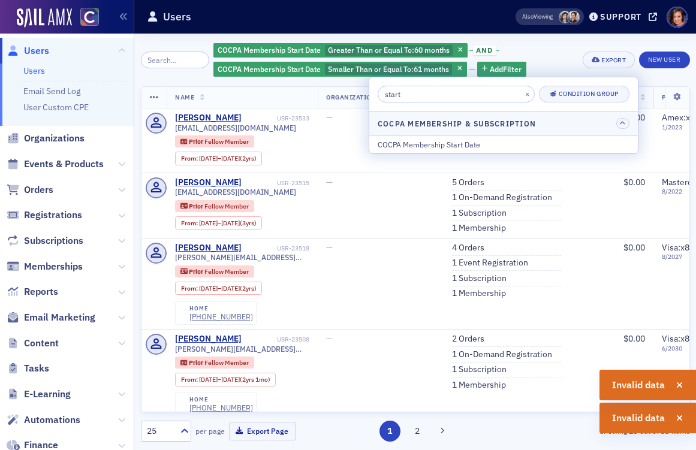
click at [437, 96] on input "start" at bounding box center [455, 94] width 157 height 17
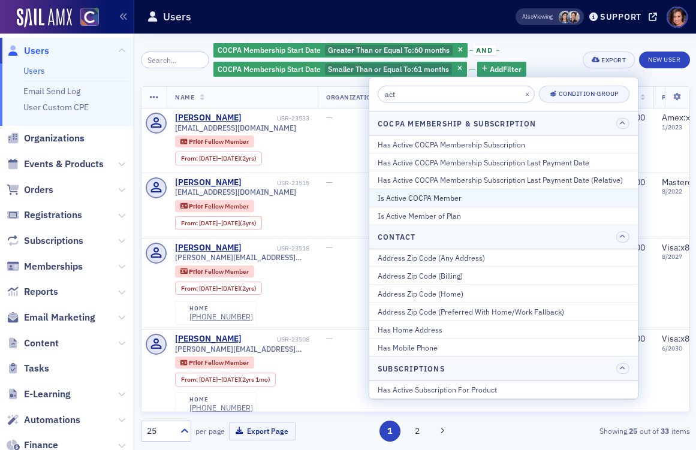
type input "act"
click at [483, 197] on div "Is Active COCPA Member" at bounding box center [503, 197] width 252 height 11
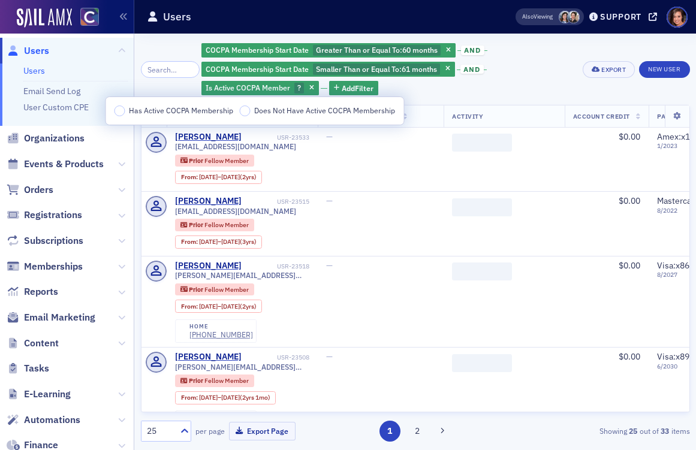
click at [175, 116] on div "Has Active COCPA Membership Does Not Have Active COCPA Membership" at bounding box center [255, 111] width 298 height 28
click at [173, 102] on div "Has Active COCPA Membership Does Not Have Active COCPA Membership" at bounding box center [255, 111] width 298 height 28
click at [175, 106] on span "Has Active COCPA Membership" at bounding box center [181, 110] width 104 height 10
click at [125, 106] on input "Has Active COCPA Membership" at bounding box center [119, 110] width 11 height 11
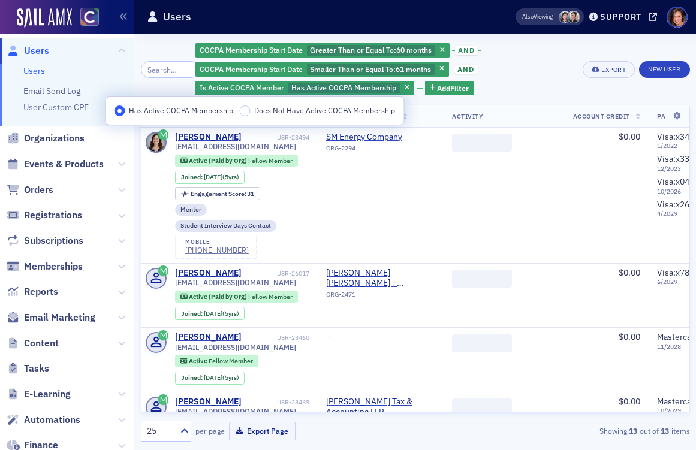
click at [533, 74] on div "COCPA Membership Start Date Greater Than or Equal To : 60 months and COCPA Memb…" at bounding box center [384, 69] width 379 height 55
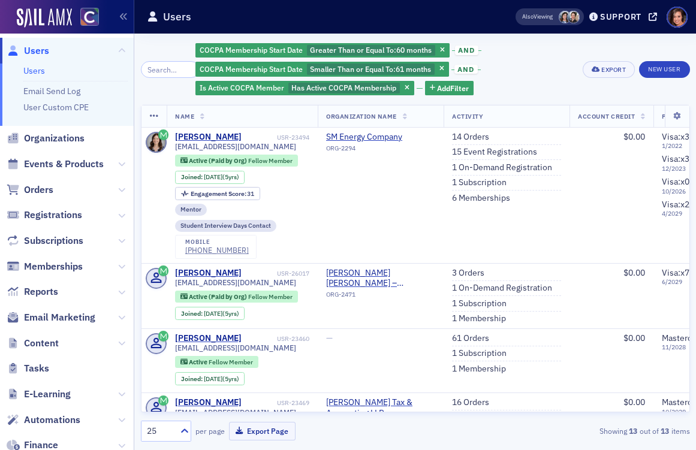
scroll to position [0, 283]
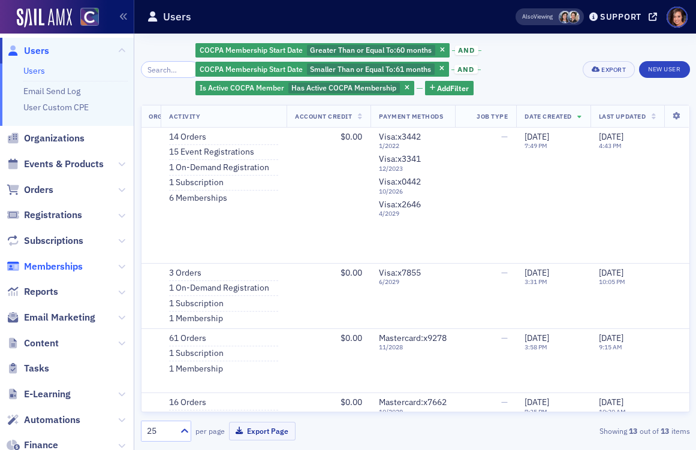
click at [65, 268] on span "Memberships" at bounding box center [53, 266] width 59 height 13
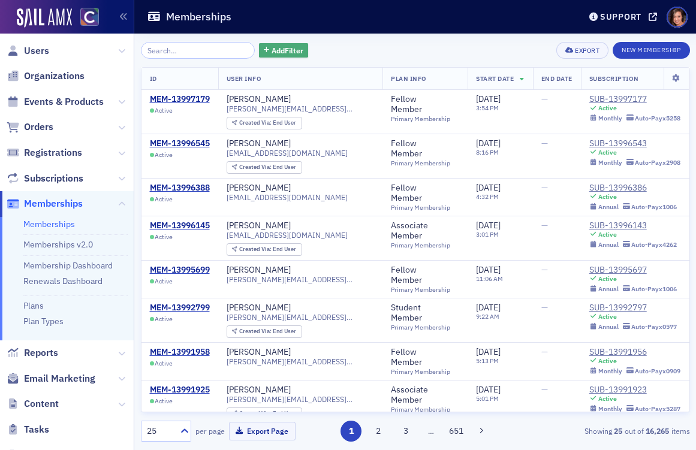
click at [277, 50] on span "Add Filter" at bounding box center [287, 50] width 32 height 11
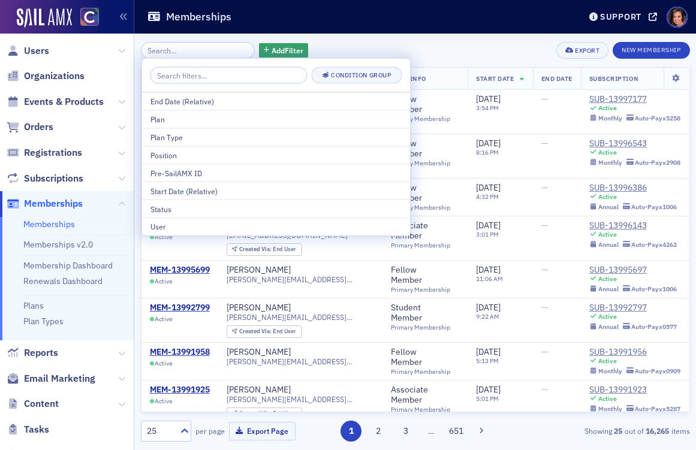
click at [254, 72] on input "search" at bounding box center [228, 75] width 157 height 17
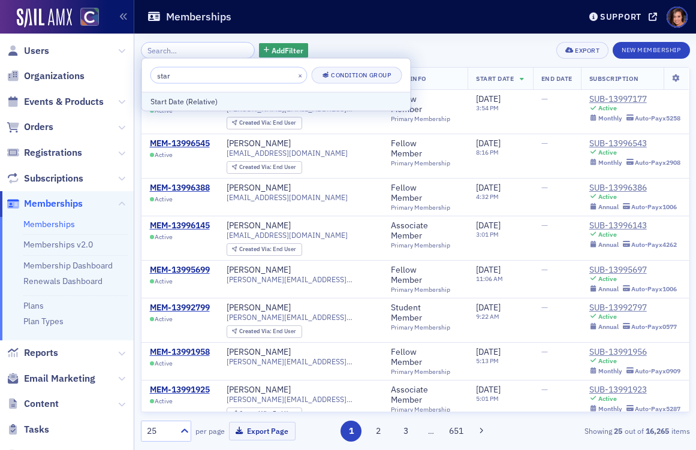
type input "star"
click at [241, 103] on div "Start Date (Relative)" at bounding box center [276, 101] width 252 height 11
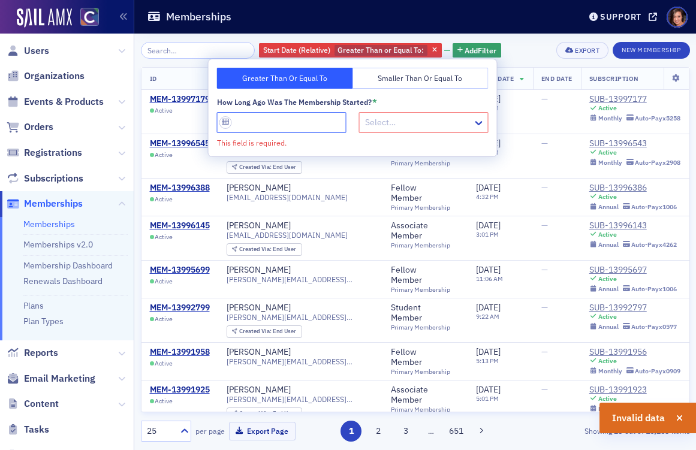
click at [310, 123] on input "How long ago was the Membership started? *" at bounding box center [281, 122] width 129 height 21
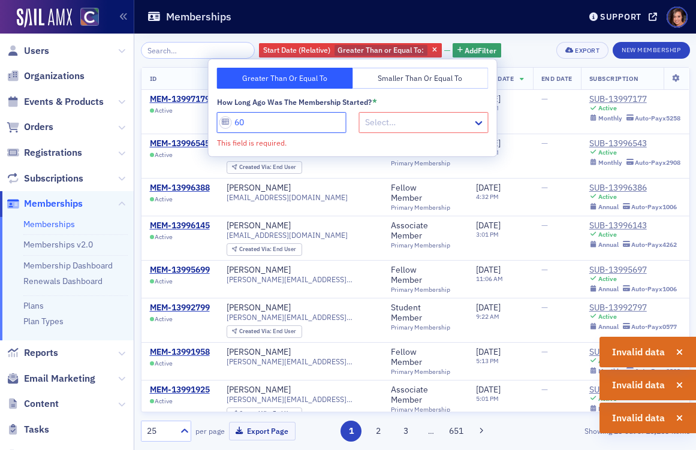
type input "60"
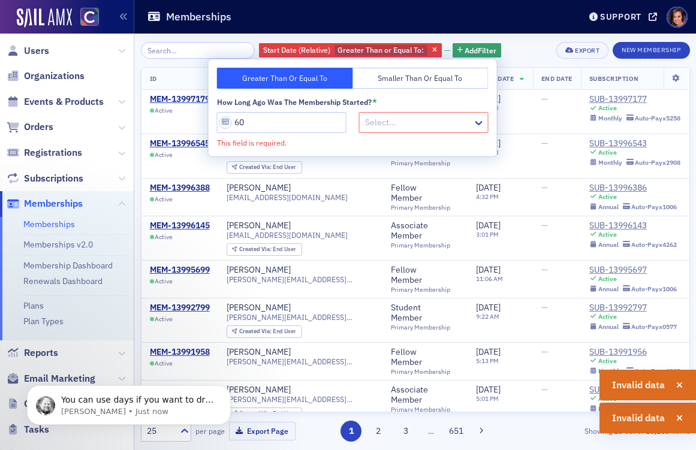
click at [402, 122] on div at bounding box center [418, 122] width 108 height 15
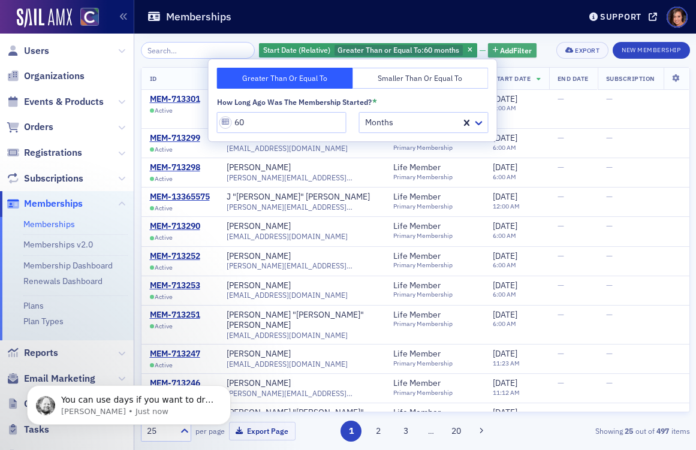
click at [500, 47] on span "Add Filter" at bounding box center [516, 50] width 32 height 11
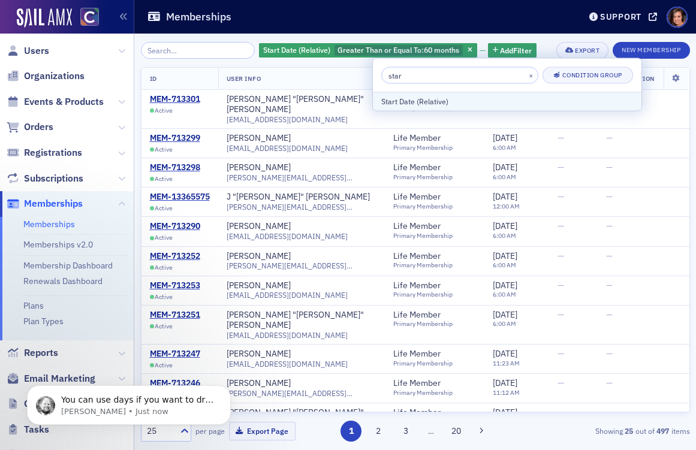
click at [460, 101] on div "Start Date (Relative)" at bounding box center [507, 101] width 252 height 11
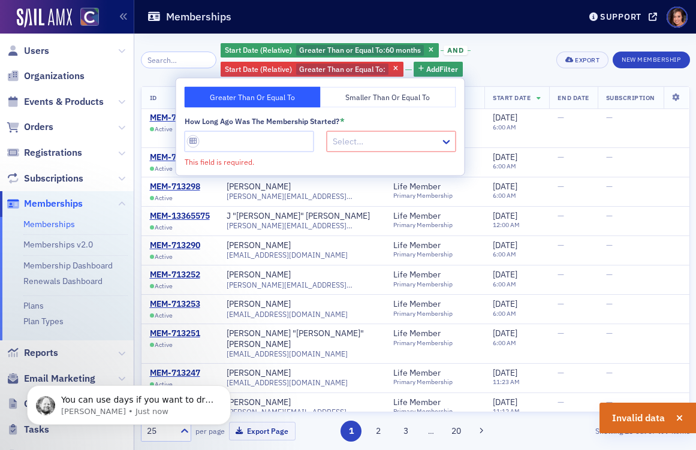
drag, startPoint x: 370, startPoint y: 95, endPoint x: 365, endPoint y: 114, distance: 20.2
click at [370, 95] on button "Smaller Than or Equal To" at bounding box center [388, 97] width 136 height 21
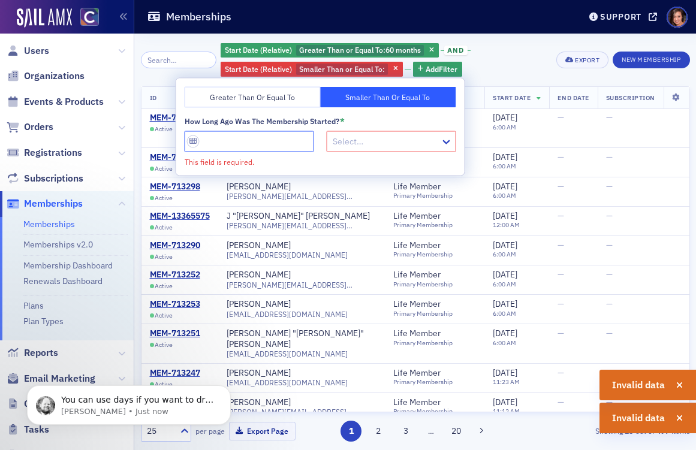
click at [271, 135] on input "How long ago was the Membership started? *" at bounding box center [249, 141] width 129 height 21
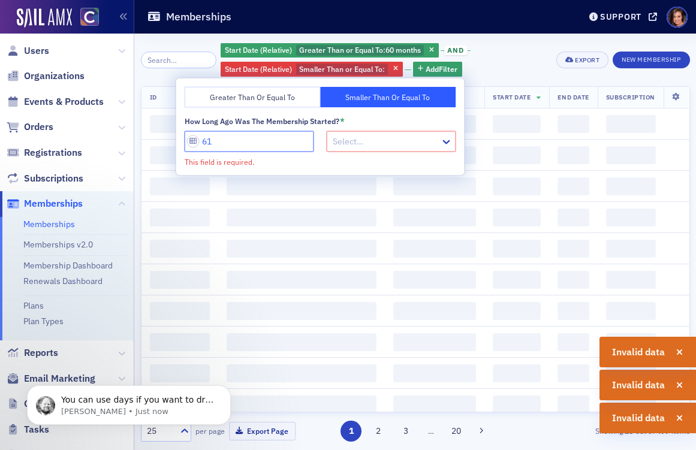
type input "61"
click at [336, 146] on div at bounding box center [385, 141] width 108 height 15
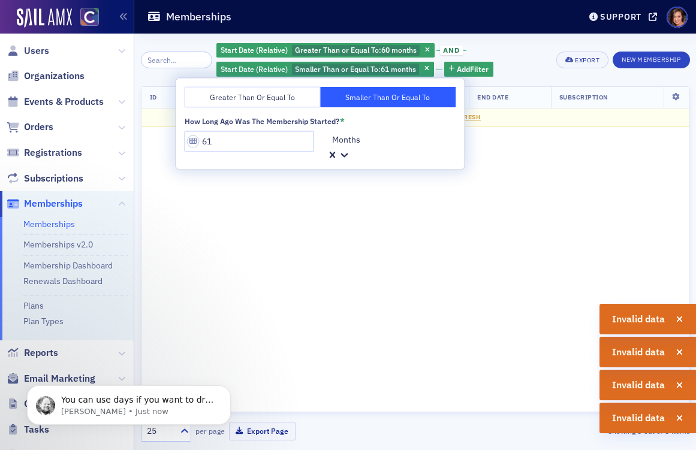
click at [518, 76] on div "Start Date (Relative) Greater Than or Equal To : 60 months and Start Date (Rela…" at bounding box center [381, 60] width 331 height 36
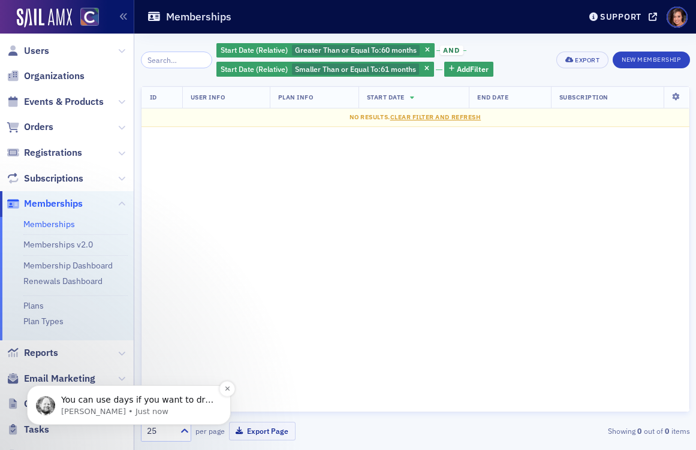
click at [137, 403] on p "You can use days if you want to drill down to a specific day, you could also tr…" at bounding box center [138, 400] width 155 height 12
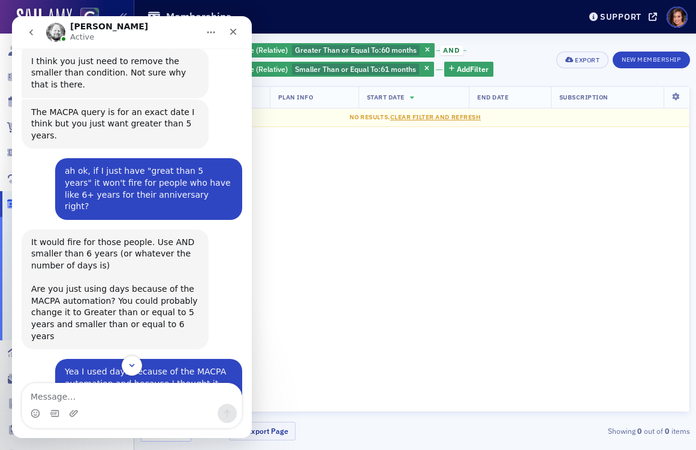
scroll to position [522, 0]
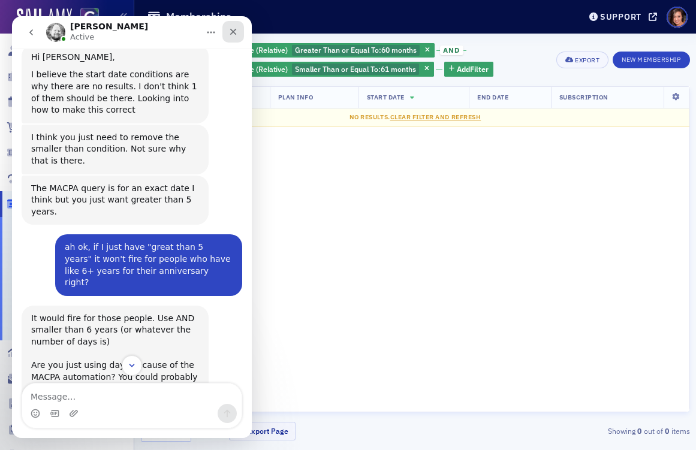
click at [228, 34] on icon "Close" at bounding box center [233, 32] width 10 height 10
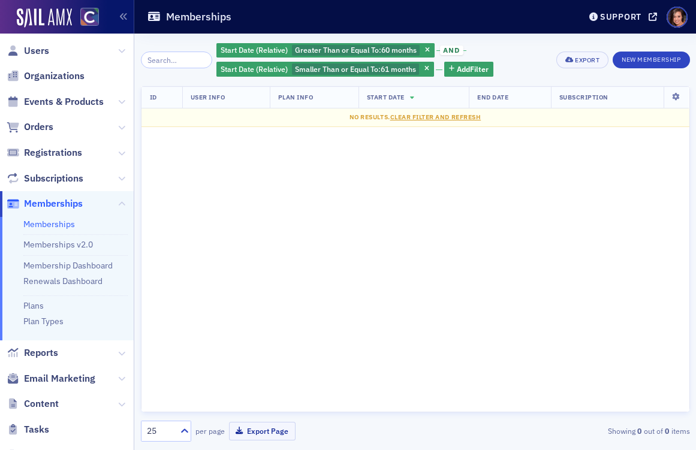
scroll to position [685, 0]
click at [340, 47] on span "Greater Than or Equal To :" at bounding box center [338, 50] width 86 height 10
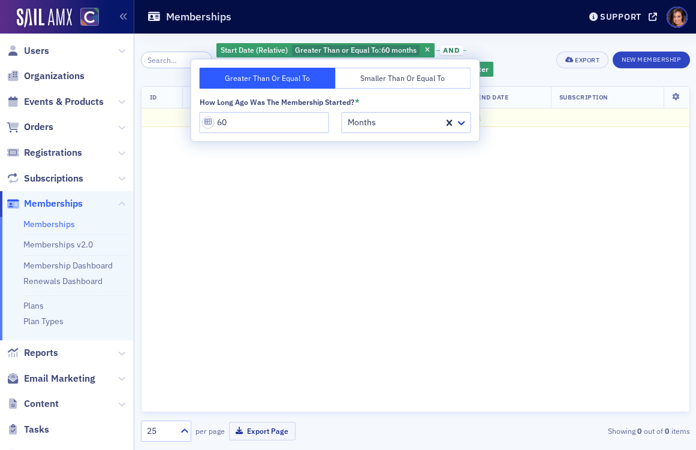
click at [494, 45] on div "Start Date (Relative) Greater Than or Equal To : 60 months and Start Date (Rela…" at bounding box center [381, 60] width 331 height 36
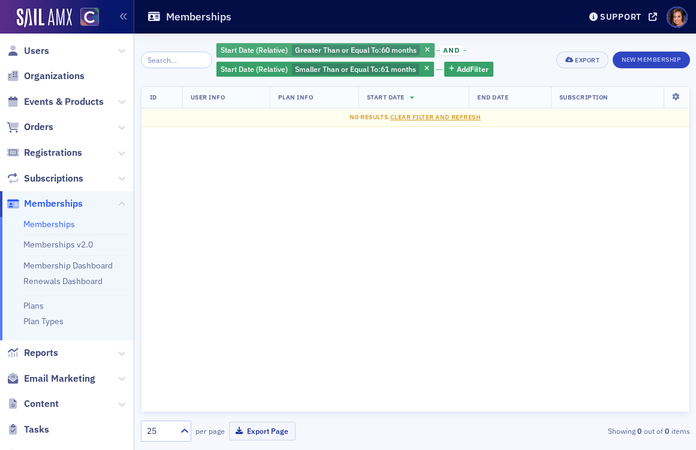
click at [370, 47] on span "Greater Than or Equal To :" at bounding box center [338, 50] width 86 height 10
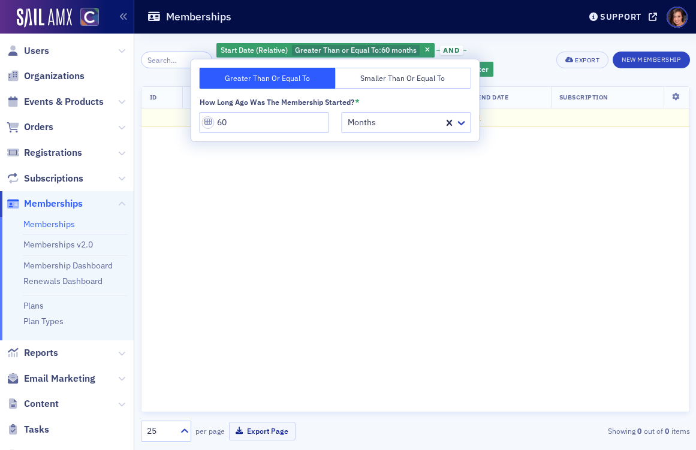
click at [346, 128] on div at bounding box center [394, 122] width 96 height 15
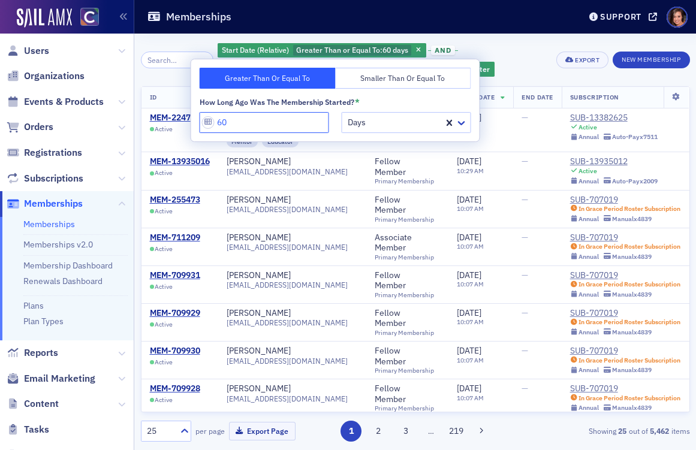
click at [234, 124] on input "60" at bounding box center [264, 122] width 129 height 21
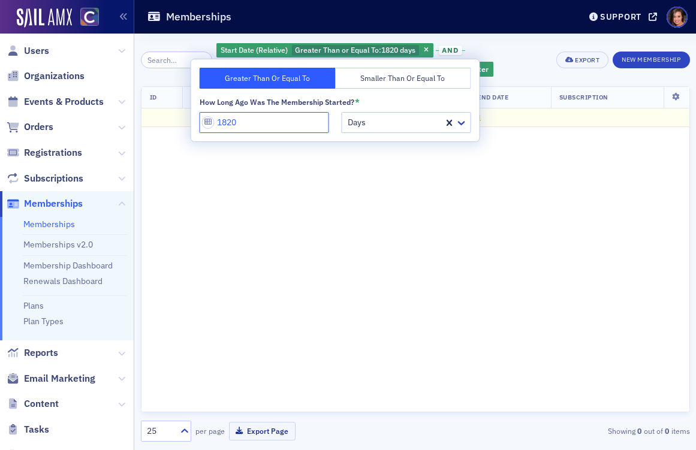
type input "1820"
click at [493, 59] on div "Start Date (Relative) Greater Than or Equal To : 1820 days and Start Date (Rela…" at bounding box center [381, 60] width 331 height 36
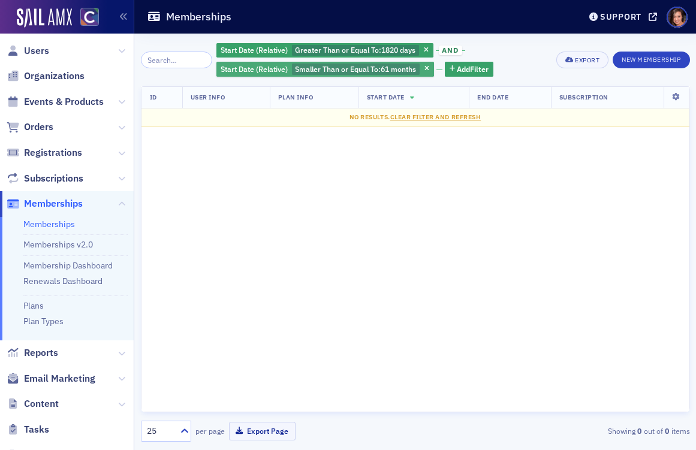
click at [380, 71] on span "61 months" at bounding box center [397, 69] width 35 height 10
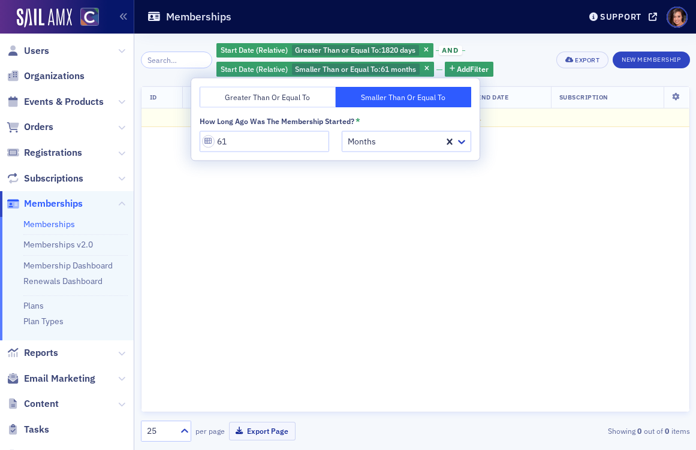
click at [371, 144] on div at bounding box center [394, 141] width 96 height 15
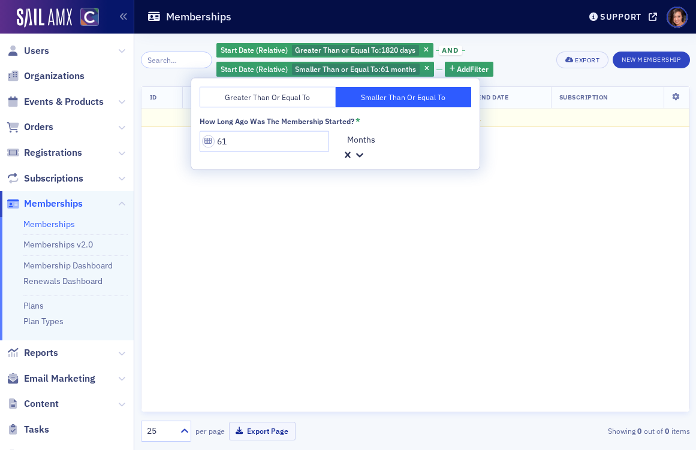
click at [231, 136] on input "61" at bounding box center [264, 141] width 129 height 21
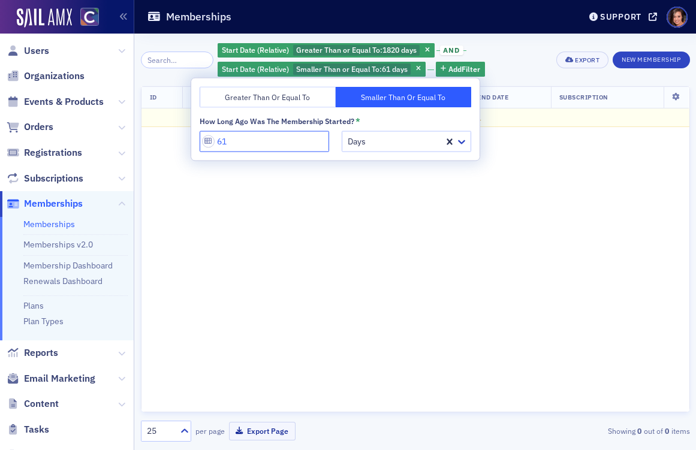
click at [217, 142] on input "61" at bounding box center [264, 141] width 129 height 21
type input "1830"
click at [523, 50] on div "Start Date (Relative) Greater Than or Equal To : 1820 days and Start Date (Rela…" at bounding box center [381, 60] width 331 height 36
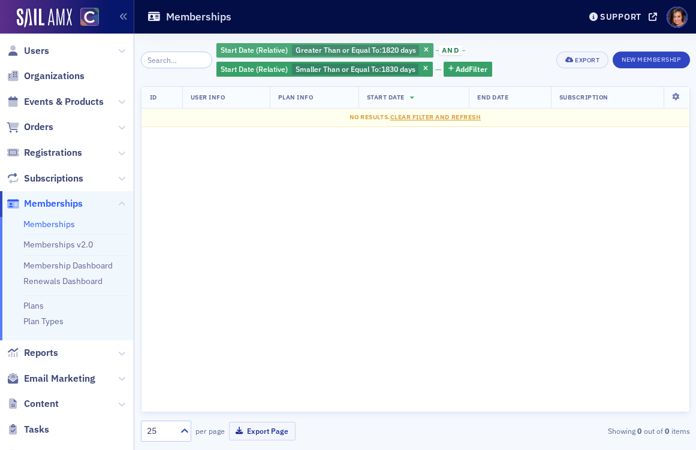
click at [396, 49] on span "1820 days" at bounding box center [399, 50] width 34 height 10
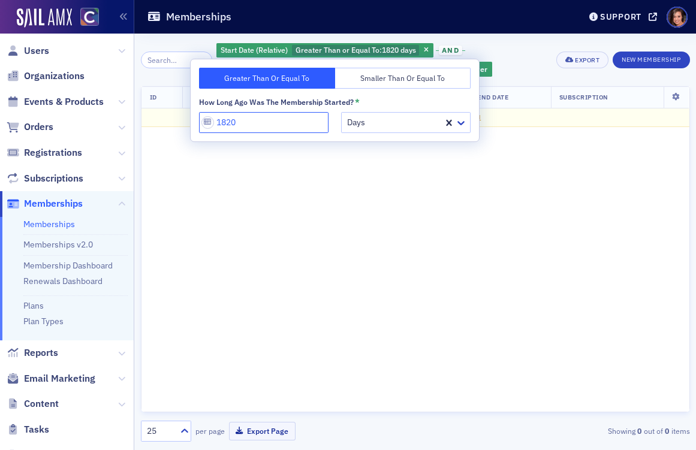
drag, startPoint x: 226, startPoint y: 122, endPoint x: 253, endPoint y: 122, distance: 26.4
click at [253, 122] on input "1820" at bounding box center [263, 122] width 129 height 21
type input "1800"
click at [485, 49] on div "Start Date (Relative) Greater Than or Equal To : 1800 days and Start Date (Rela…" at bounding box center [381, 60] width 331 height 36
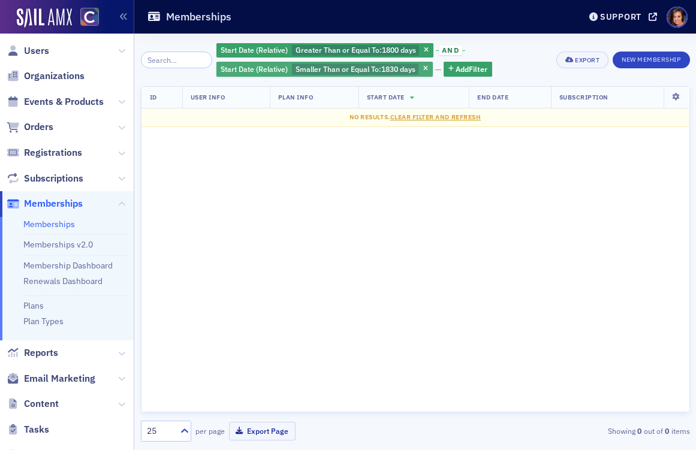
click at [381, 68] on span "1830 days" at bounding box center [398, 69] width 34 height 10
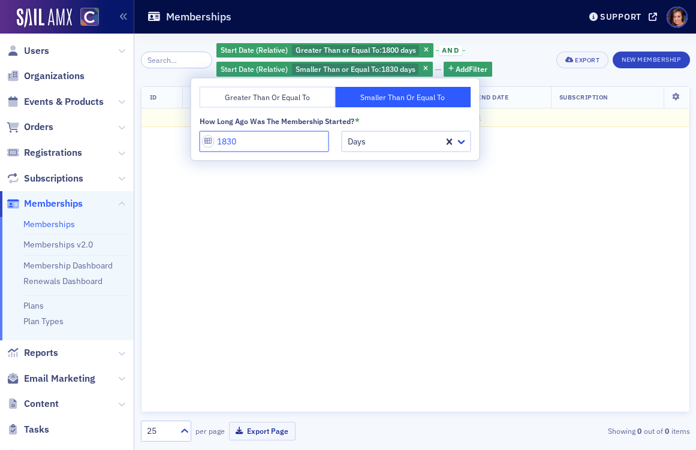
drag, startPoint x: 222, startPoint y: 143, endPoint x: 261, endPoint y: 141, distance: 38.4
click at [261, 141] on input "1830" at bounding box center [264, 141] width 129 height 21
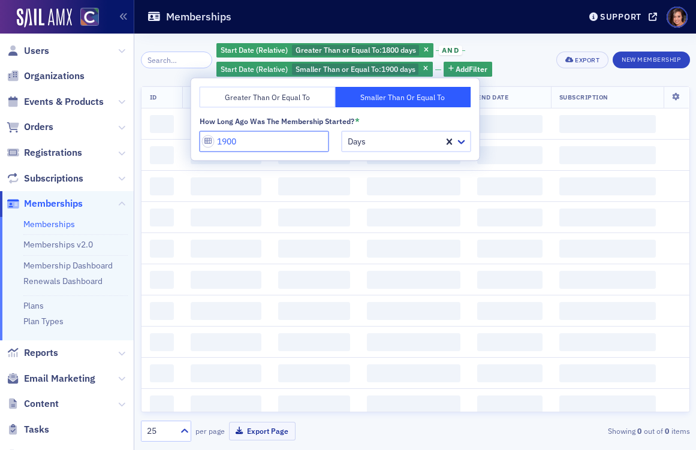
type input "1900"
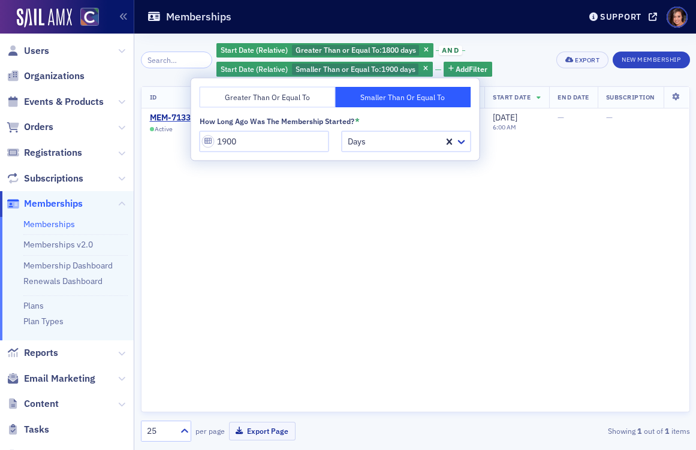
click at [519, 45] on div "Start Date (Relative) Greater Than or Equal To : 1800 days and Start Date (Rela…" at bounding box center [381, 60] width 331 height 36
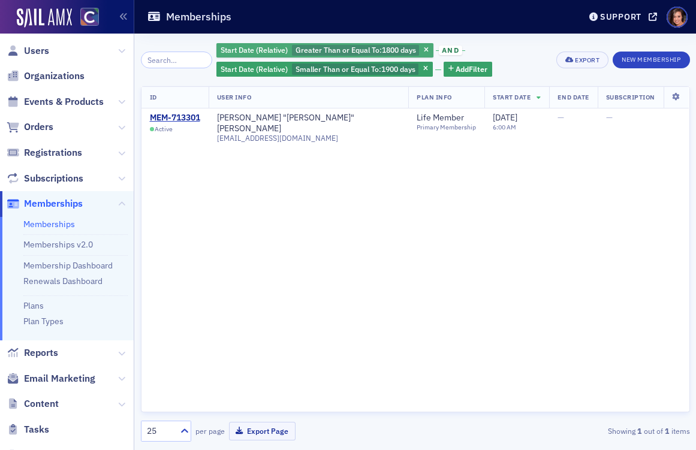
click at [382, 48] on span "1800 days" at bounding box center [399, 50] width 34 height 10
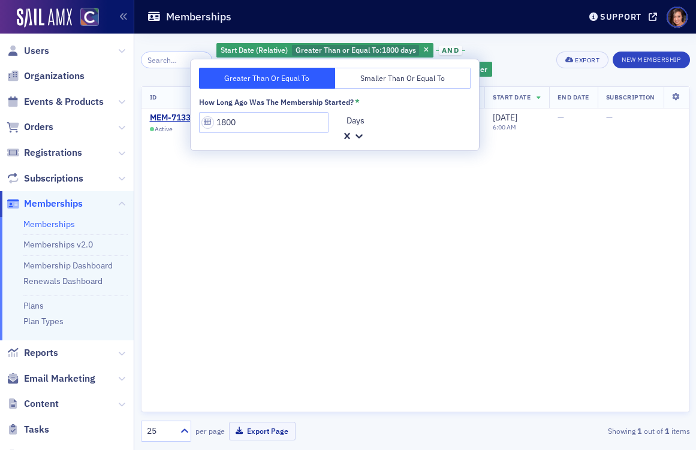
click at [376, 128] on div at bounding box center [407, 120] width 124 height 15
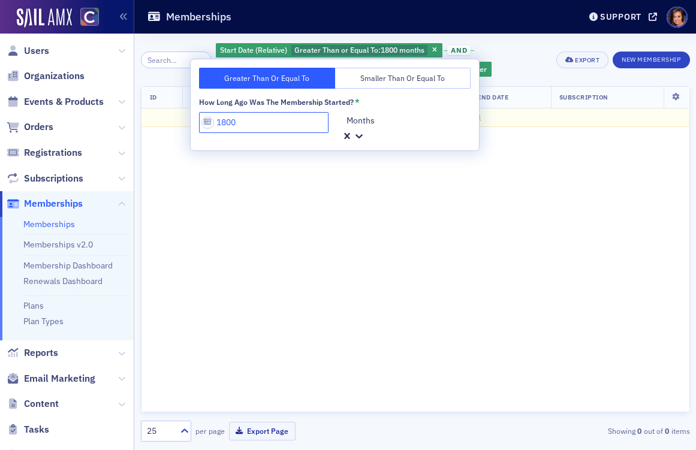
click at [287, 125] on input "1800" at bounding box center [263, 122] width 129 height 21
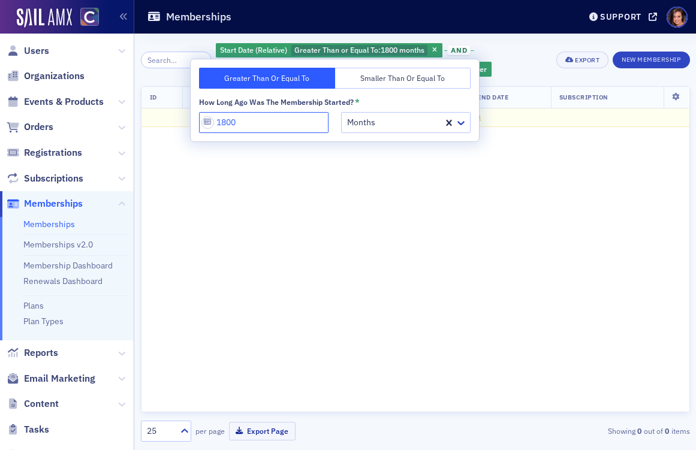
click at [287, 125] on input "1800" at bounding box center [263, 122] width 129 height 21
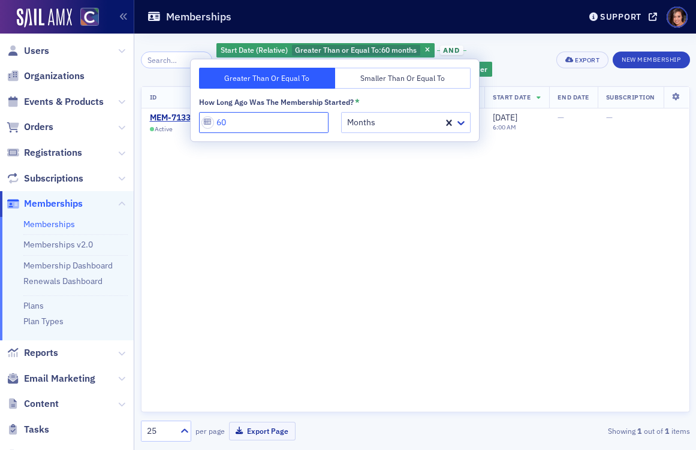
type input "60"
click at [518, 53] on div "Start Date (Relative) Greater Than or Equal To : 60 months and Start Date (Rela…" at bounding box center [381, 60] width 331 height 36
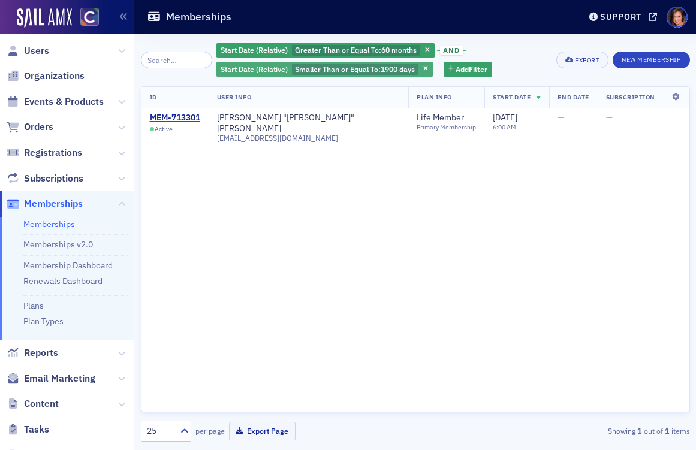
click at [306, 72] on span "Smaller Than or Equal To :" at bounding box center [338, 69] width 86 height 10
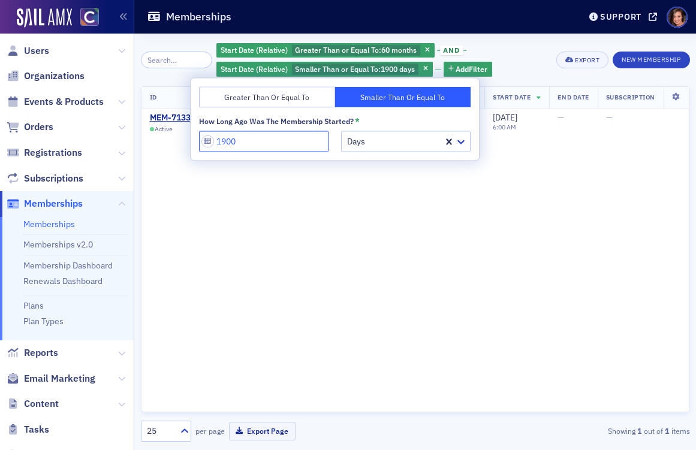
click at [234, 138] on input "1900" at bounding box center [263, 141] width 129 height 21
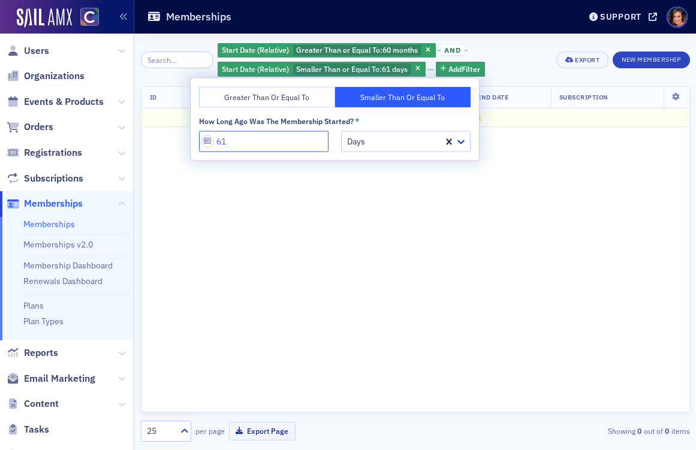
type input "61"
click at [335, 156] on div "Greater Than or Equal To Smaller Than or Equal To How long ago was the Membersh…" at bounding box center [335, 119] width 288 height 82
click at [341, 151] on div "Days" at bounding box center [405, 141] width 129 height 21
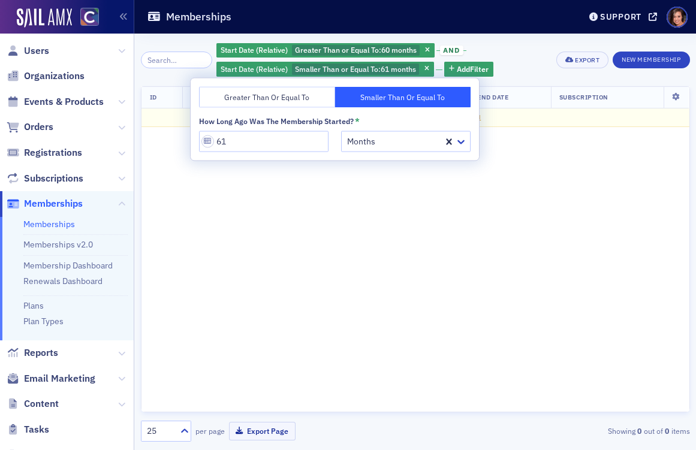
click at [524, 65] on div "Start Date (Relative) Greater Than or Equal To : 60 months and Start Date (Rela…" at bounding box center [381, 60] width 331 height 36
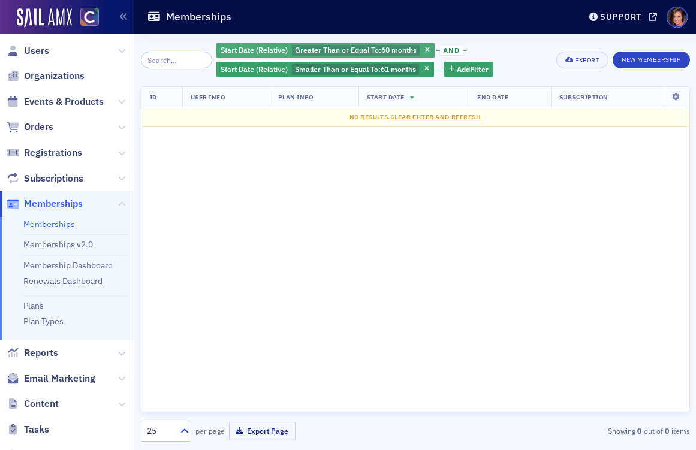
click at [388, 47] on span "60 months" at bounding box center [398, 50] width 35 height 10
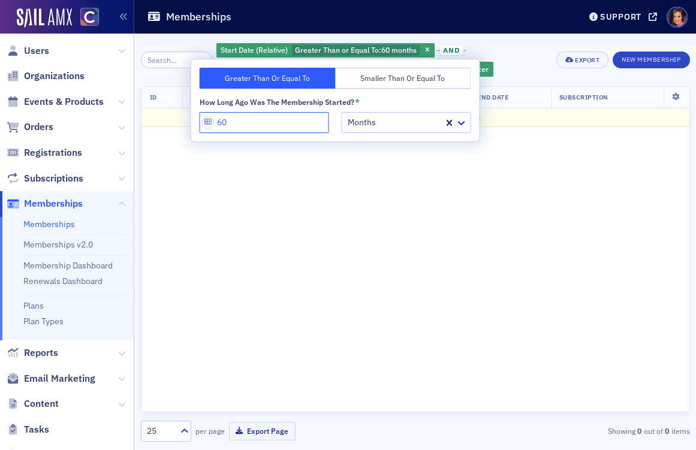
click at [261, 129] on input "60" at bounding box center [264, 122] width 129 height 21
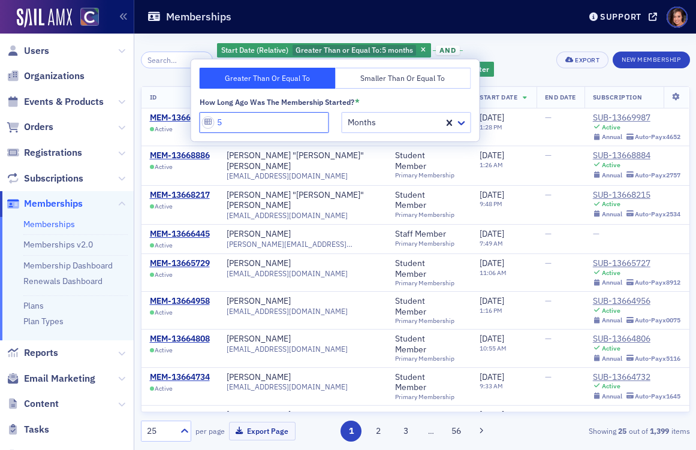
type input "5"
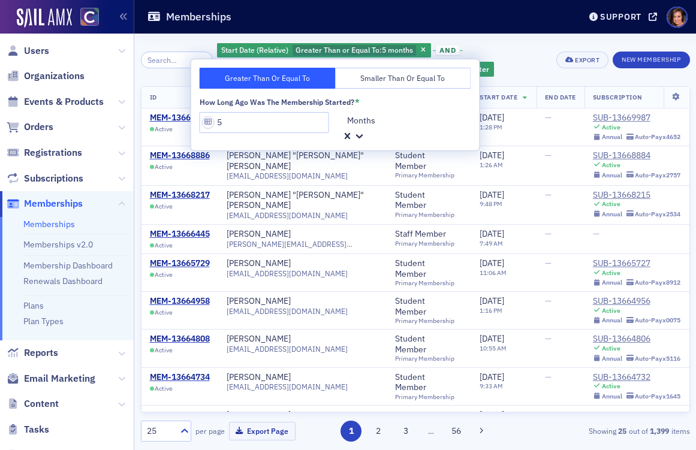
click at [367, 116] on div at bounding box center [408, 120] width 124 height 15
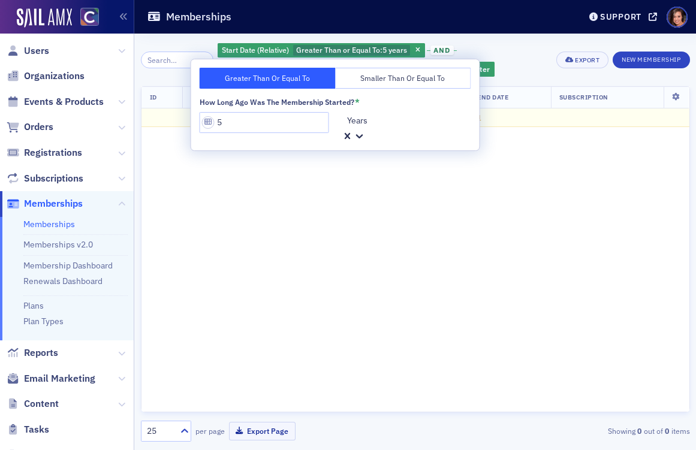
click at [504, 51] on div "Start Date (Relative) Greater Than or Equal To : 5 years and Start Date (Relati…" at bounding box center [382, 60] width 330 height 36
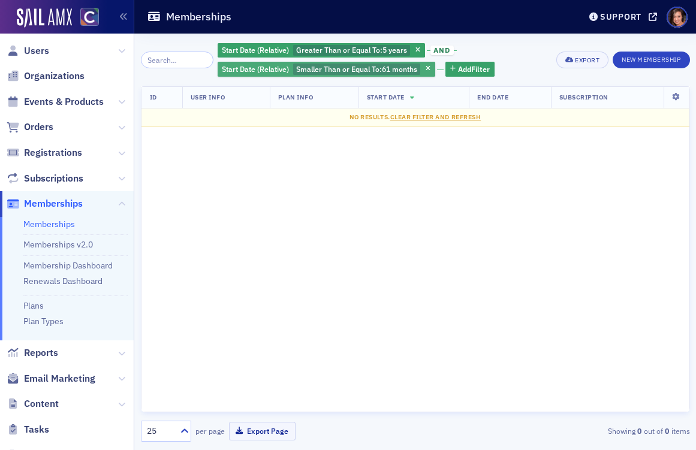
click at [382, 70] on span "61 months" at bounding box center [399, 69] width 35 height 10
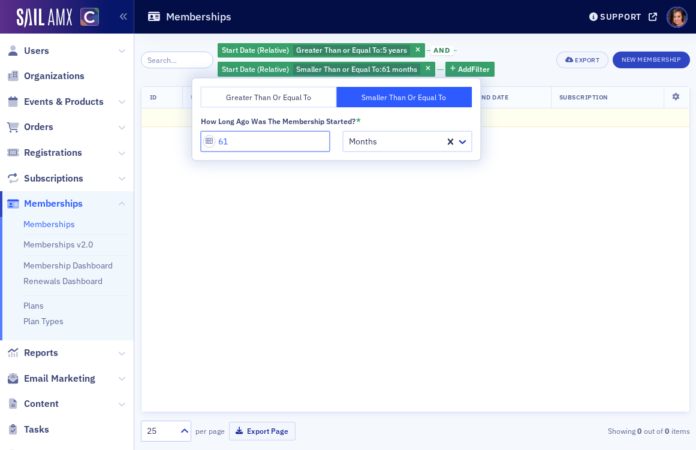
click at [266, 142] on input "61" at bounding box center [265, 141] width 129 height 21
type input "6"
click at [356, 134] on div at bounding box center [396, 141] width 96 height 15
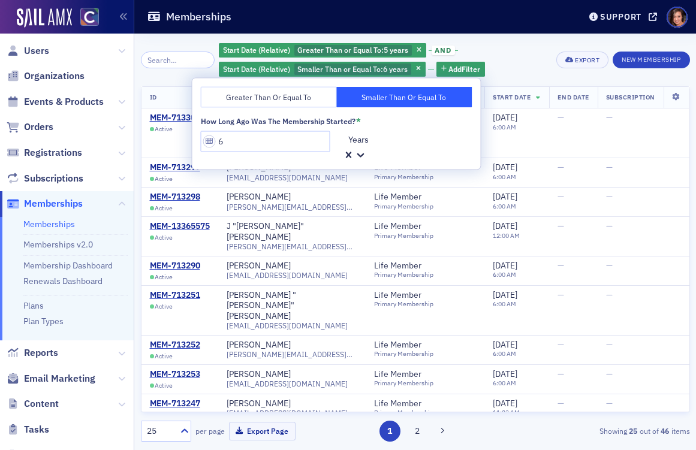
click at [503, 68] on div "Start Date (Relative) Greater Than or Equal To : 5 years and Start Date (Relati…" at bounding box center [383, 60] width 329 height 36
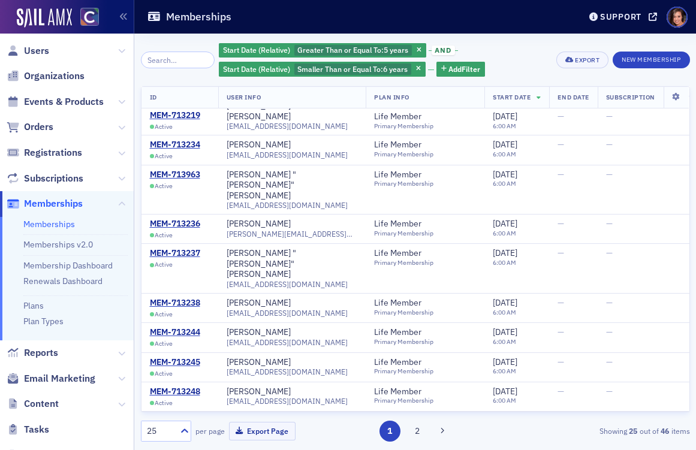
scroll to position [458, 0]
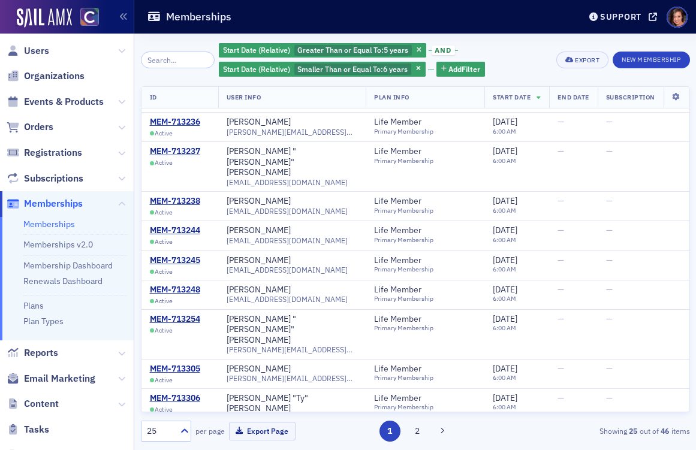
click at [164, 436] on div "25" at bounding box center [160, 431] width 26 height 13
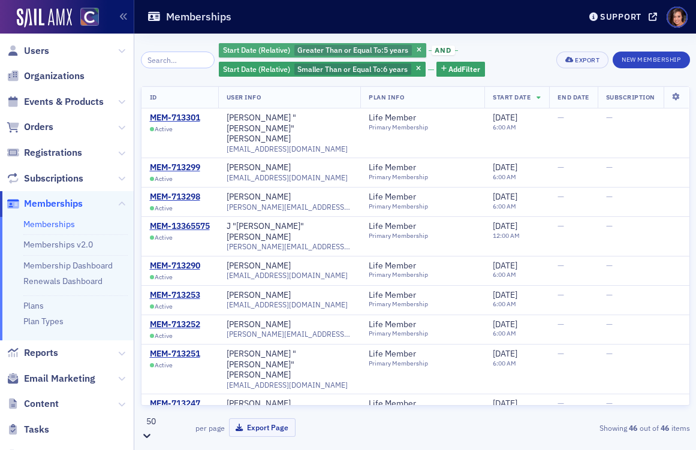
click at [362, 46] on span "Greater Than or Equal To :" at bounding box center [340, 50] width 86 height 10
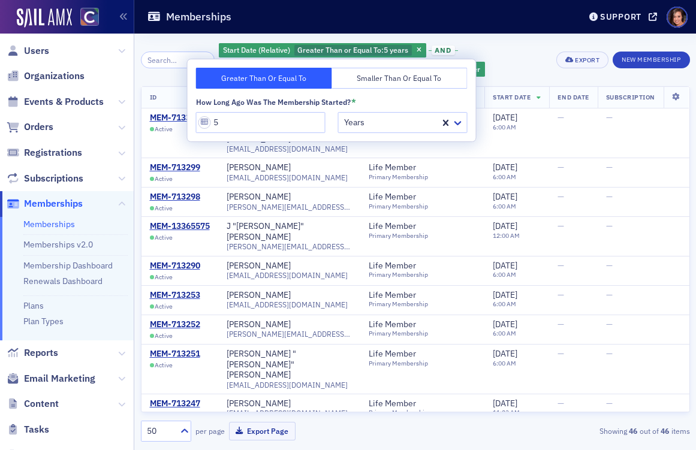
click at [374, 105] on div "How long ago was the Membership started? *" at bounding box center [331, 102] width 271 height 11
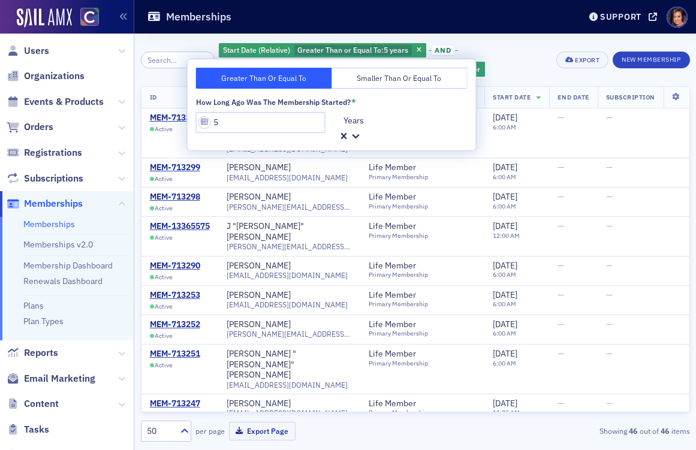
click at [376, 120] on div at bounding box center [404, 120] width 124 height 15
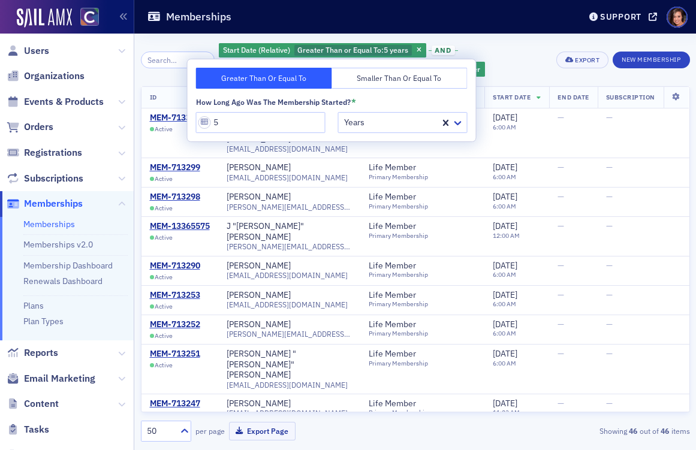
click at [503, 68] on div "Start Date (Relative) Greater Than or Equal To : 5 years and Start Date (Relati…" at bounding box center [383, 60] width 329 height 36
